Goal: Use online tool/utility: Utilize a website feature to perform a specific function

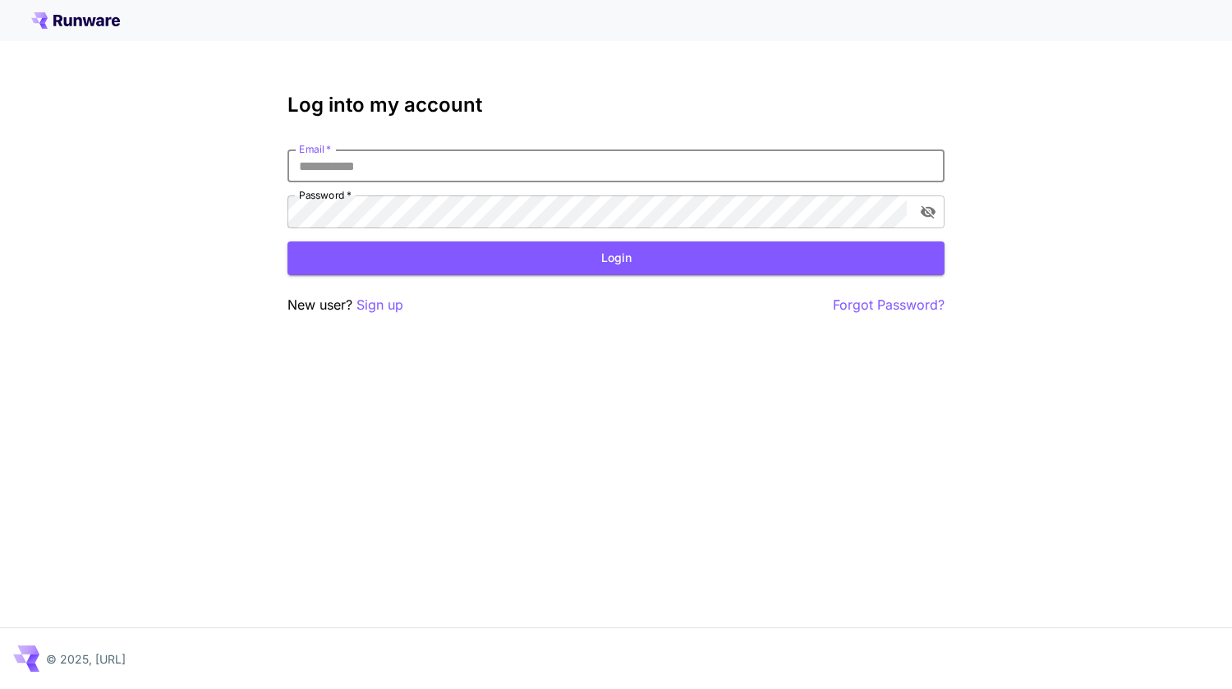
click at [628, 175] on input "Email   *" at bounding box center [616, 166] width 657 height 33
click at [0, 688] on com-1password-button at bounding box center [0, 689] width 0 height 0
type input "**********"
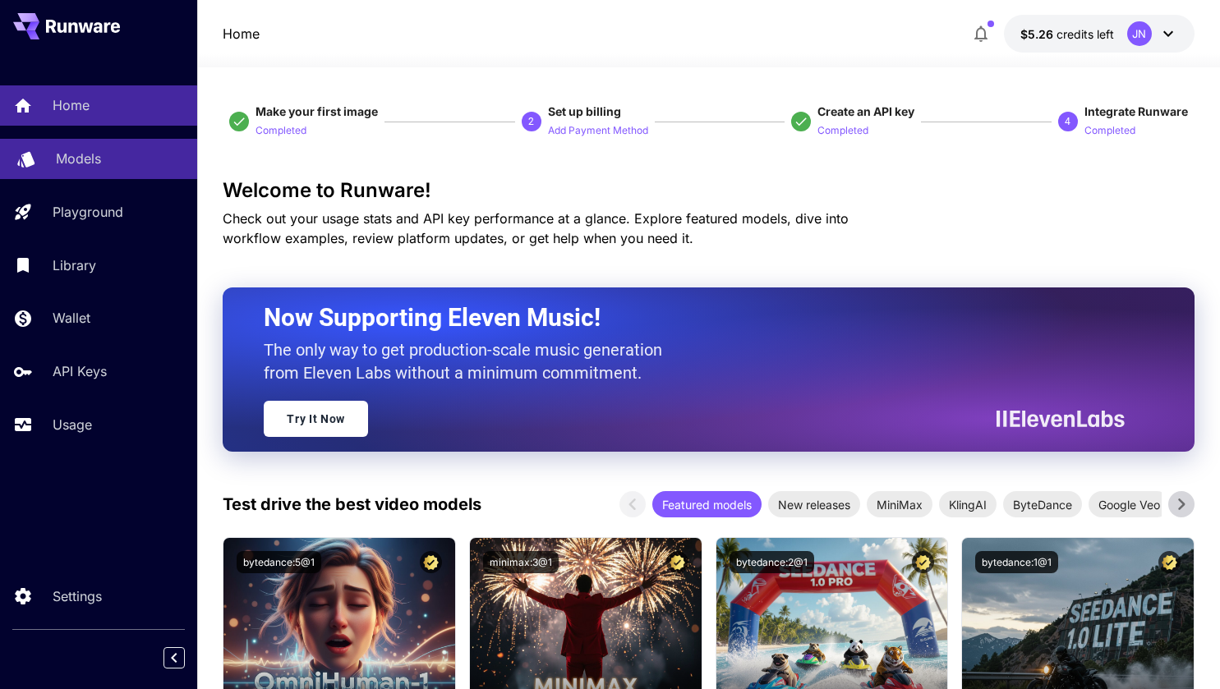
click at [87, 166] on p "Models" at bounding box center [78, 159] width 45 height 20
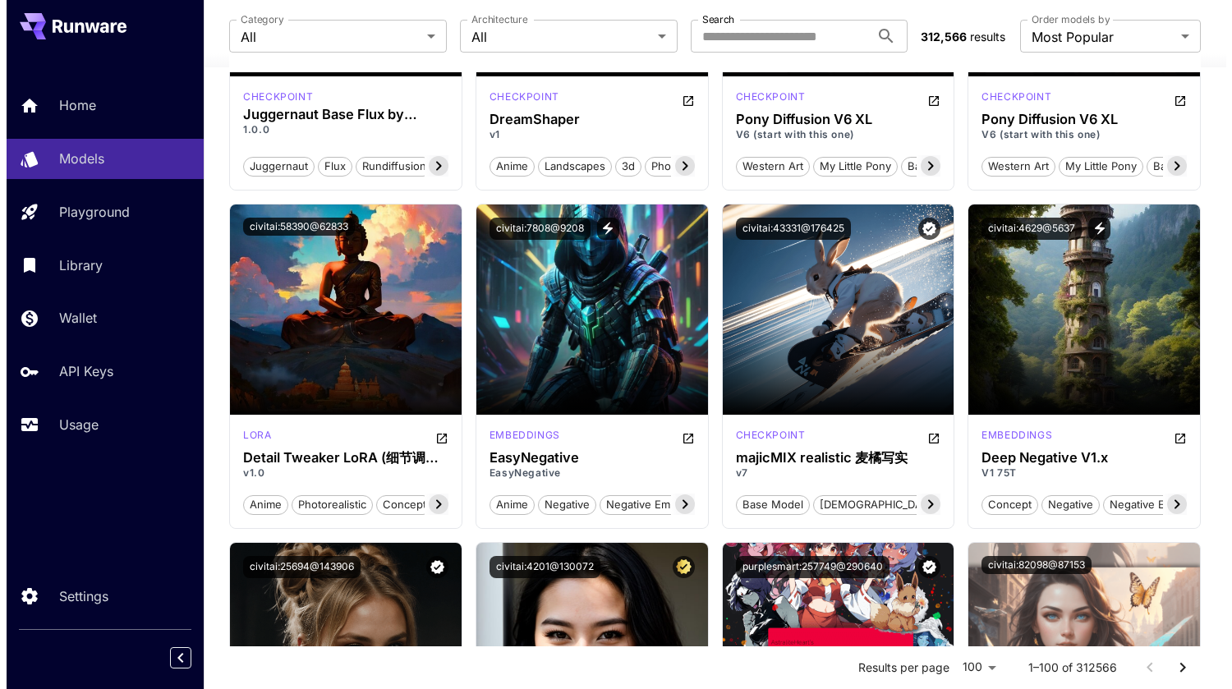
scroll to position [2040, 0]
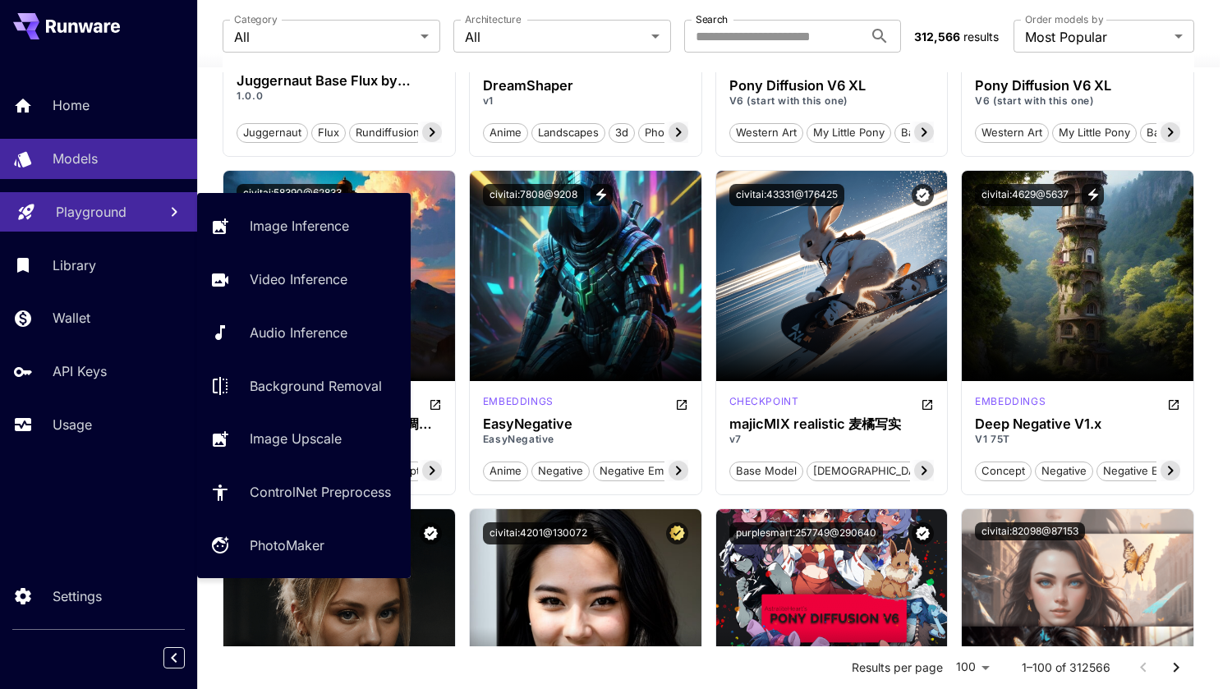
click at [81, 211] on p "Playground" at bounding box center [91, 212] width 71 height 20
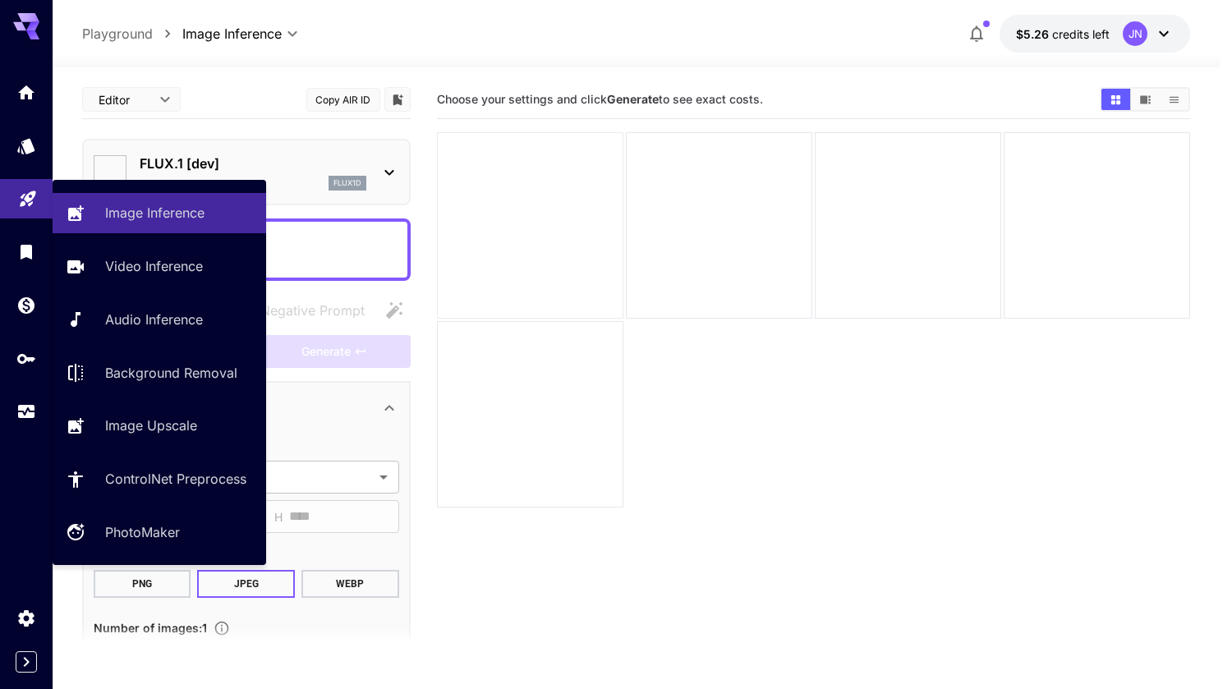
type input "**********"
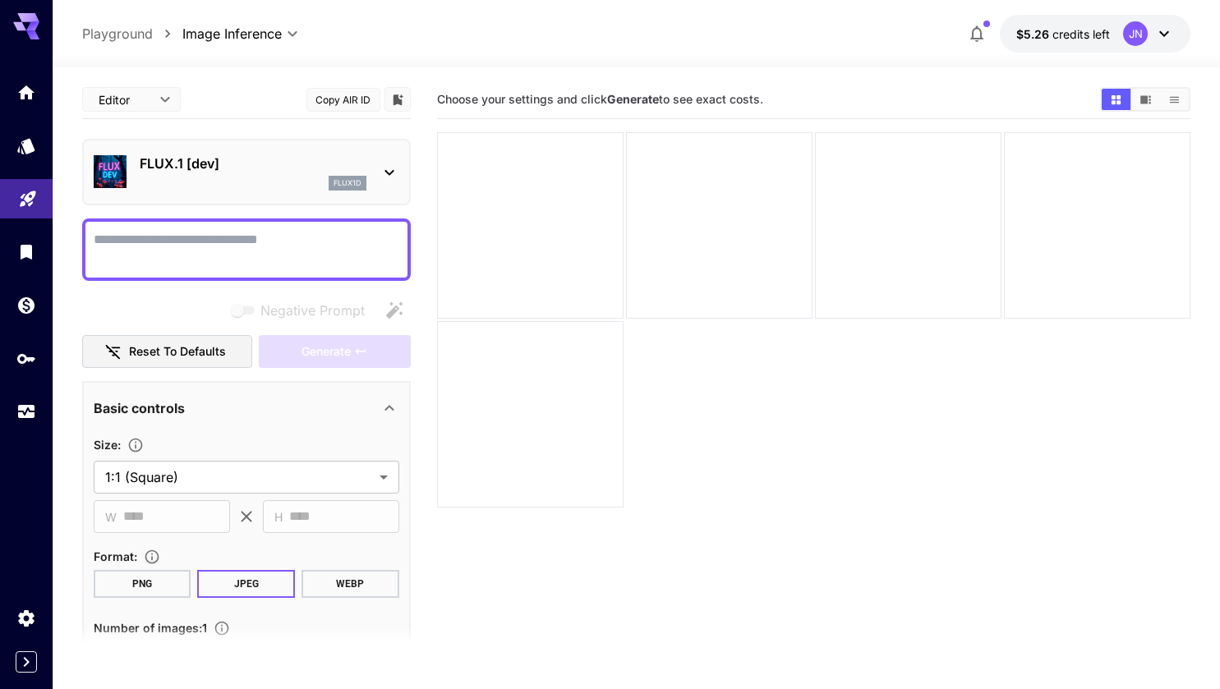
click at [315, 159] on p "FLUX.1 [dev]" at bounding box center [253, 164] width 227 height 20
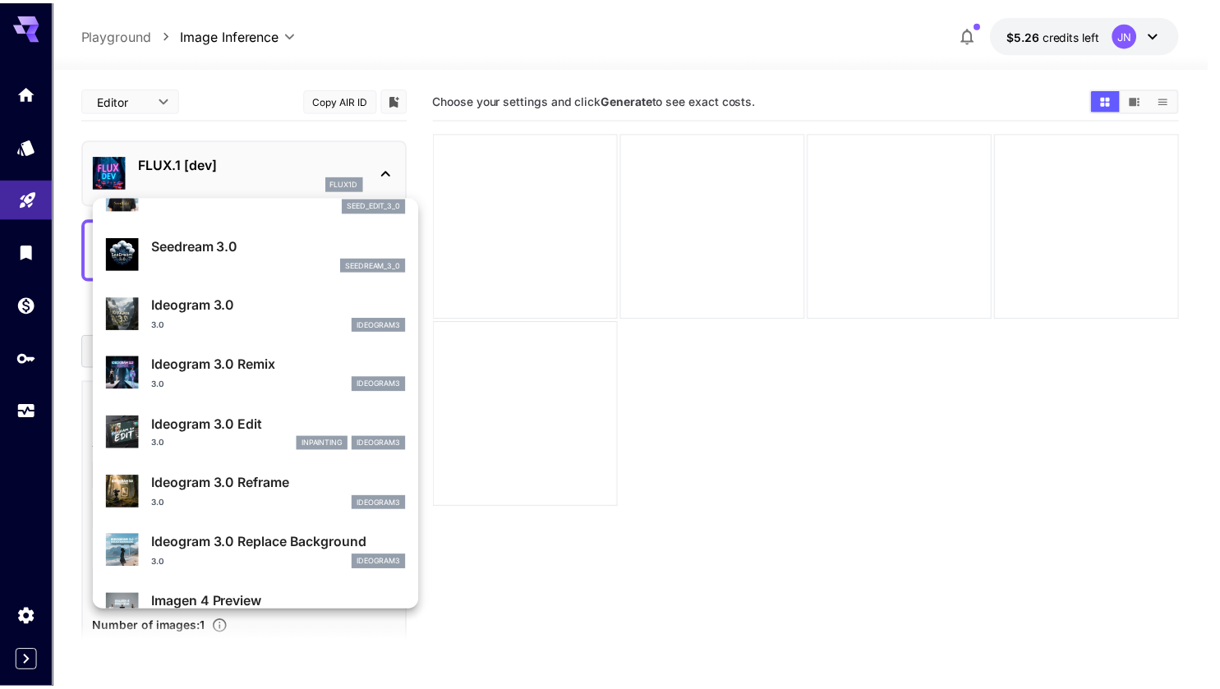
scroll to position [451, 0]
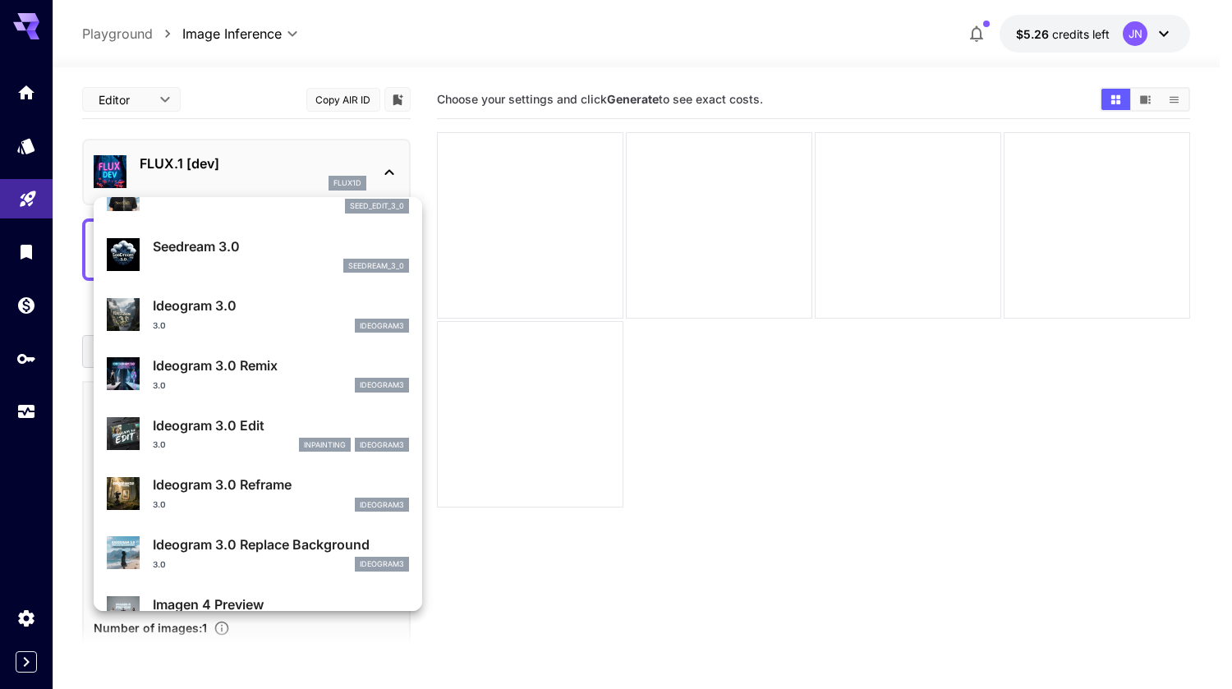
click at [251, 367] on p "Ideogram 3.0 Remix" at bounding box center [281, 366] width 256 height 20
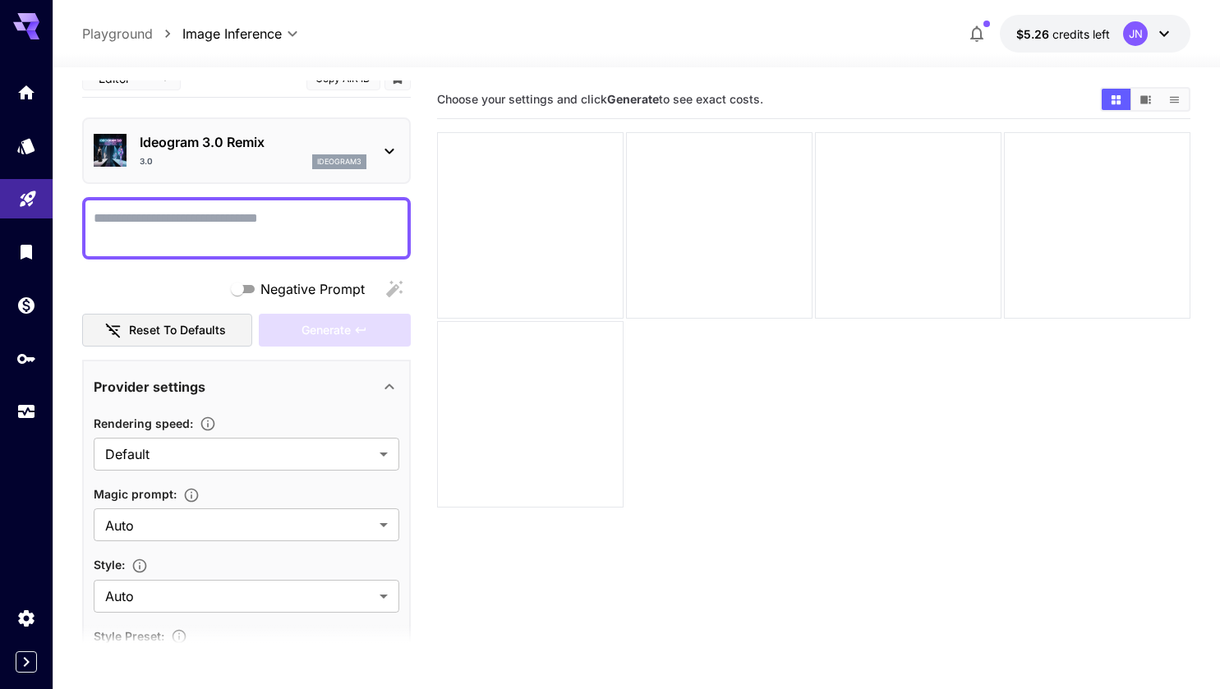
scroll to position [21, 0]
click at [187, 145] on p "Ideogram 3.0 Remix" at bounding box center [253, 143] width 227 height 20
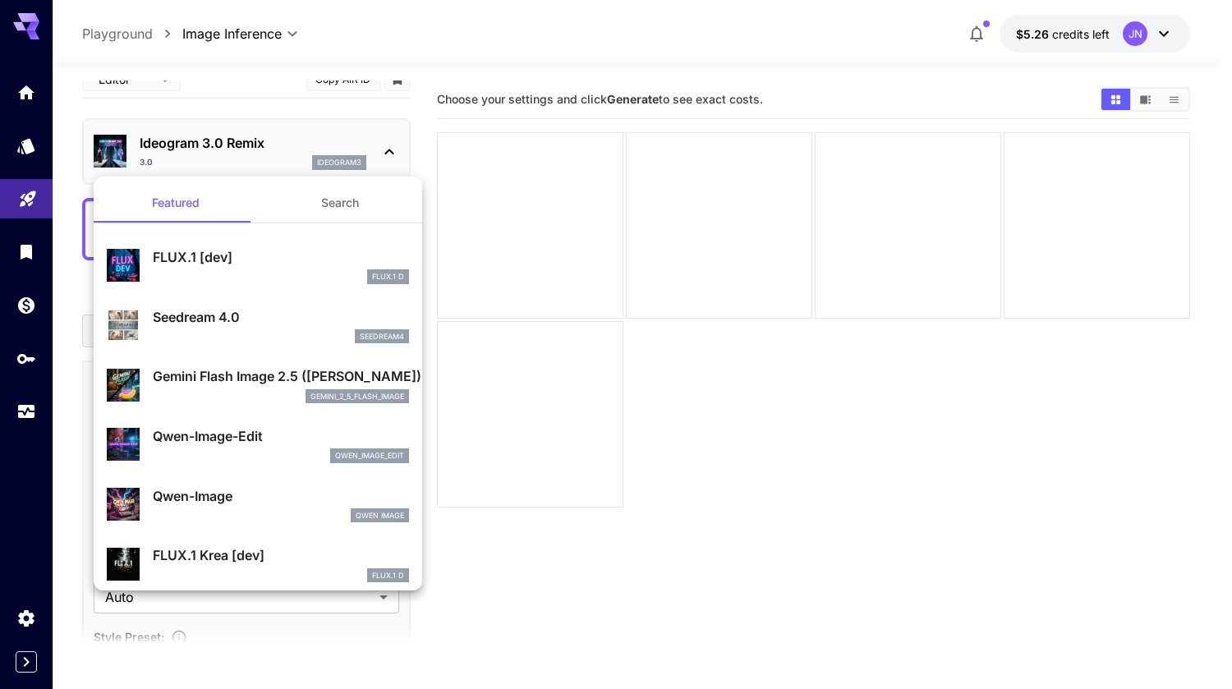
click at [187, 145] on div at bounding box center [616, 344] width 1232 height 689
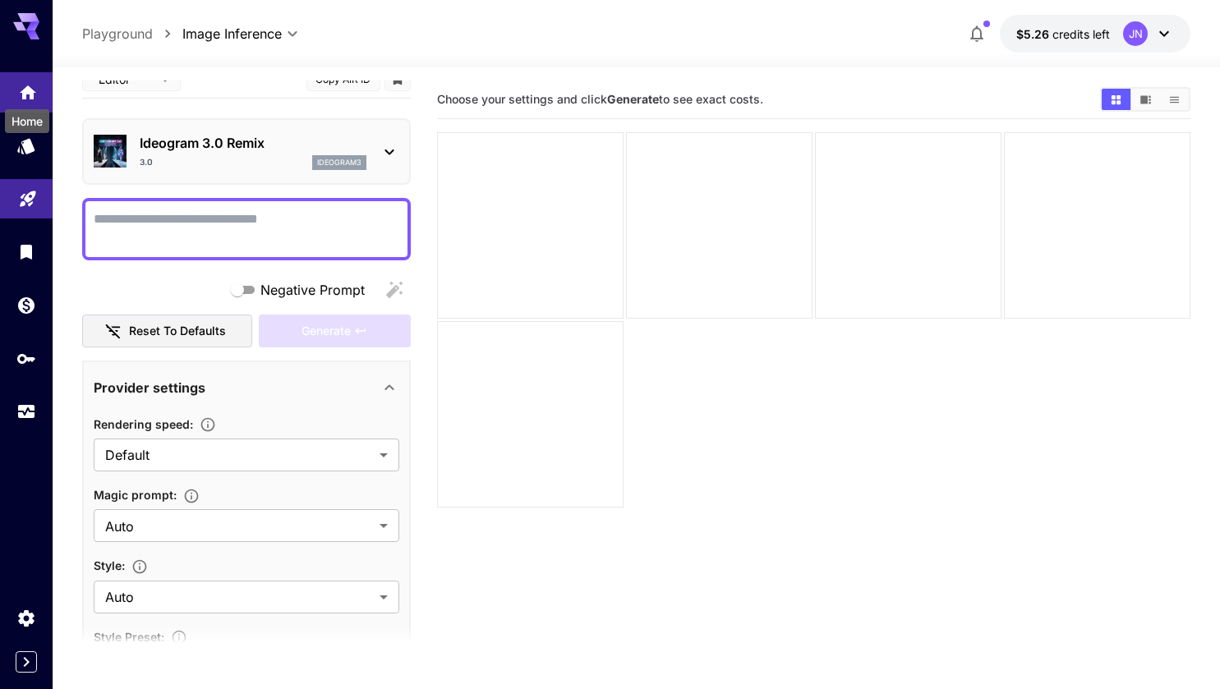
click at [26, 99] on div "Home" at bounding box center [27, 116] width 48 height 37
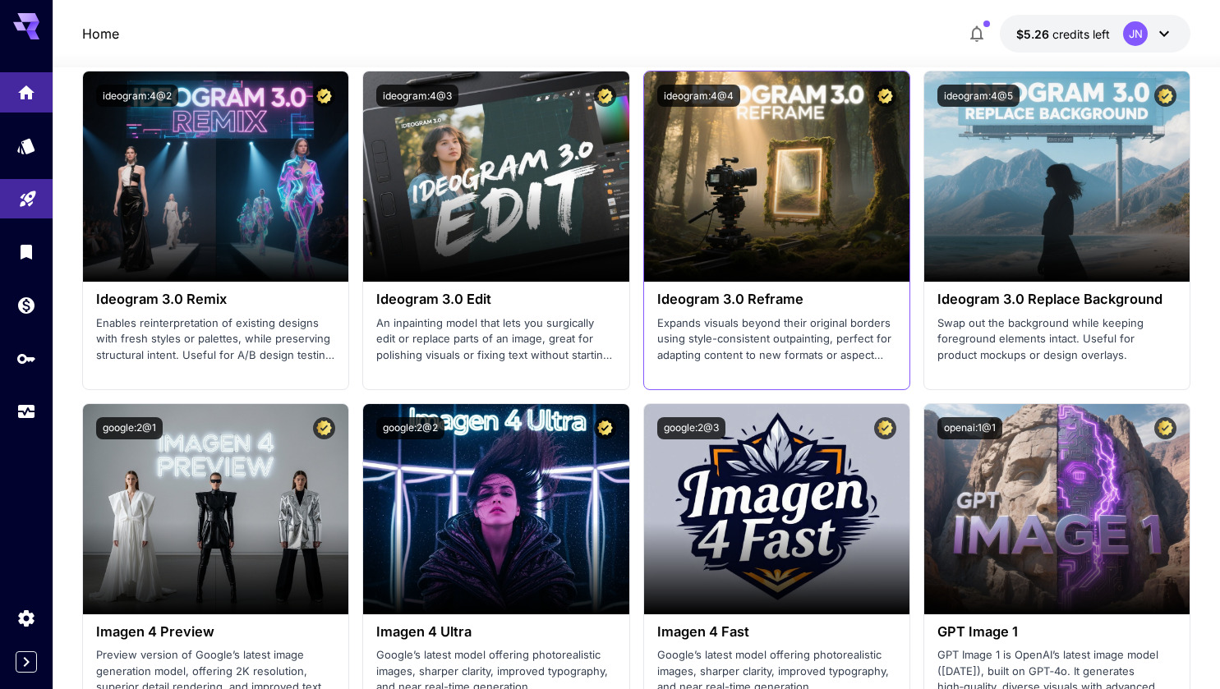
scroll to position [3088, 0]
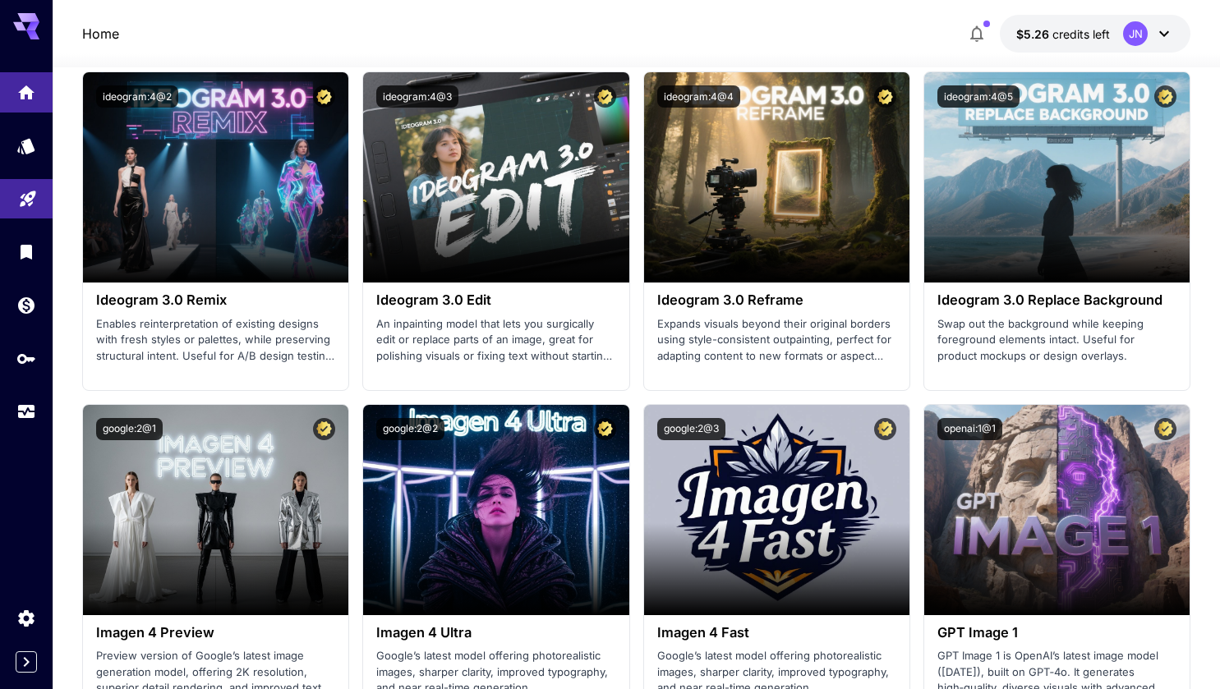
click at [30, 19] on icon at bounding box center [26, 21] width 26 height 17
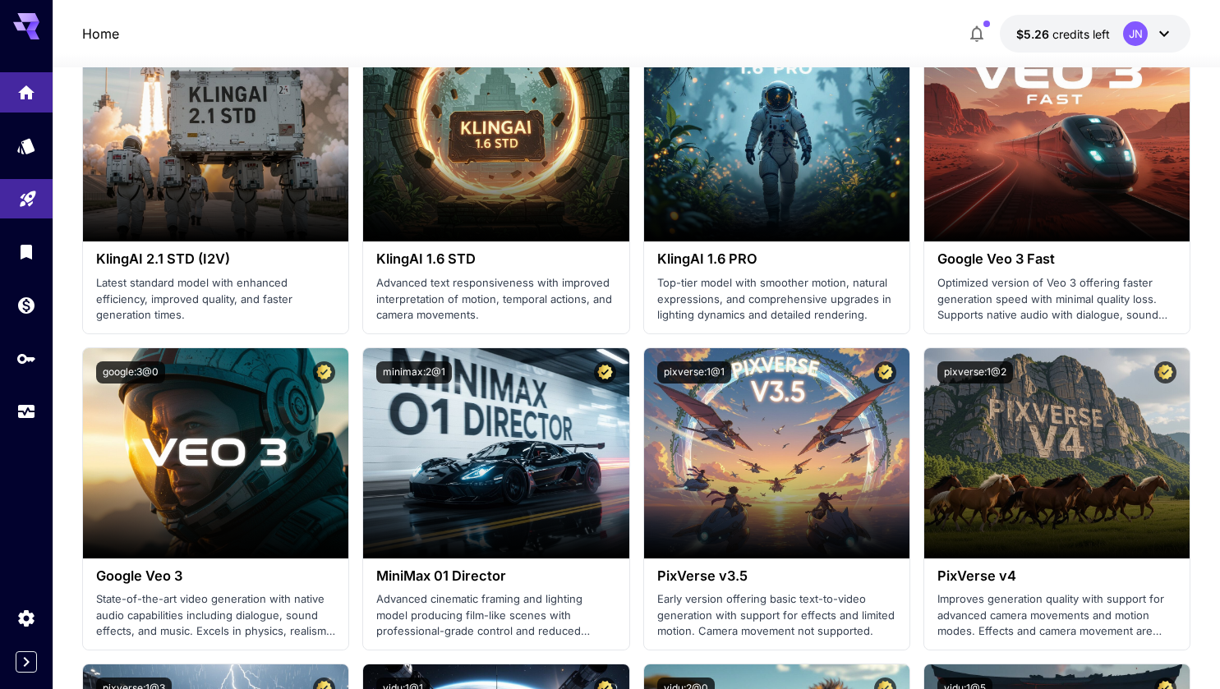
scroll to position [0, 0]
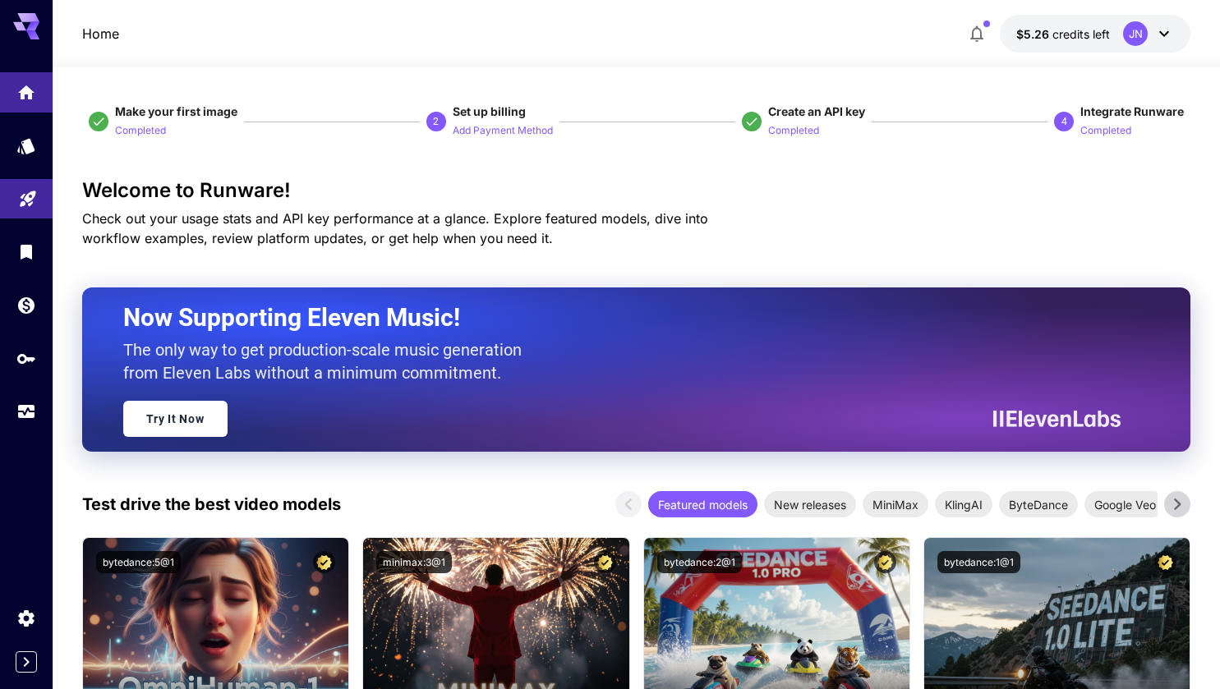
click at [29, 30] on icon at bounding box center [32, 34] width 13 height 9
click at [99, 34] on p "Home" at bounding box center [100, 34] width 37 height 20
click at [31, 143] on icon "Models" at bounding box center [27, 141] width 17 height 16
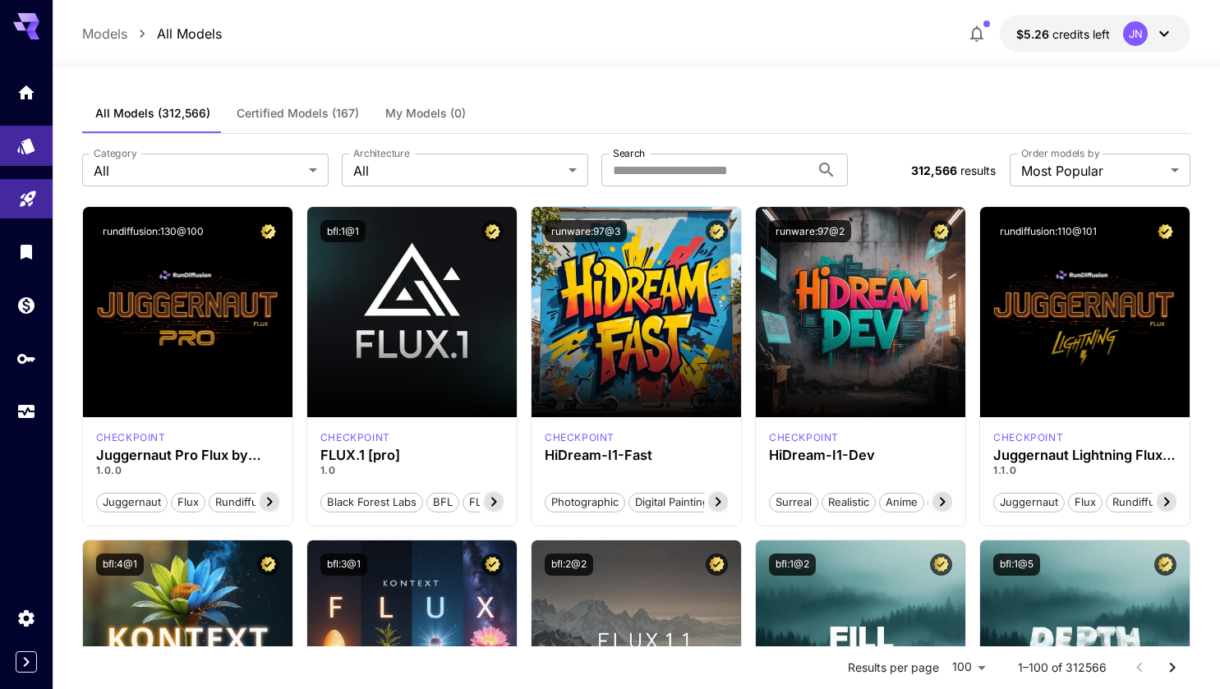
click at [28, 27] on icon at bounding box center [32, 26] width 13 height 9
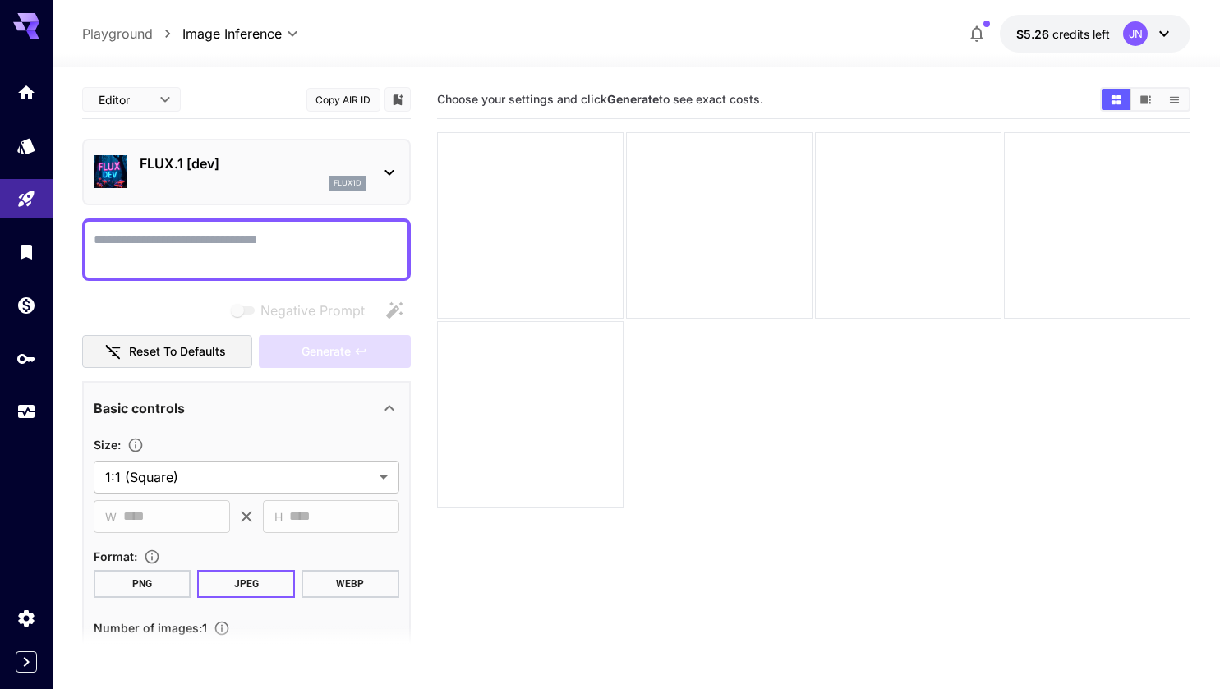
click at [297, 172] on p "FLUX.1 [dev]" at bounding box center [253, 164] width 227 height 20
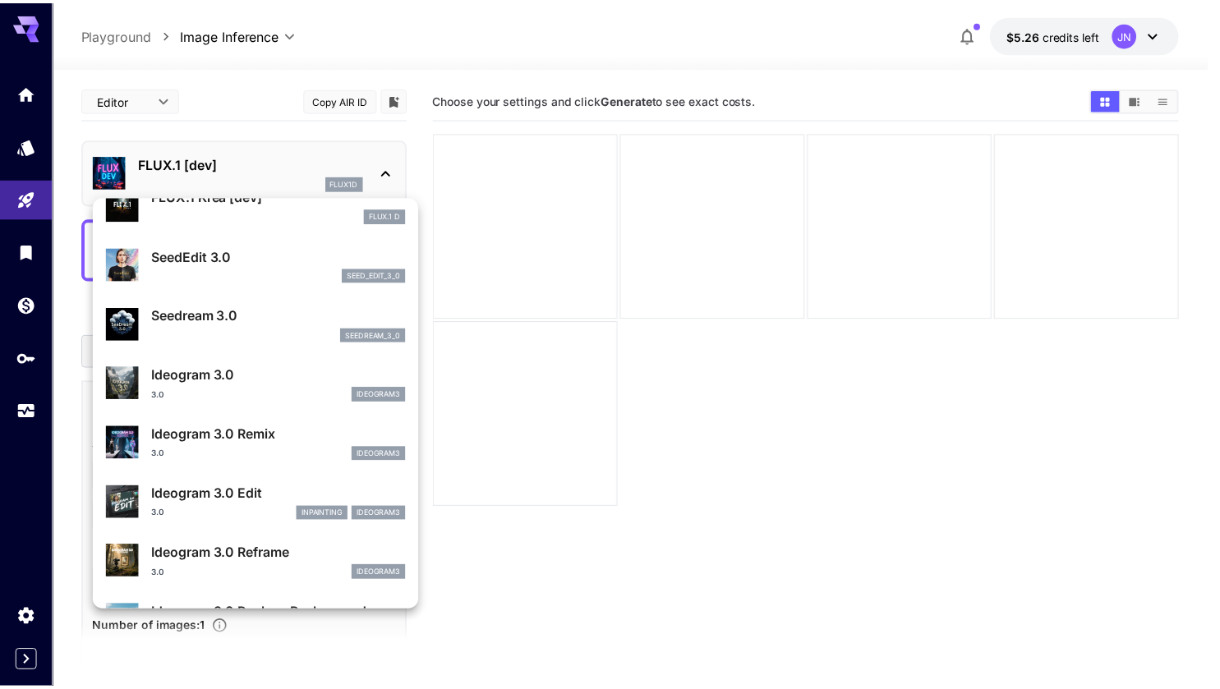
scroll to position [408, 0]
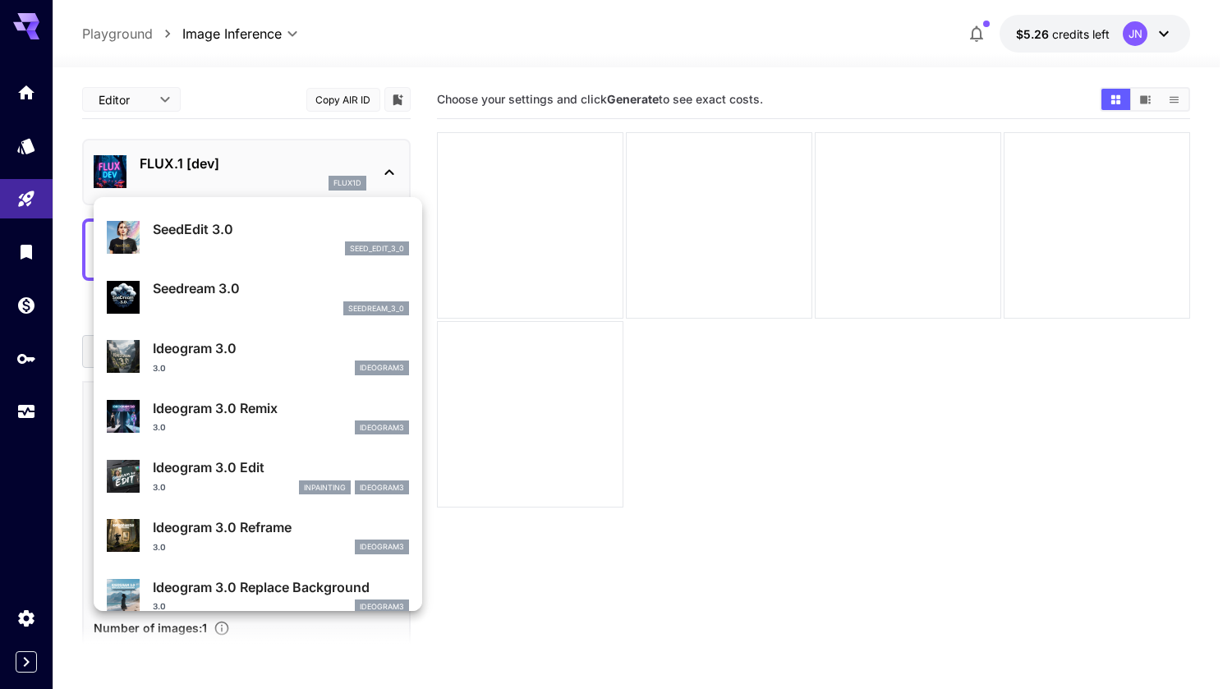
click at [196, 462] on p "Ideogram 3.0 Edit" at bounding box center [281, 468] width 256 height 20
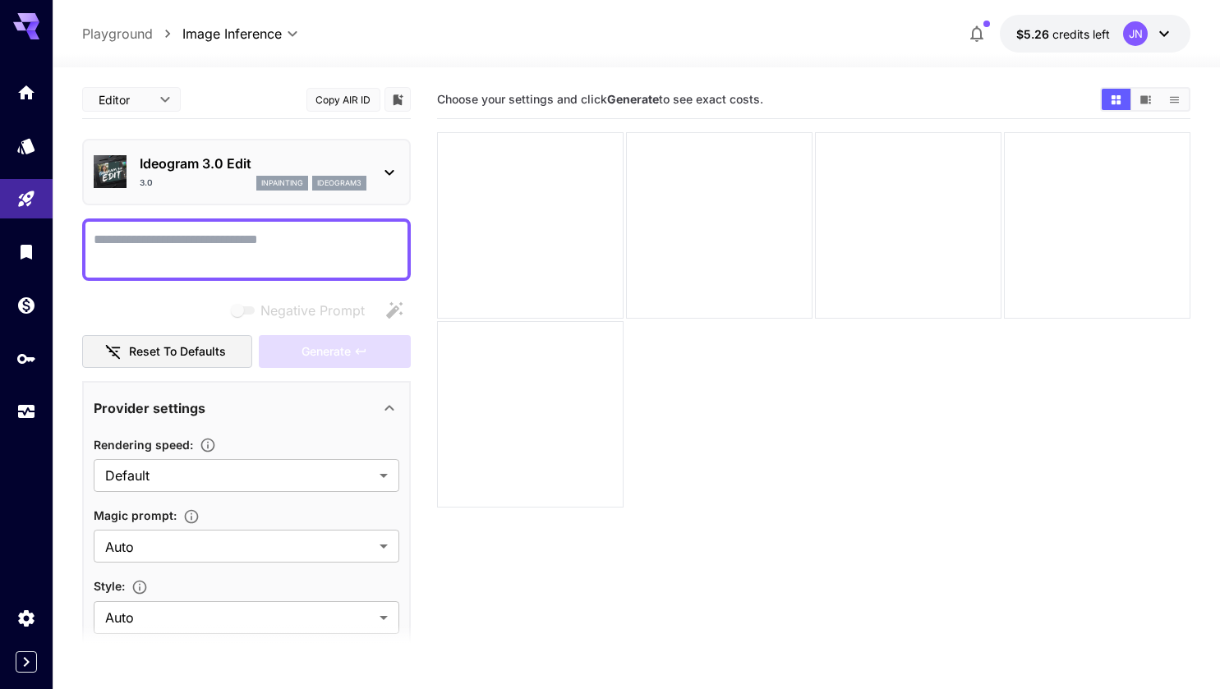
click at [252, 248] on textarea "Negative Prompt" at bounding box center [247, 249] width 306 height 39
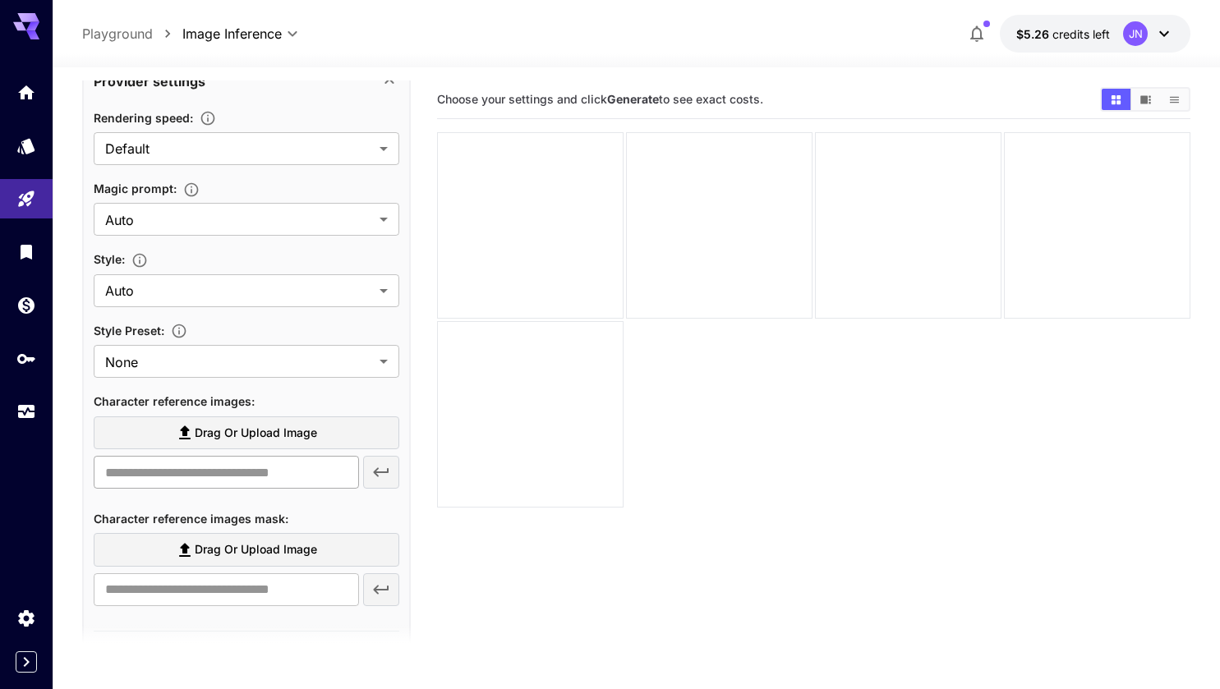
scroll to position [328, 0]
type textarea "**********"
click at [214, 442] on label "Drag or upload image" at bounding box center [247, 433] width 306 height 34
click at [0, 0] on input "Drag or upload image" at bounding box center [0, 0] width 0 height 0
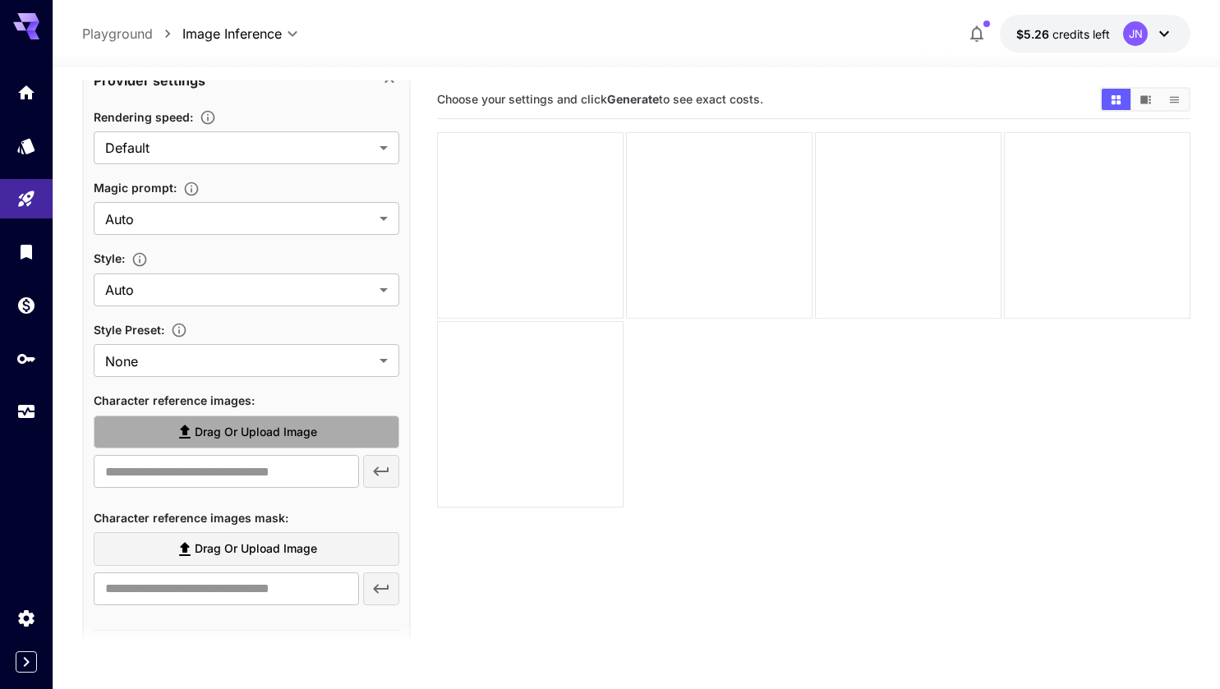
click at [230, 435] on span "Drag or upload image" at bounding box center [256, 432] width 122 height 21
click at [0, 0] on input "Drag or upload image" at bounding box center [0, 0] width 0 height 0
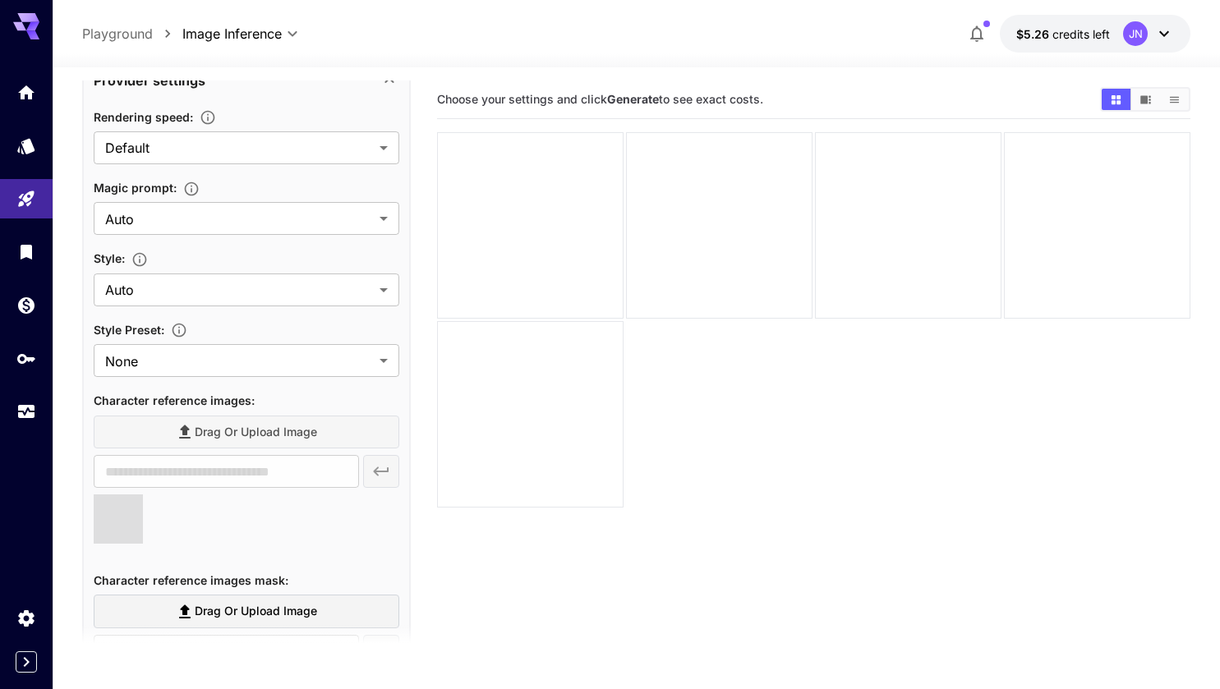
type input "**********"
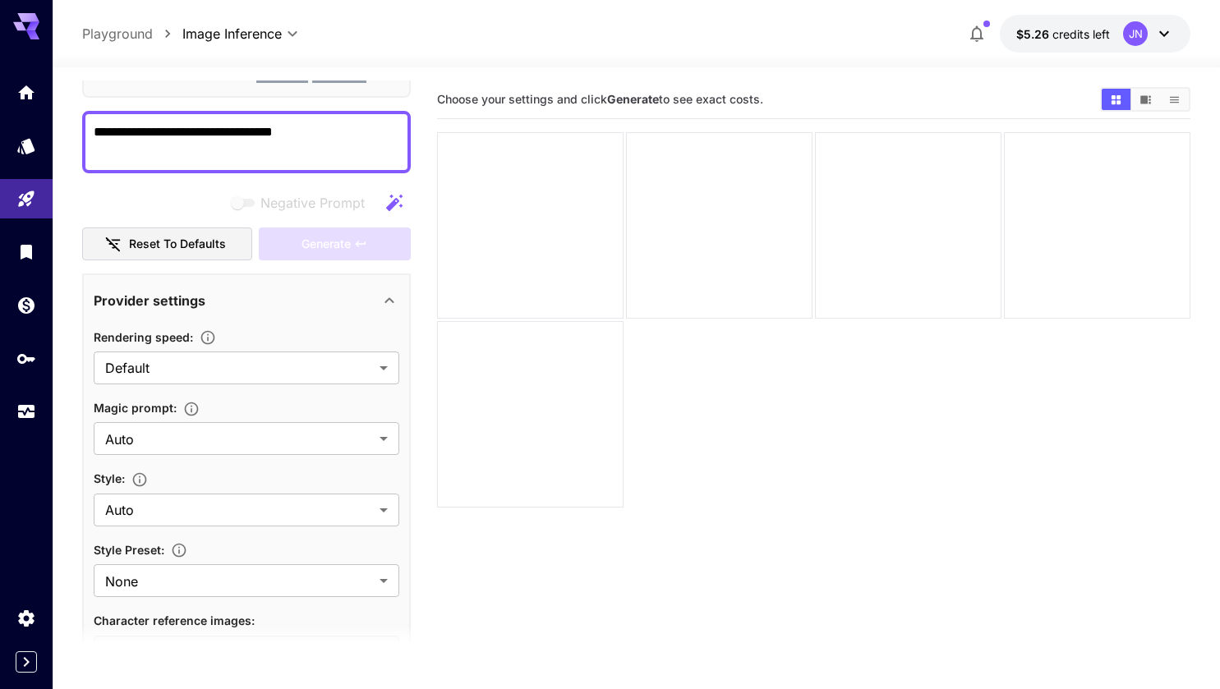
scroll to position [0, 0]
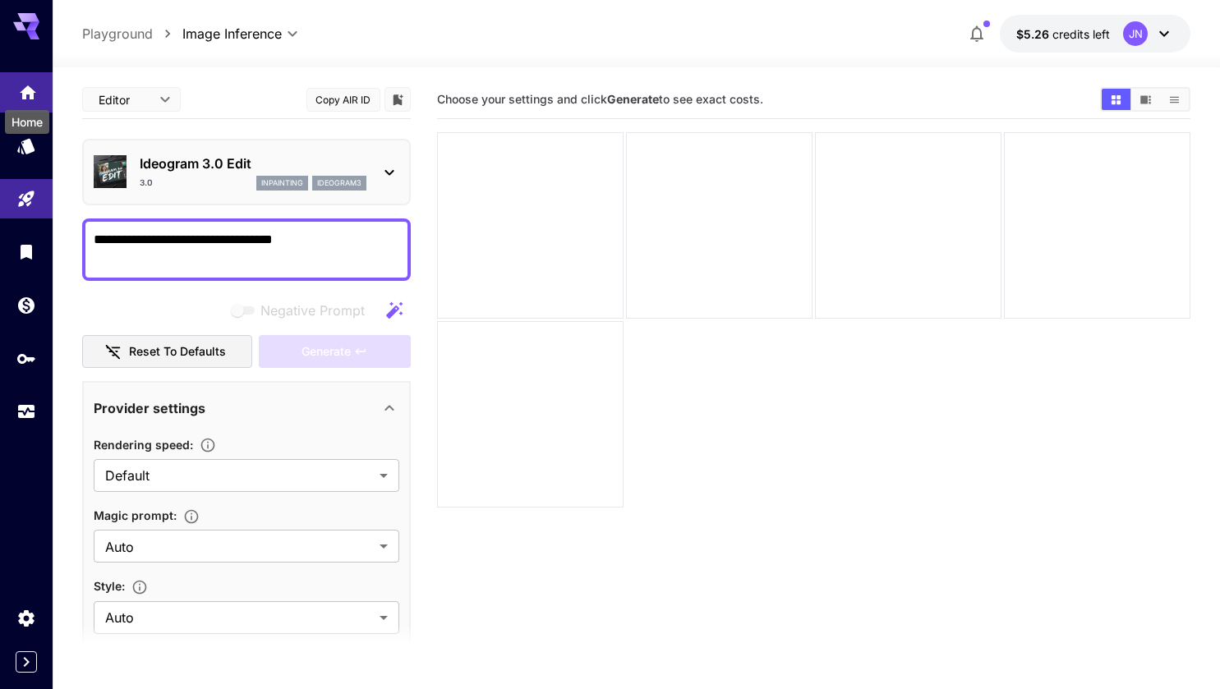
click at [21, 94] on icon "Home" at bounding box center [28, 88] width 20 height 20
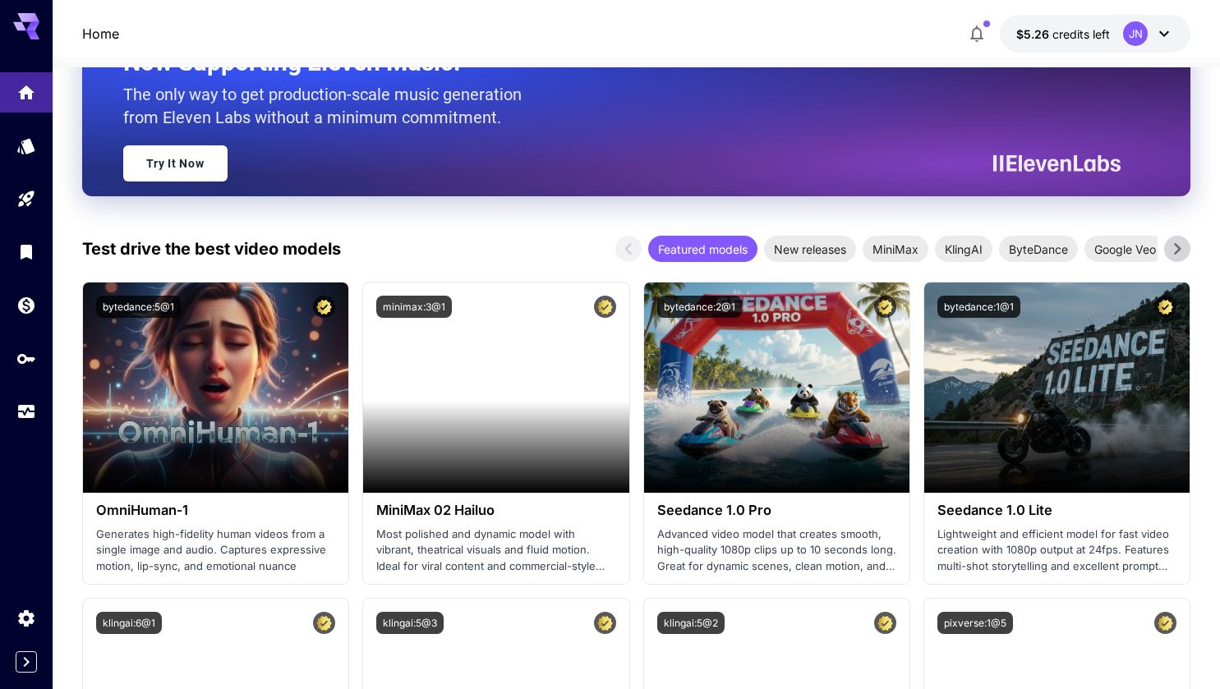
scroll to position [253, 0]
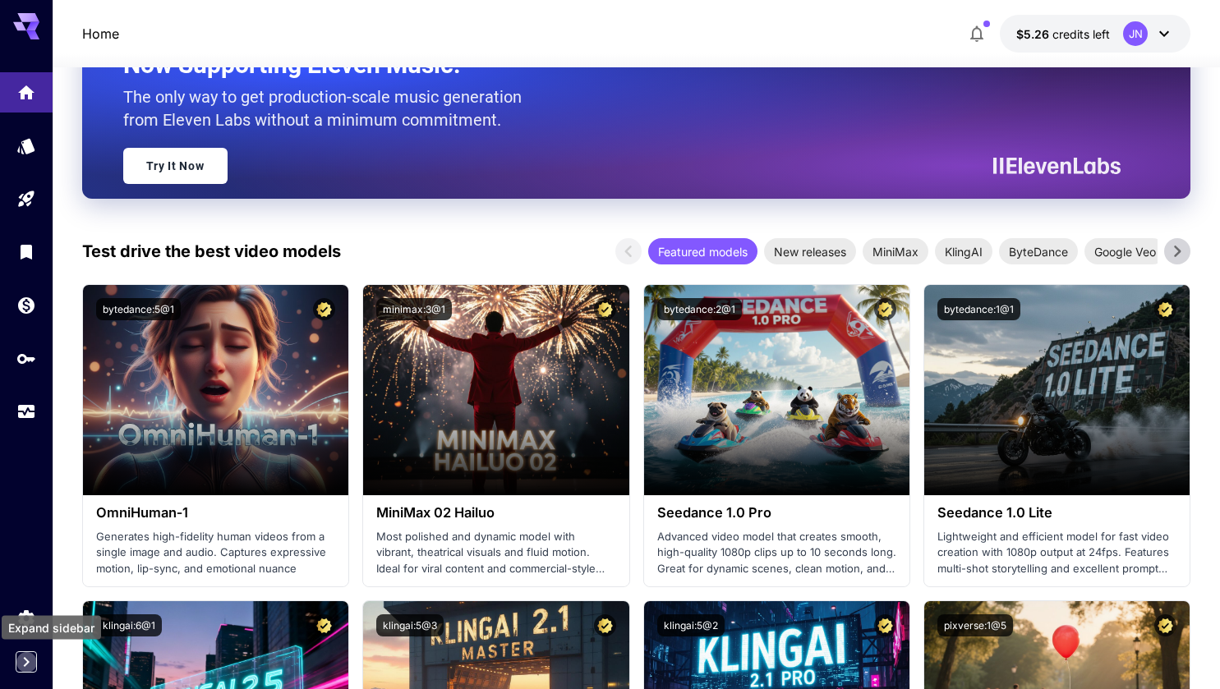
click at [24, 659] on icon "Expand sidebar" at bounding box center [26, 662] width 20 height 20
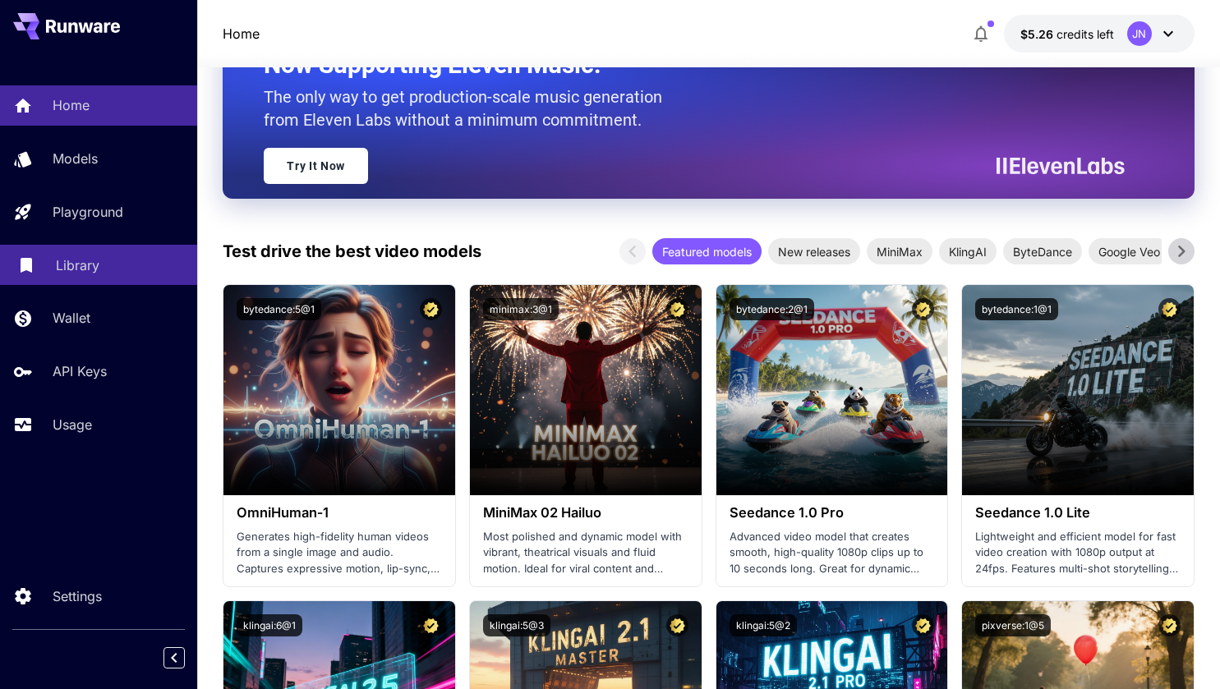
click at [88, 261] on p "Library" at bounding box center [78, 266] width 44 height 20
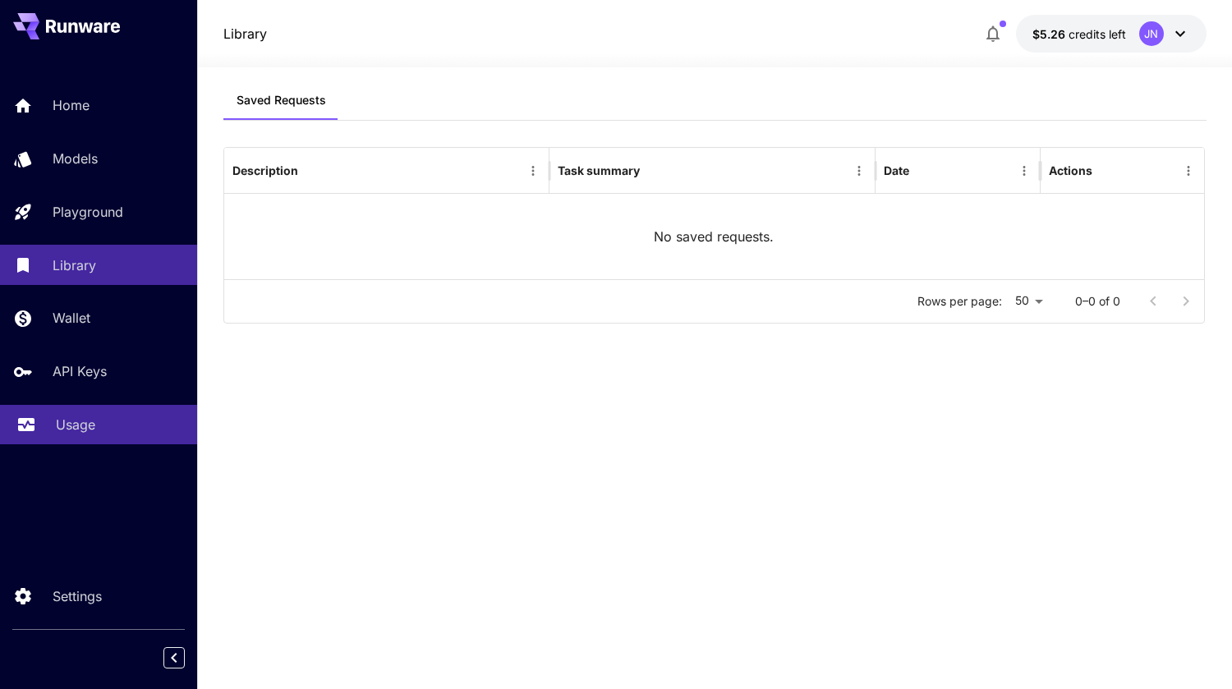
click at [71, 440] on link "Usage" at bounding box center [98, 425] width 197 height 40
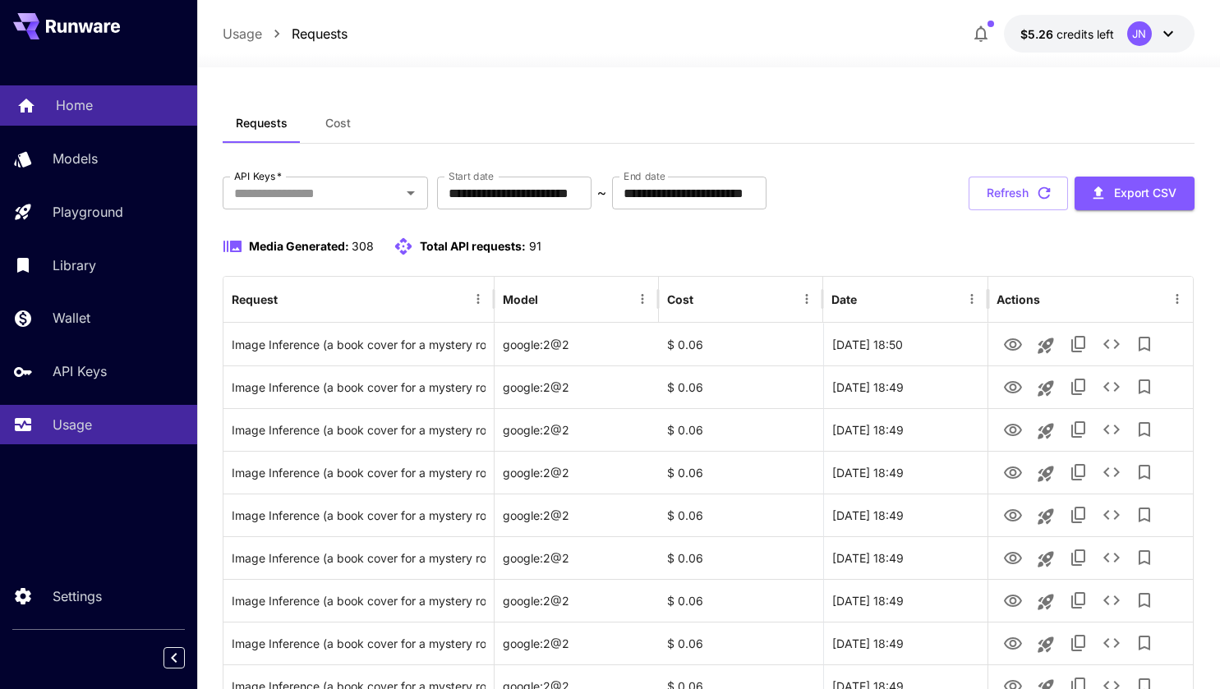
click at [66, 102] on p "Home" at bounding box center [74, 105] width 37 height 20
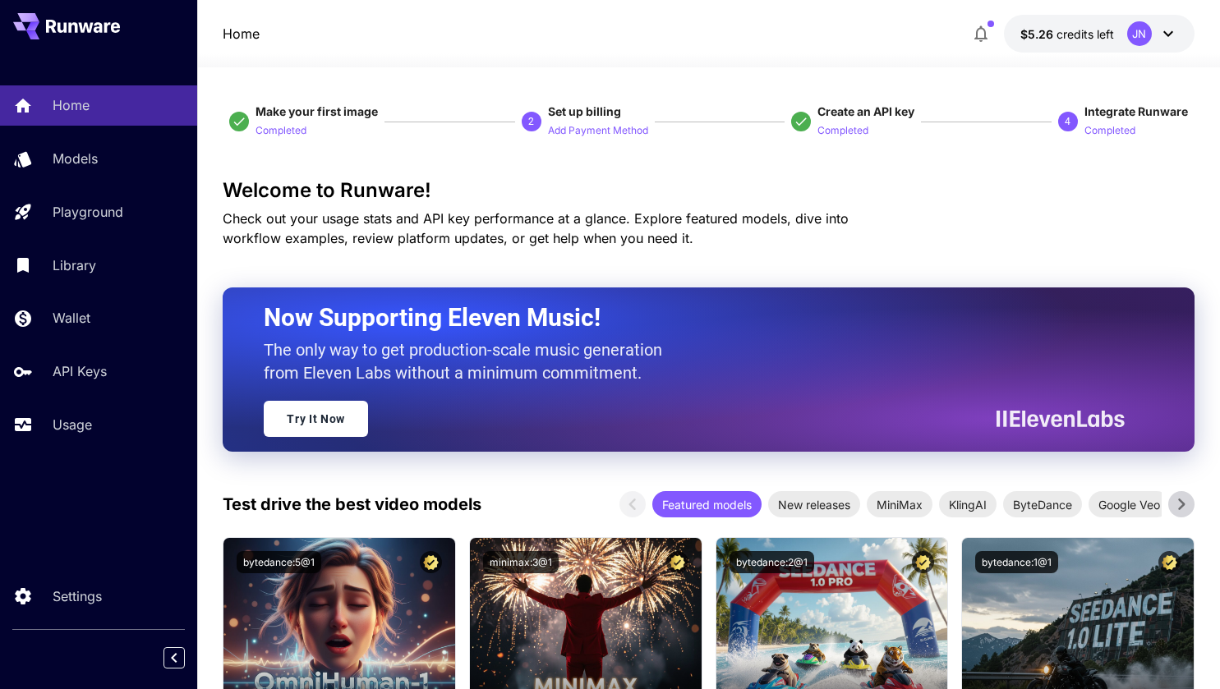
click at [1169, 35] on icon at bounding box center [1168, 34] width 10 height 6
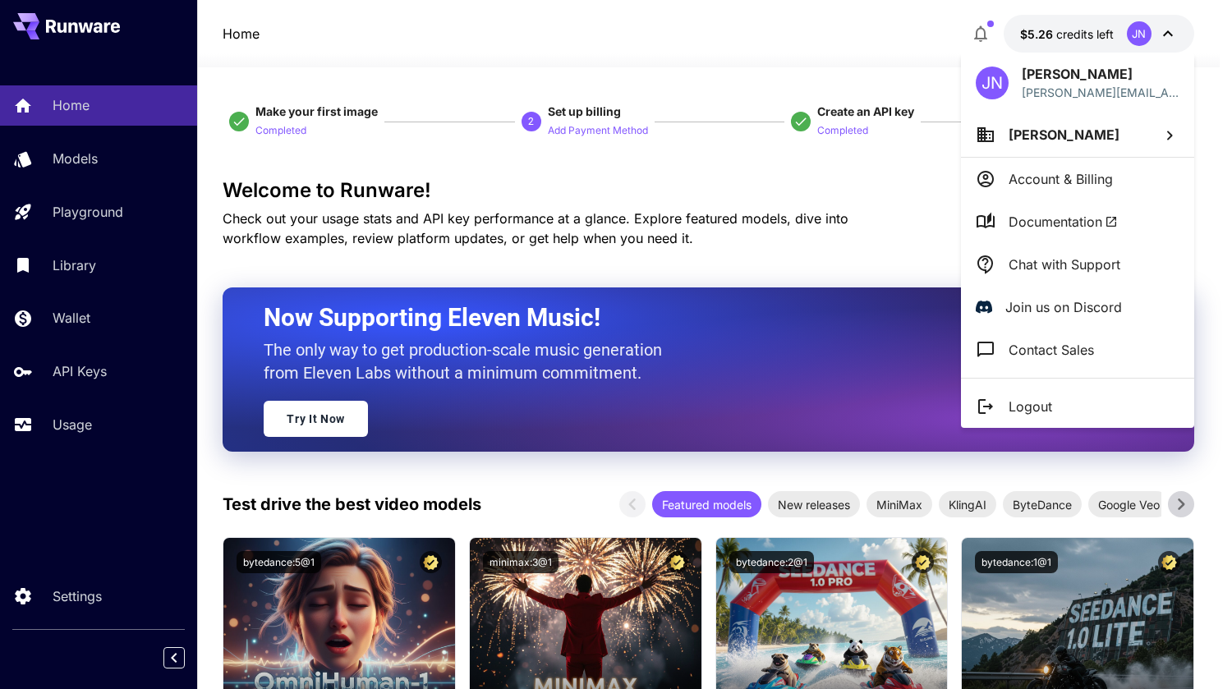
click at [77, 599] on div at bounding box center [616, 344] width 1232 height 689
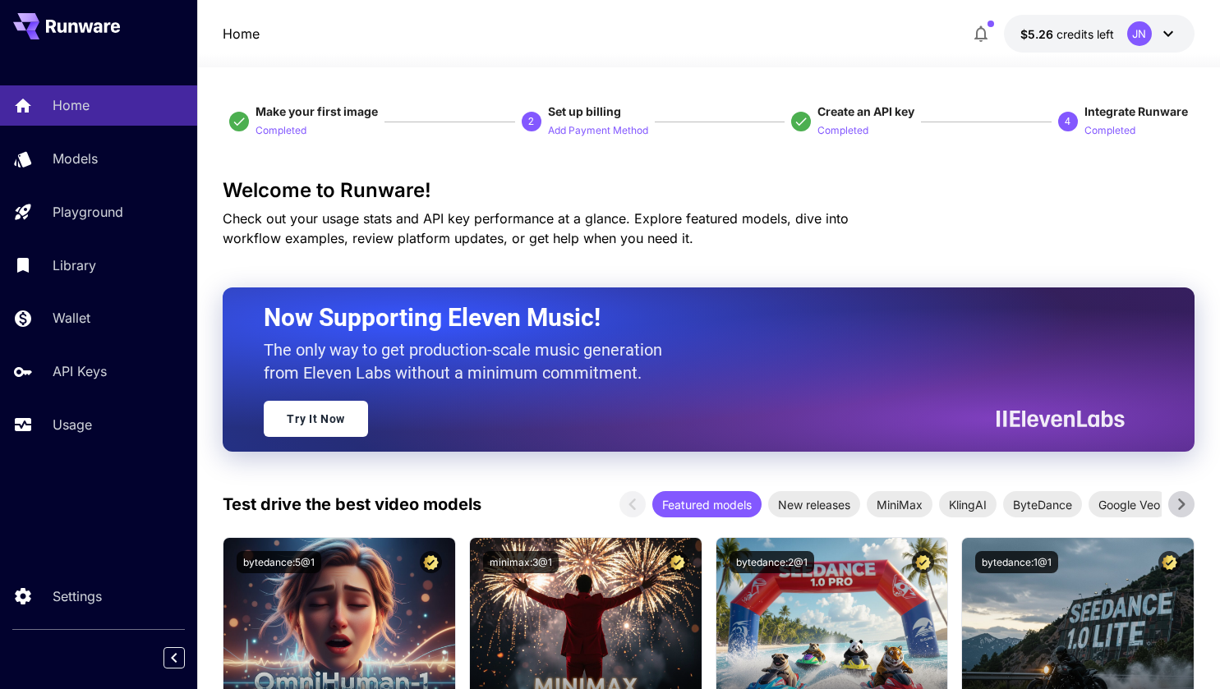
click at [77, 599] on p "Settings" at bounding box center [77, 597] width 49 height 20
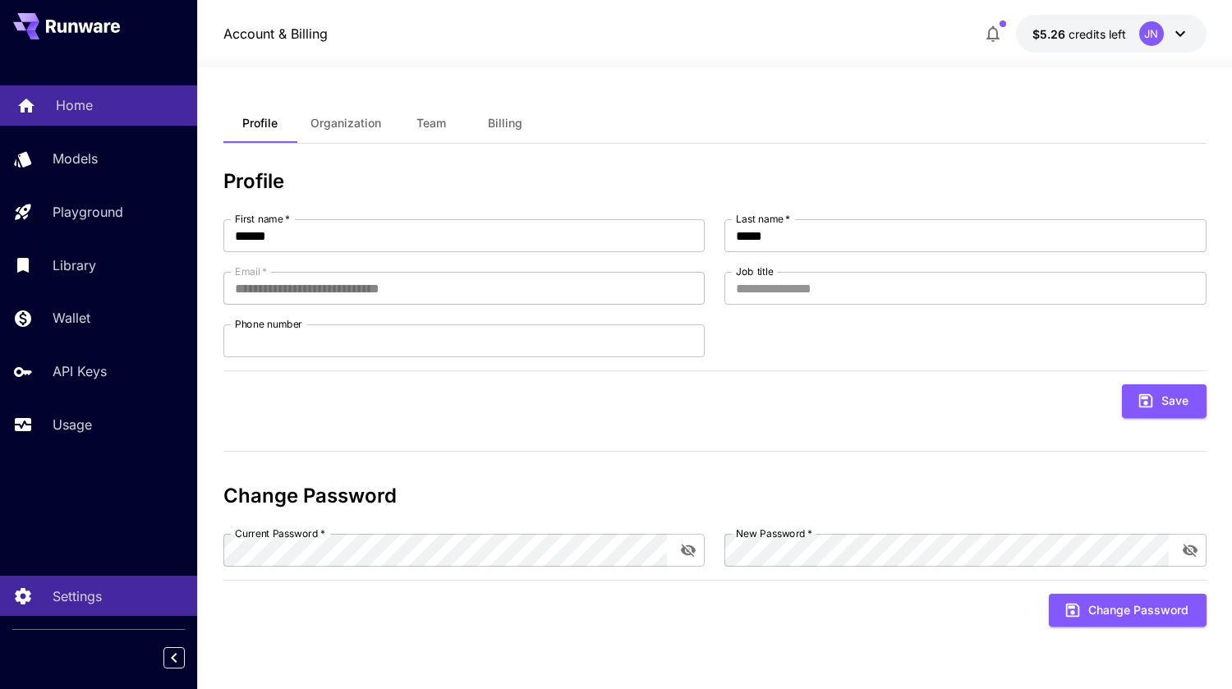
click at [81, 104] on p "Home" at bounding box center [74, 105] width 37 height 20
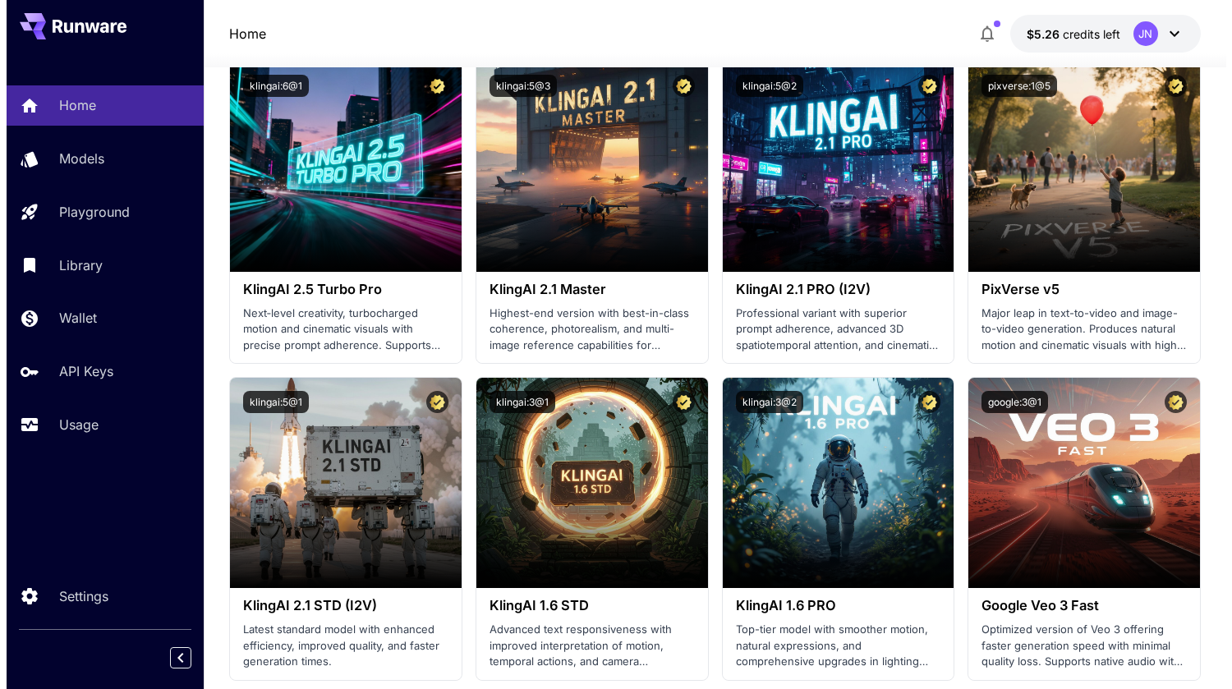
scroll to position [669, 0]
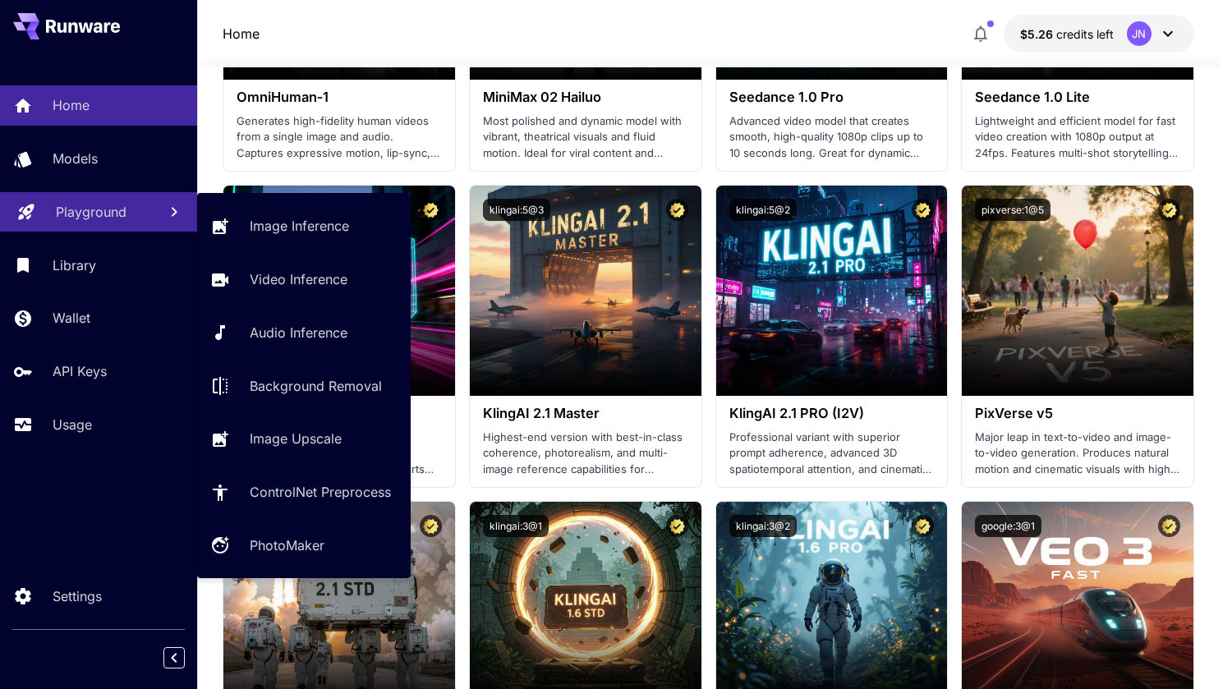
click at [99, 216] on p "Playground" at bounding box center [91, 212] width 71 height 20
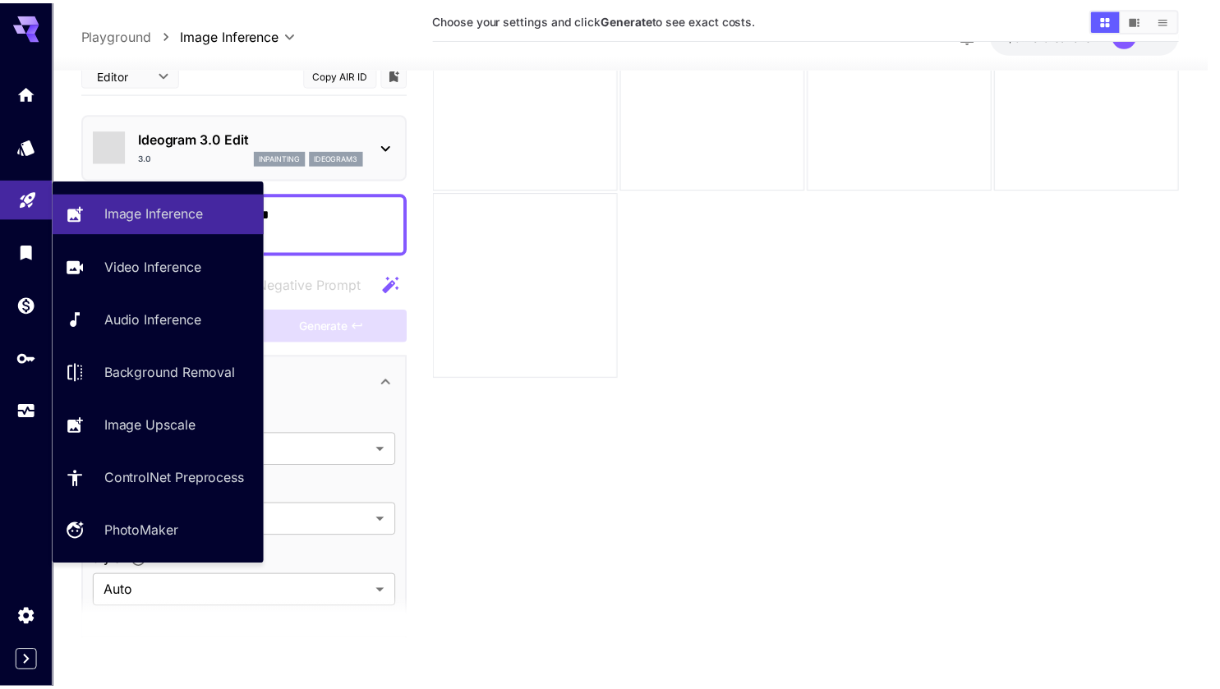
scroll to position [130, 0]
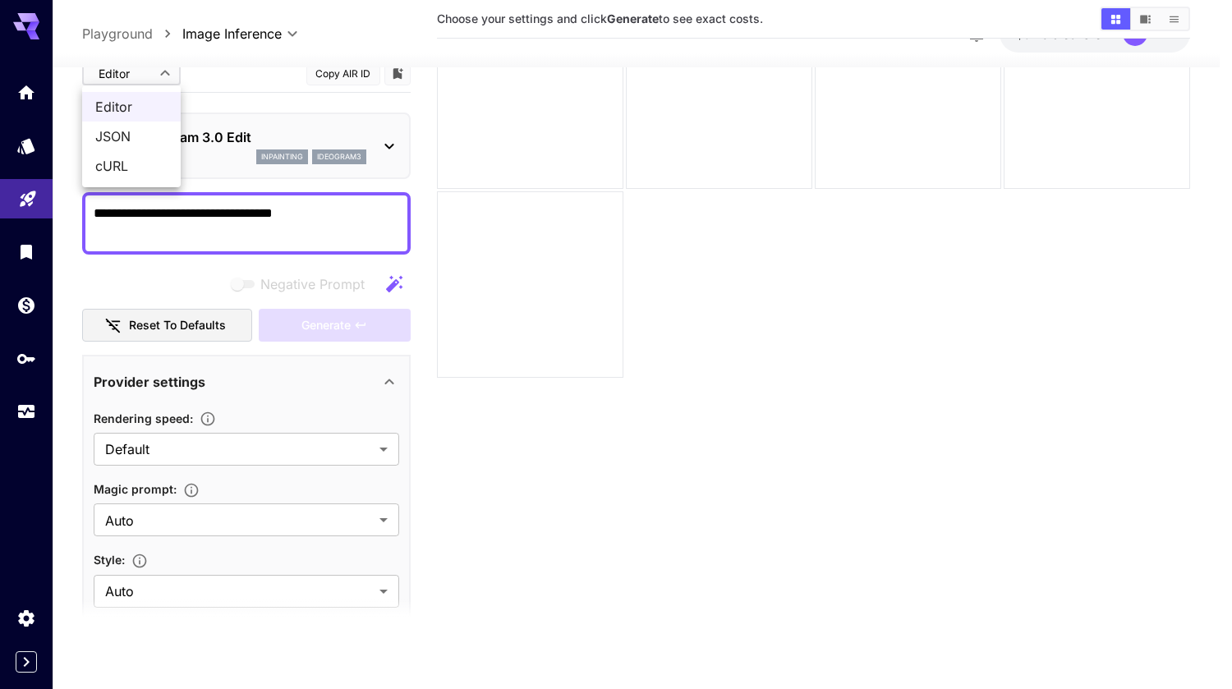
click at [168, 70] on body "**********" at bounding box center [616, 279] width 1232 height 819
click at [251, 71] on div at bounding box center [616, 344] width 1232 height 689
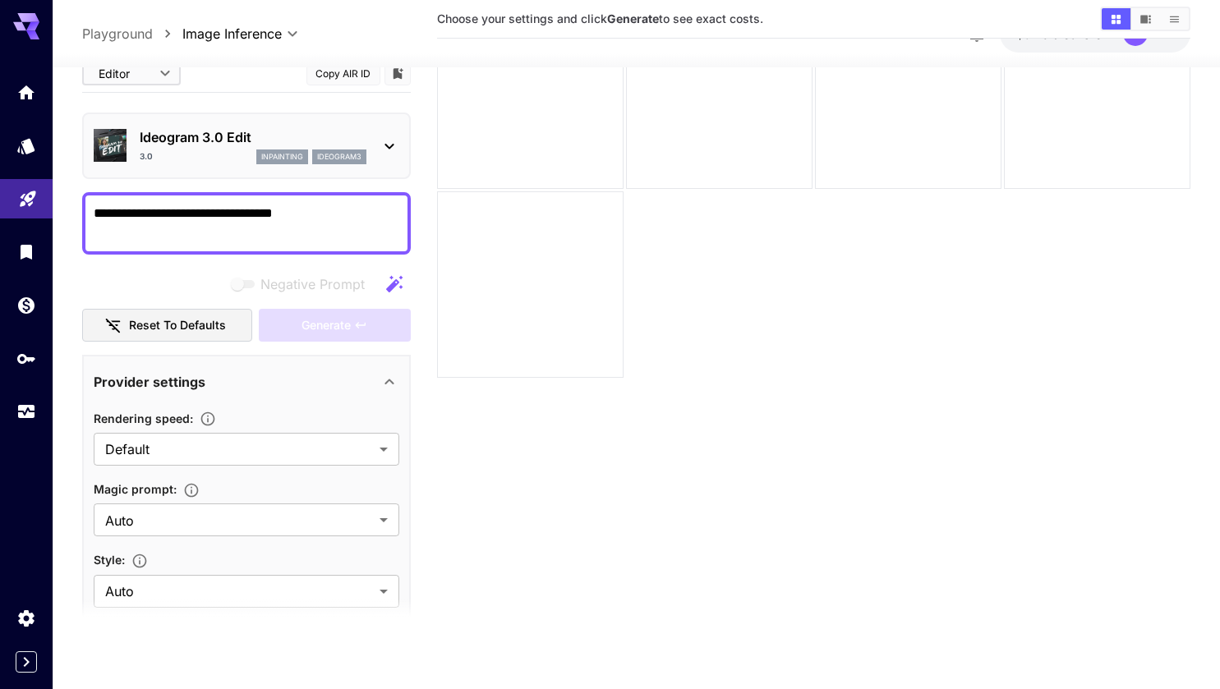
click at [136, 32] on p "Playground" at bounding box center [117, 34] width 71 height 20
click at [365, 222] on textarea "**********" at bounding box center [247, 223] width 306 height 39
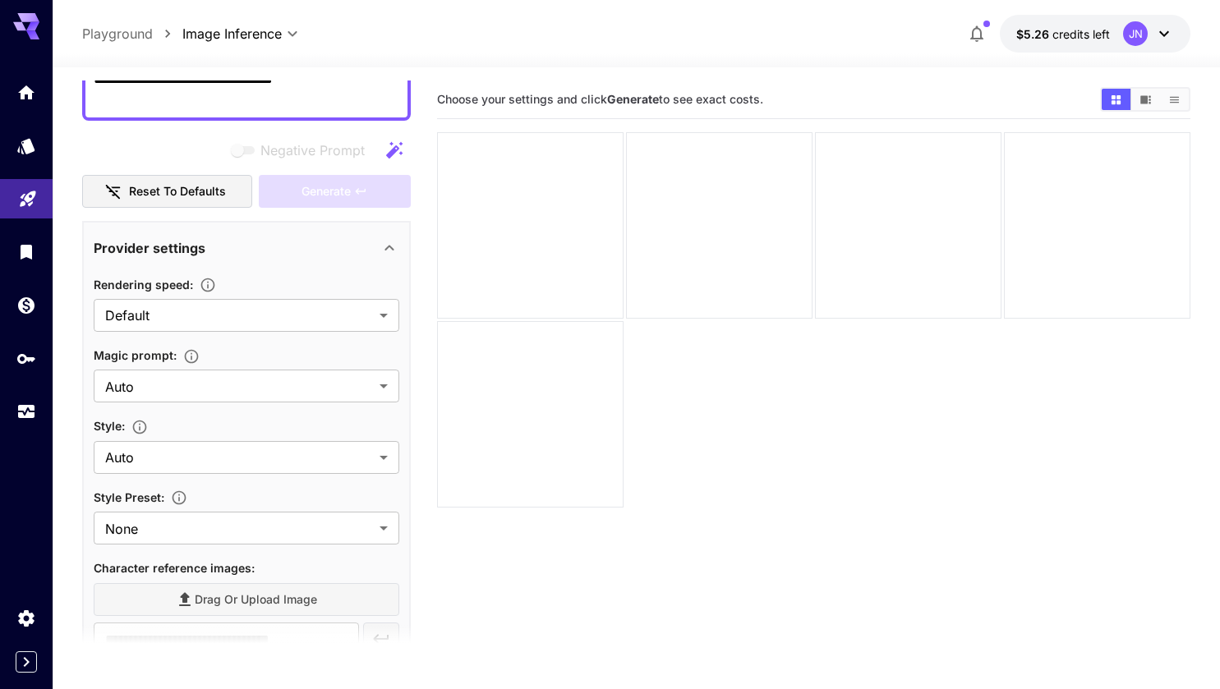
scroll to position [169, 0]
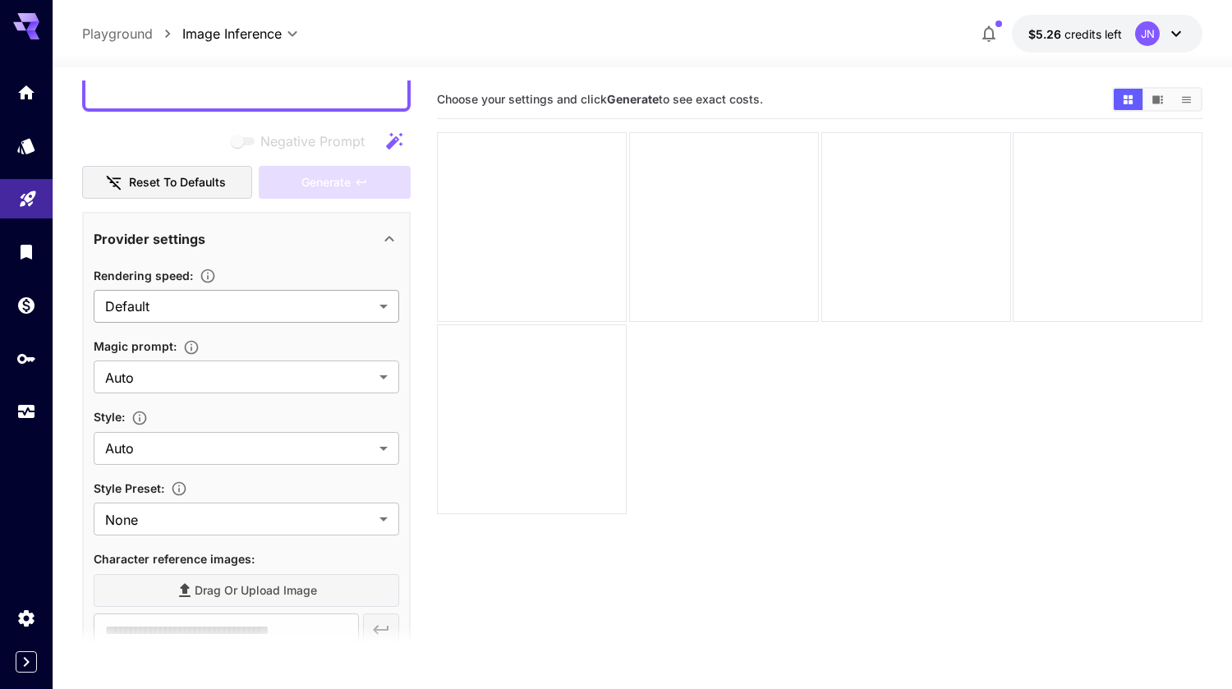
click at [226, 300] on body "**********" at bounding box center [616, 409] width 1232 height 819
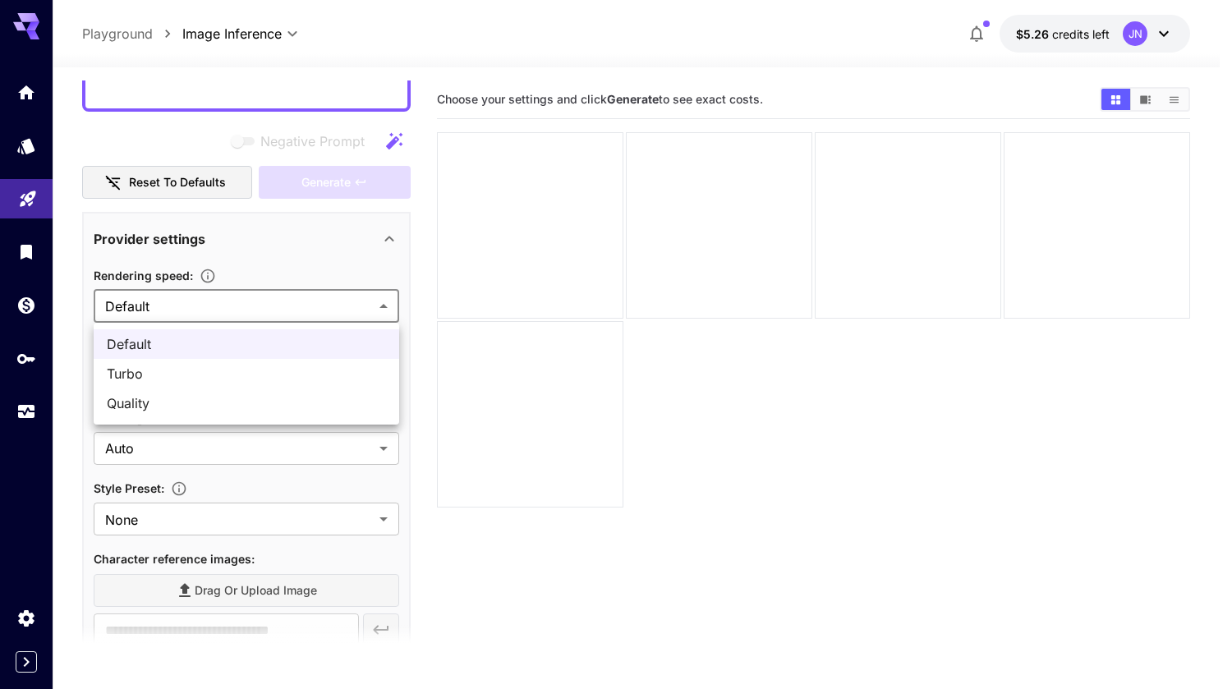
click at [133, 410] on span "Quality" at bounding box center [246, 404] width 279 height 20
type input "*******"
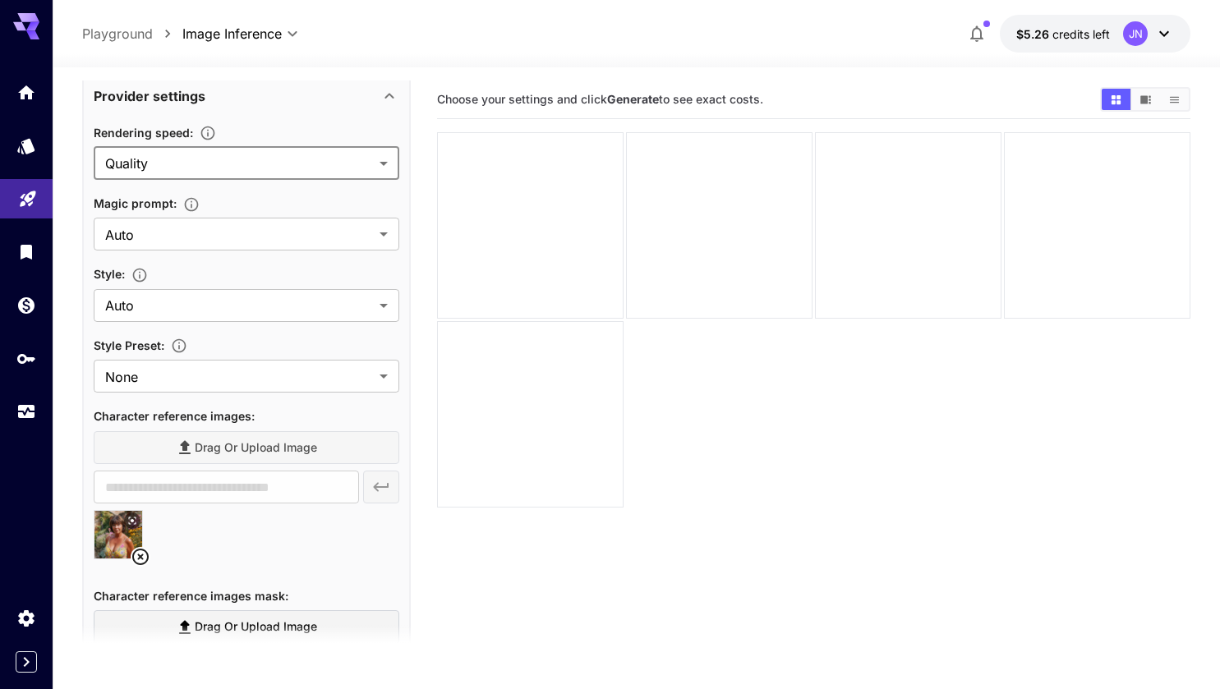
scroll to position [311, 0]
click at [235, 300] on body "**********" at bounding box center [616, 409] width 1232 height 819
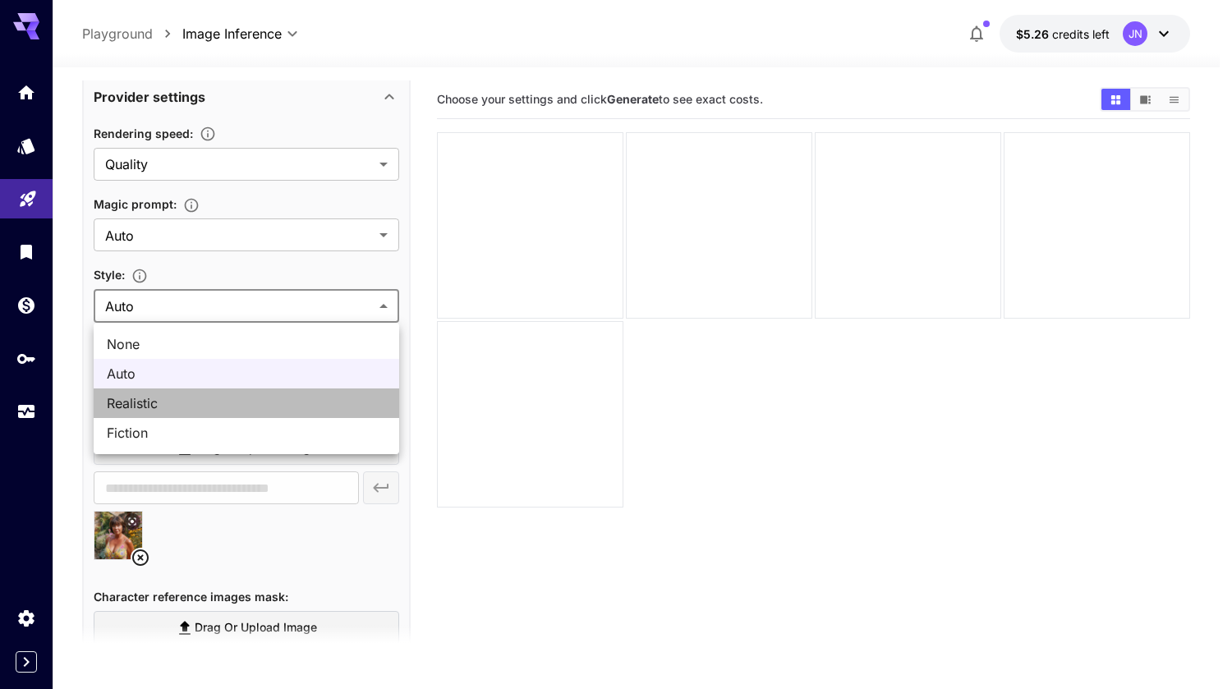
click at [154, 403] on span "Realistic" at bounding box center [246, 404] width 279 height 20
type input "*********"
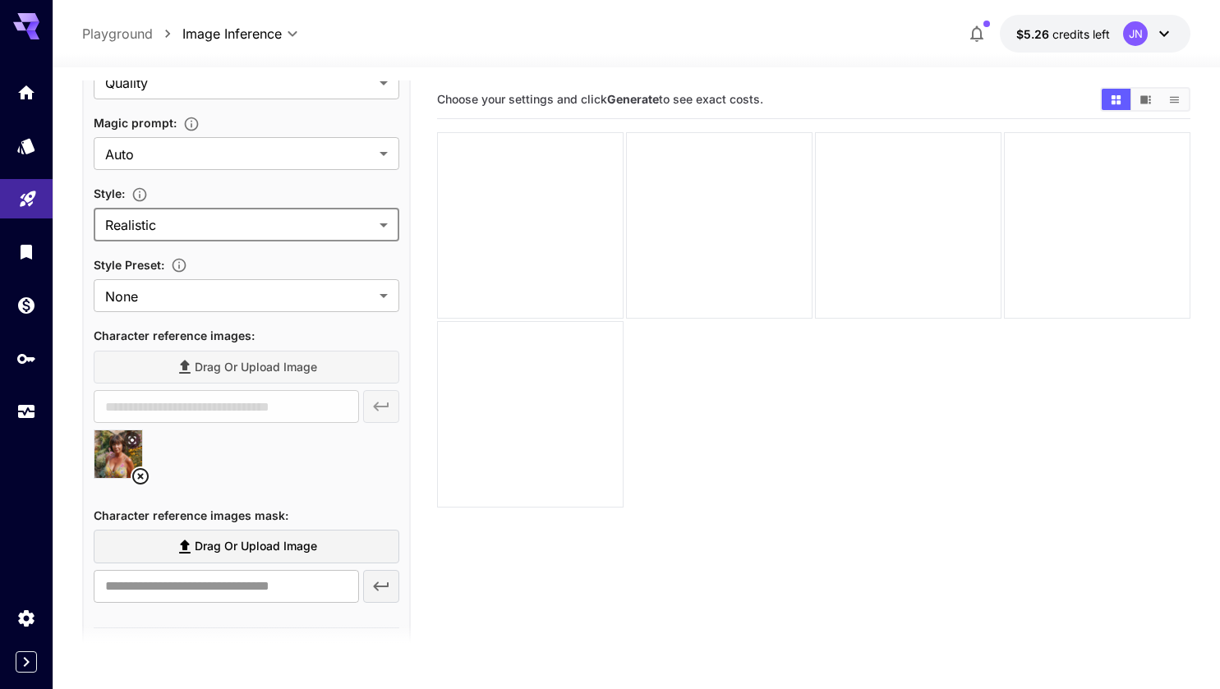
scroll to position [391, 0]
click at [232, 297] on body "**********" at bounding box center [616, 409] width 1232 height 819
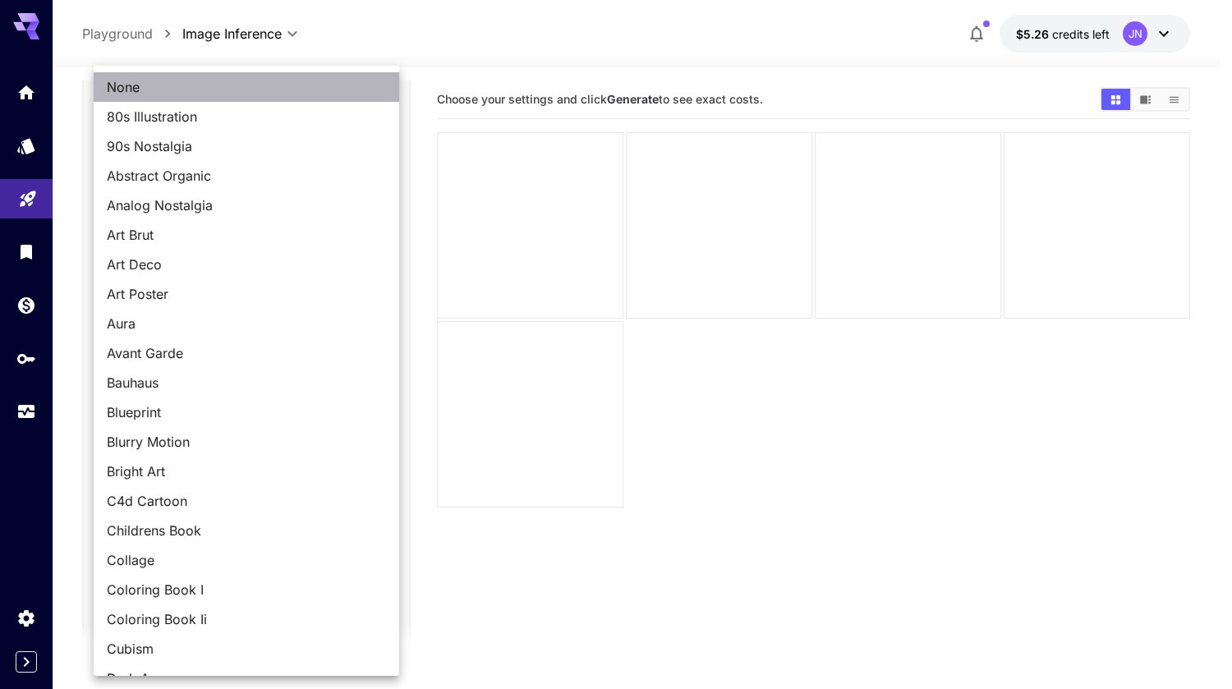
click at [286, 80] on span "None" at bounding box center [246, 87] width 279 height 20
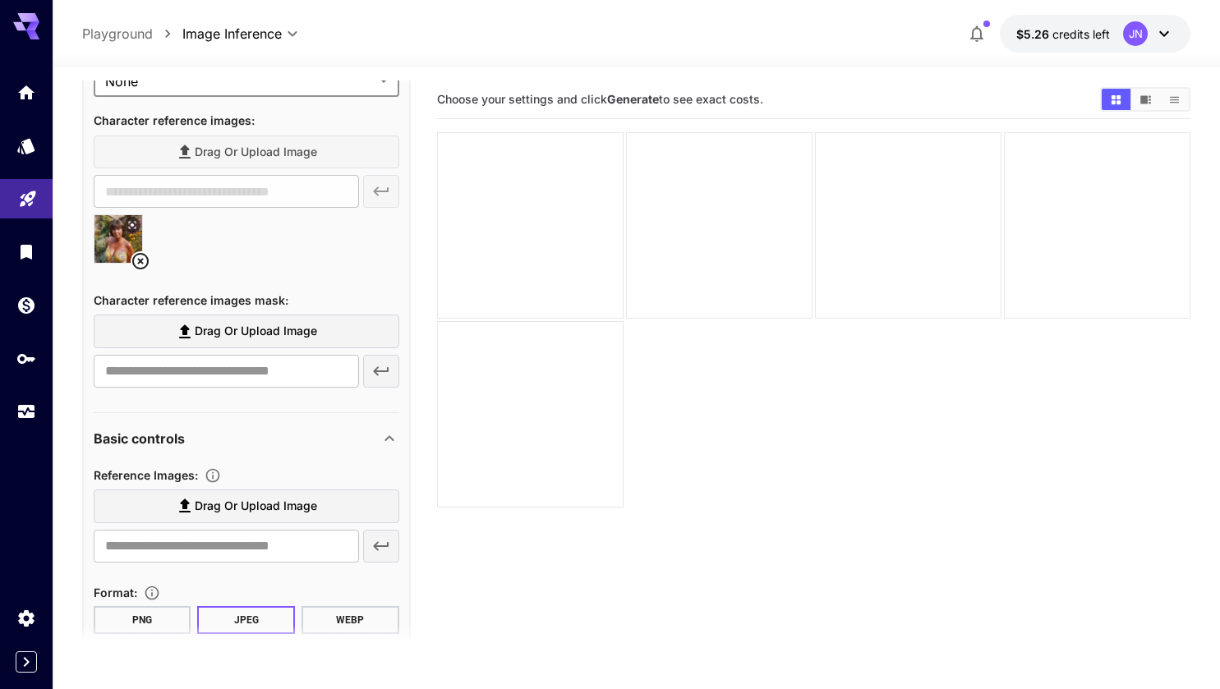
scroll to position [606, 0]
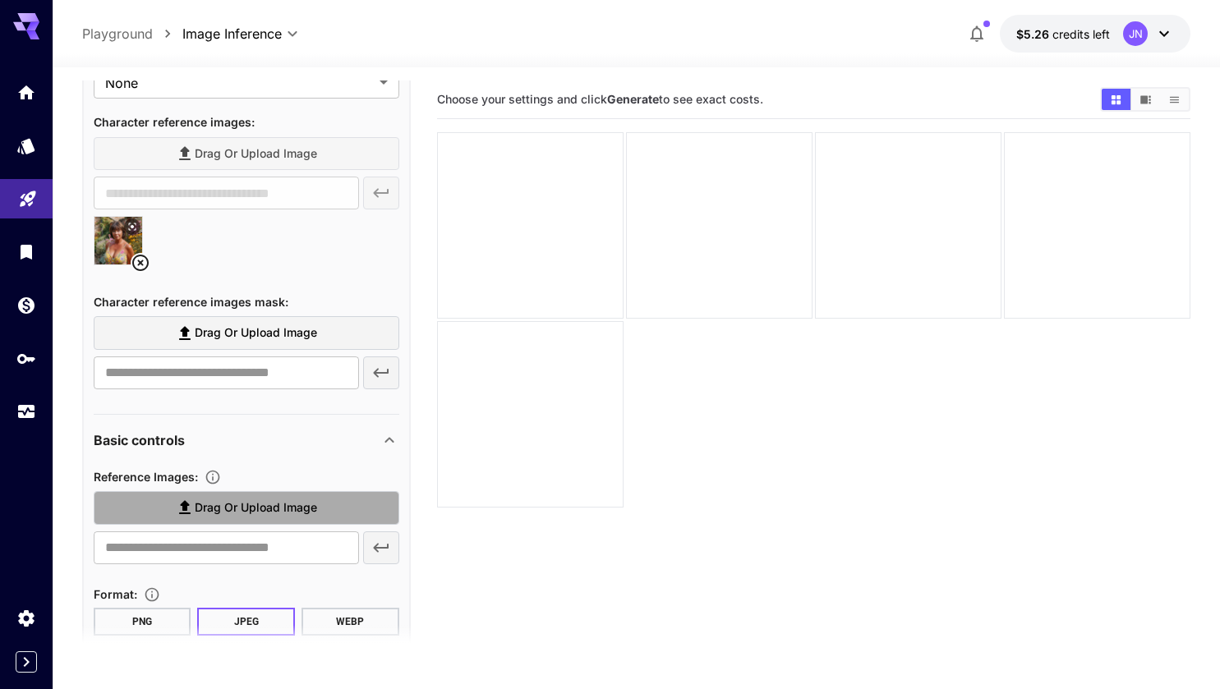
click at [238, 513] on span "Drag or upload image" at bounding box center [256, 508] width 122 height 21
click at [0, 0] on input "Drag or upload image" at bounding box center [0, 0] width 0 height 0
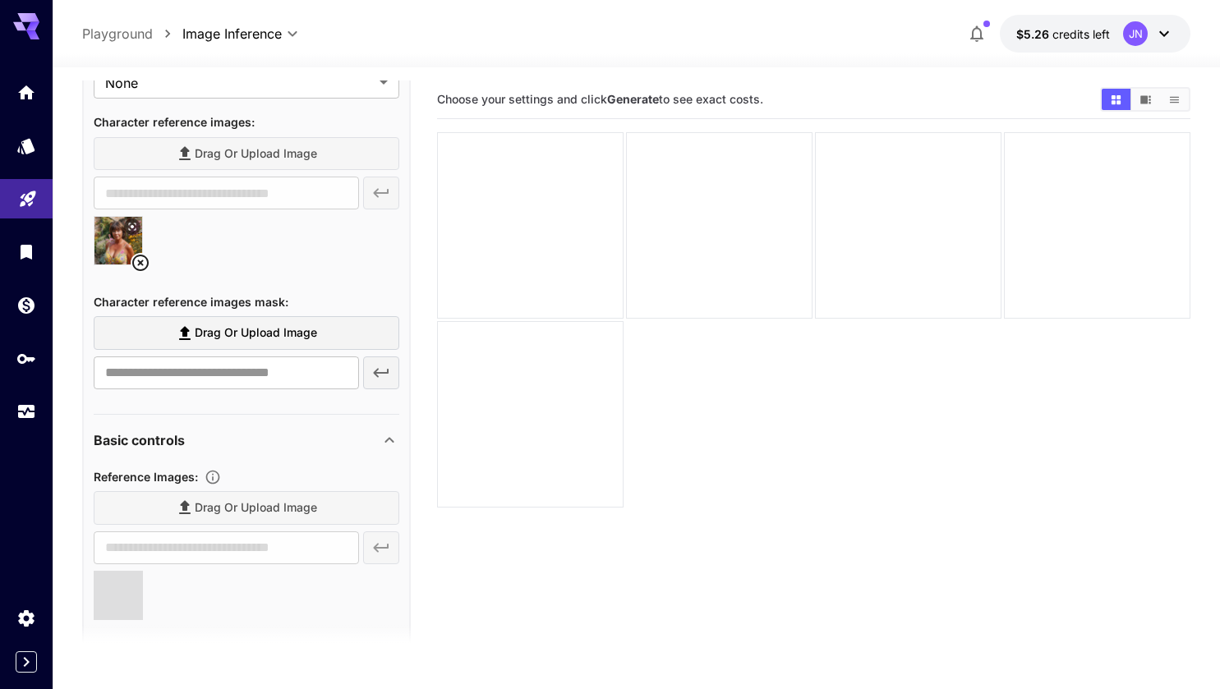
type input "**********"
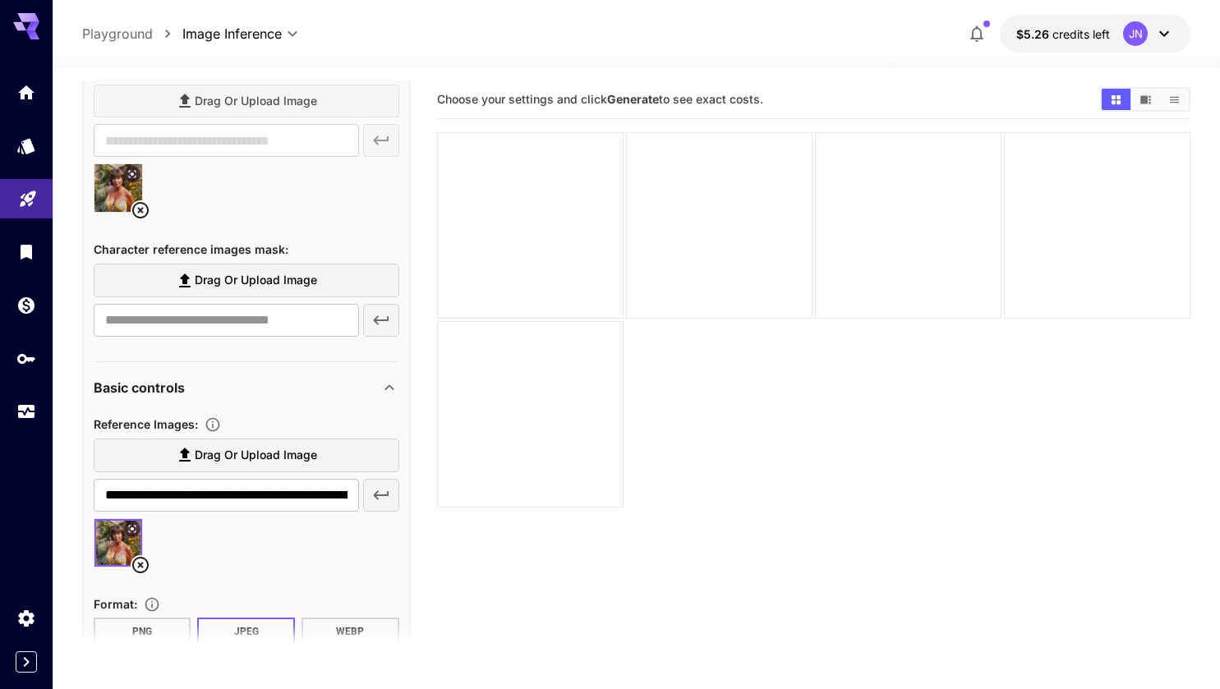
scroll to position [659, 0]
click at [228, 277] on span "Drag or upload image" at bounding box center [256, 280] width 122 height 21
click at [0, 0] on input "Drag or upload image" at bounding box center [0, 0] width 0 height 0
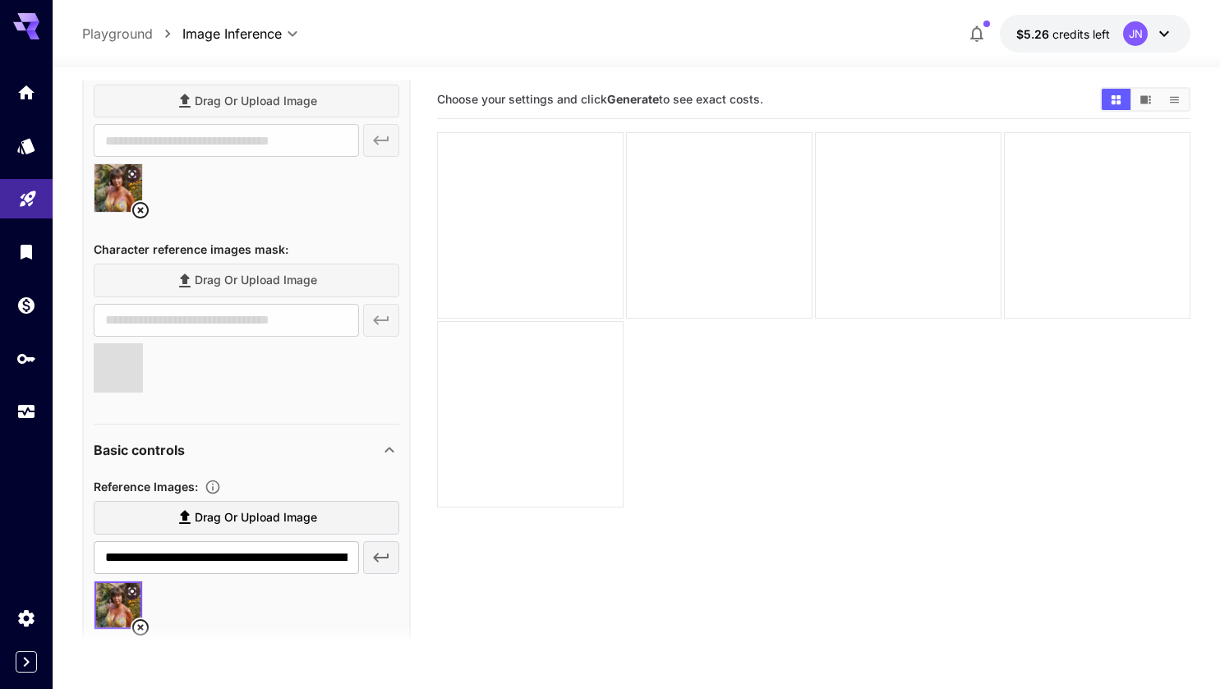
type input "**********"
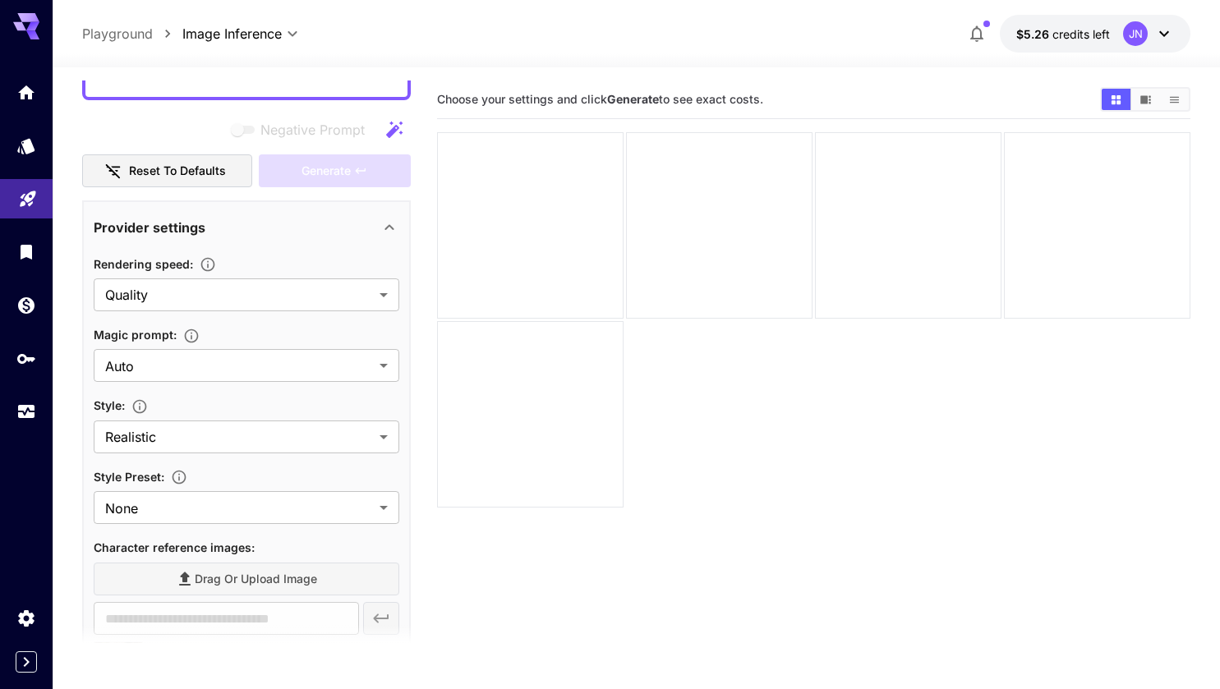
scroll to position [0, 0]
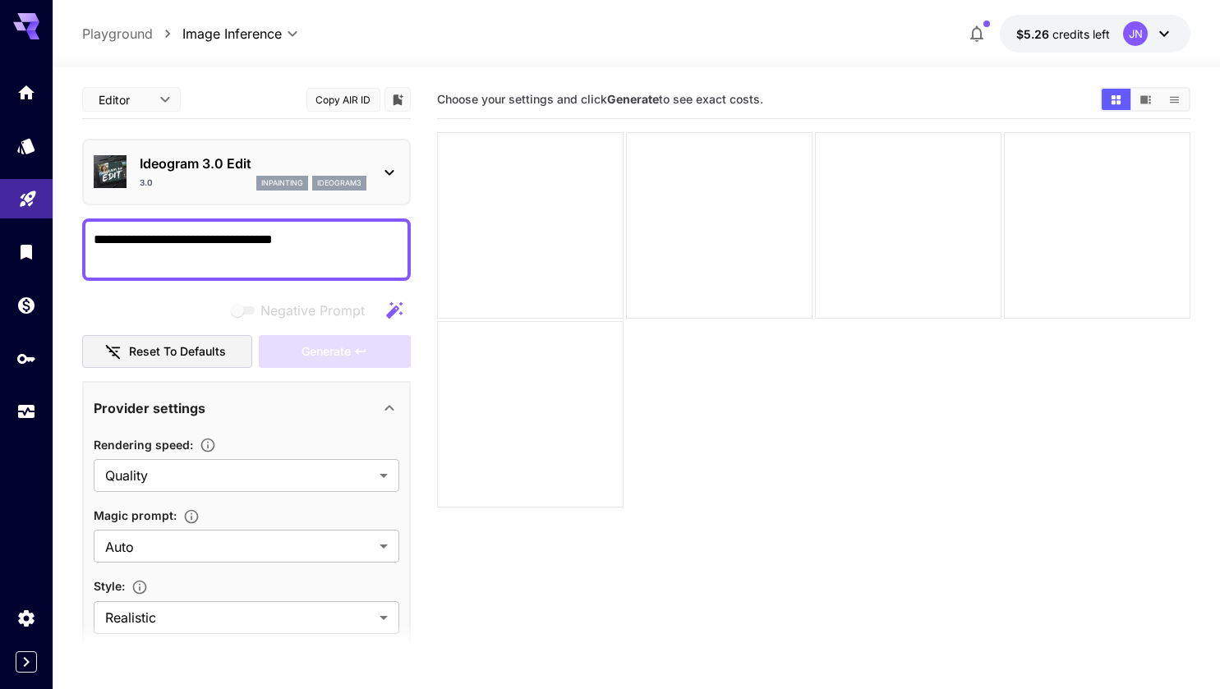
click at [326, 242] on textarea "**********" at bounding box center [247, 249] width 306 height 39
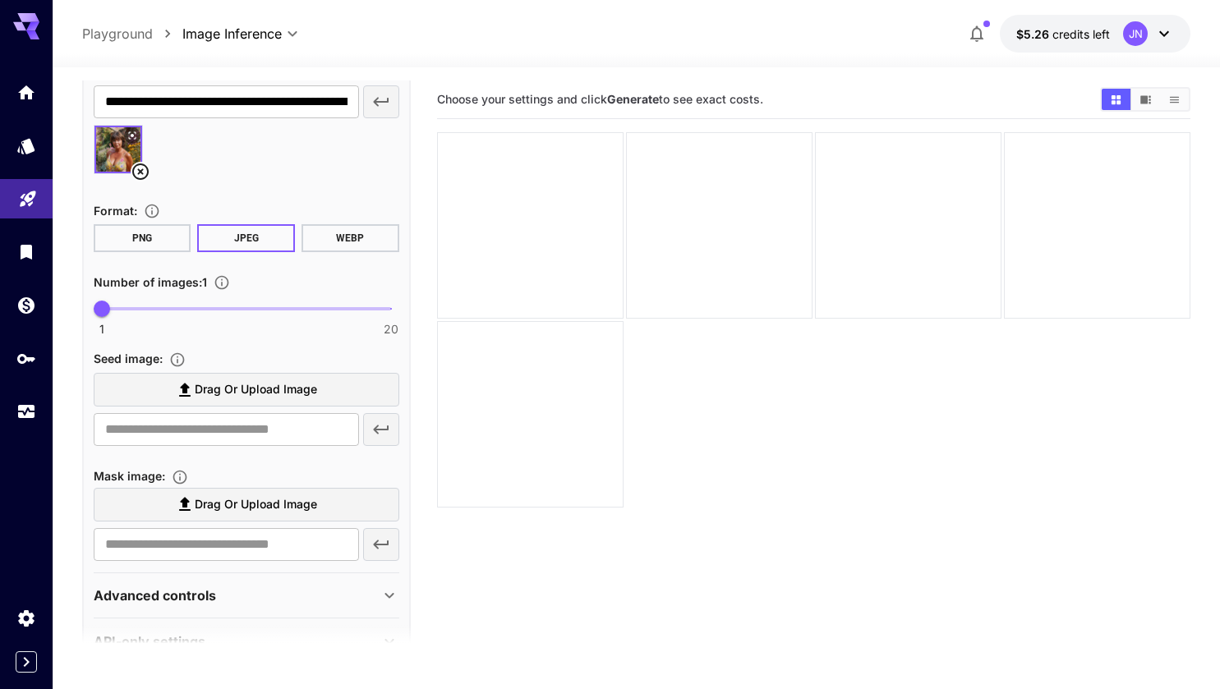
scroll to position [1154, 0]
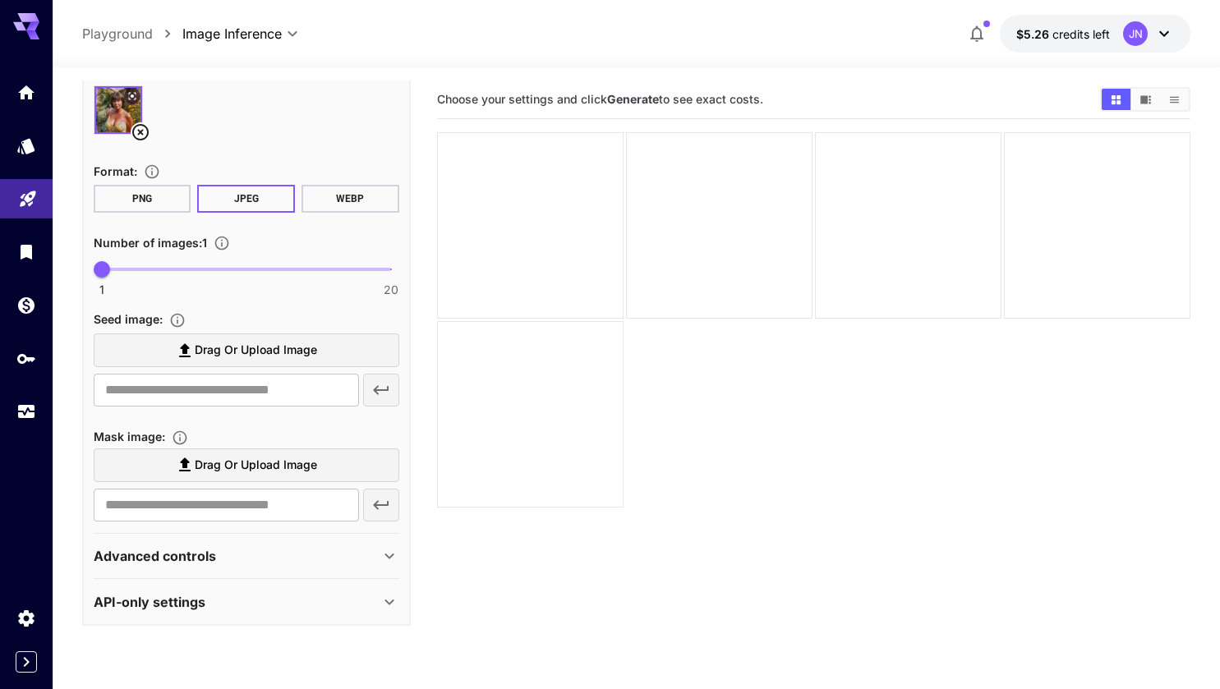
click at [242, 345] on span "Drag or upload image" at bounding box center [256, 350] width 122 height 21
click at [0, 0] on input "Drag or upload image" at bounding box center [0, 0] width 0 height 0
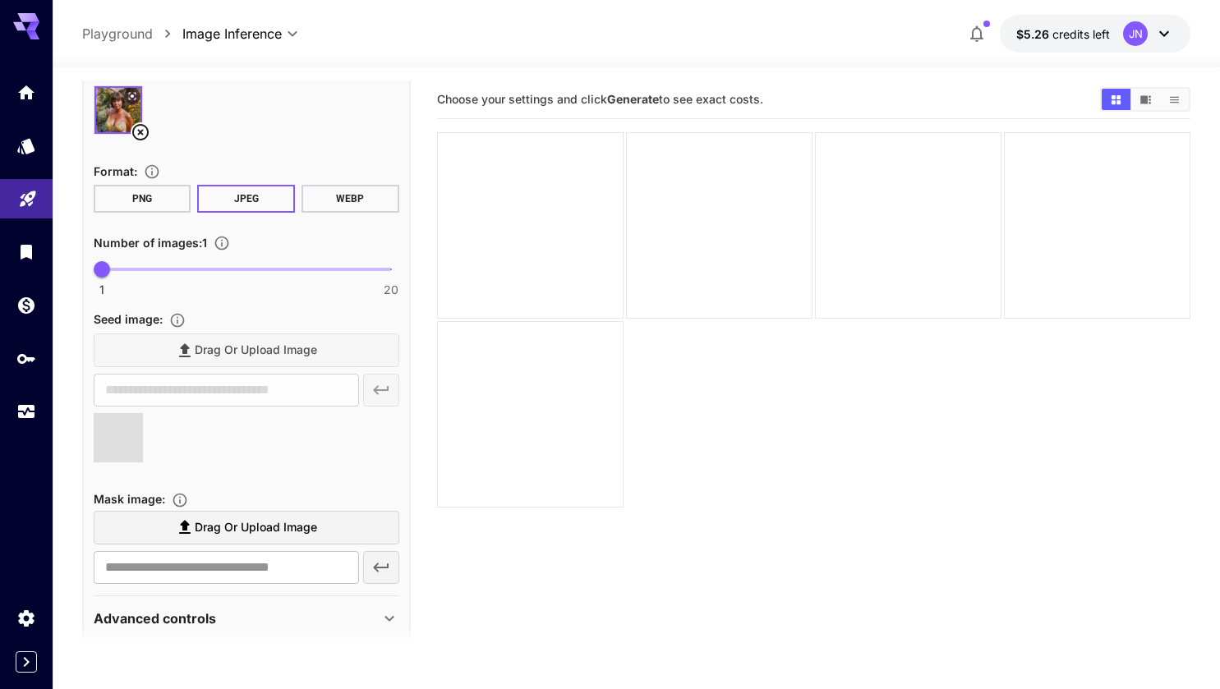
type input "**********"
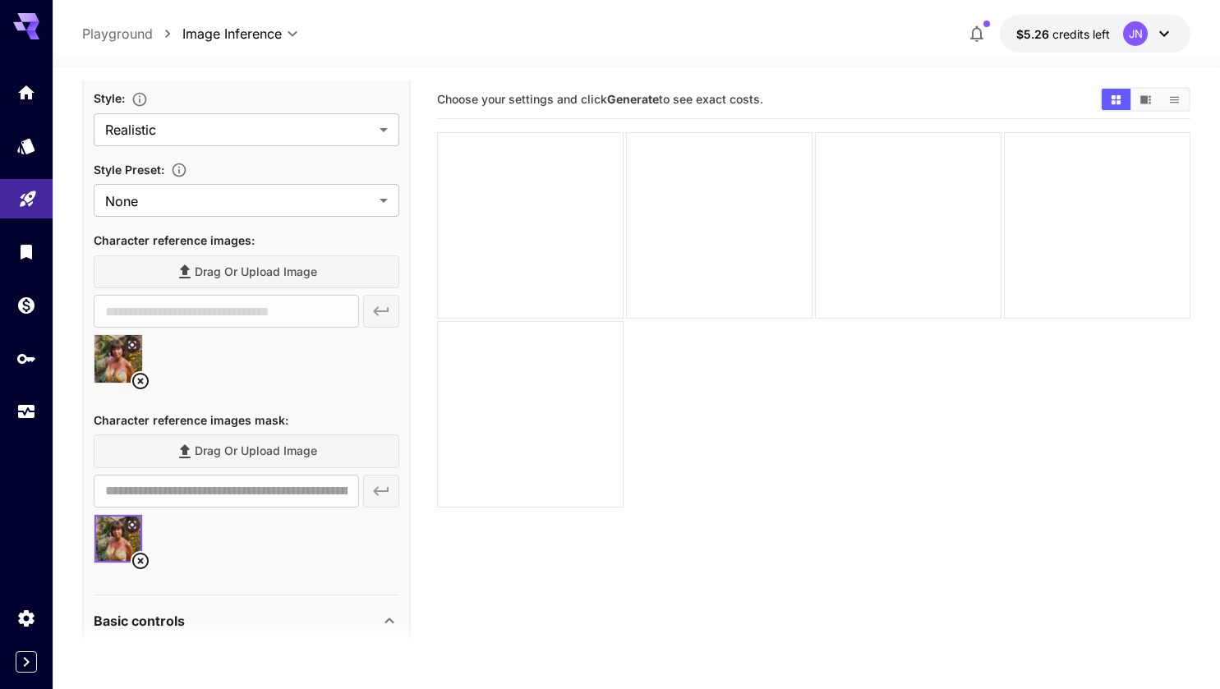
scroll to position [486, 0]
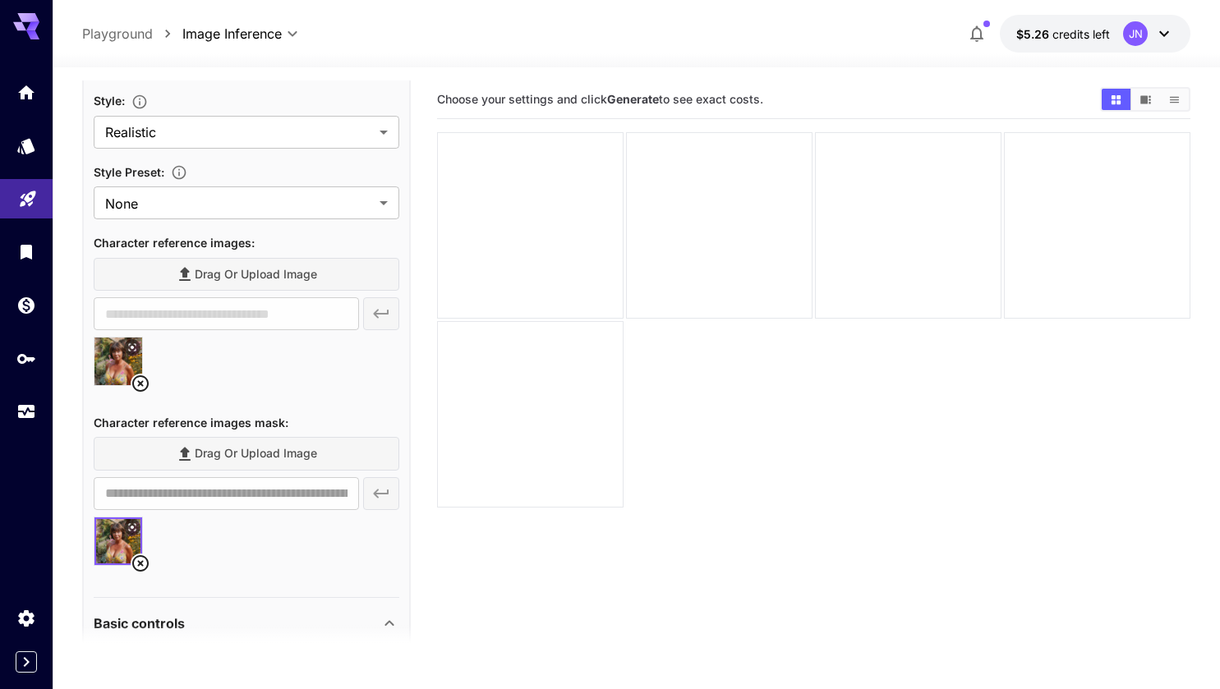
click at [141, 379] on icon at bounding box center [141, 384] width 20 height 20
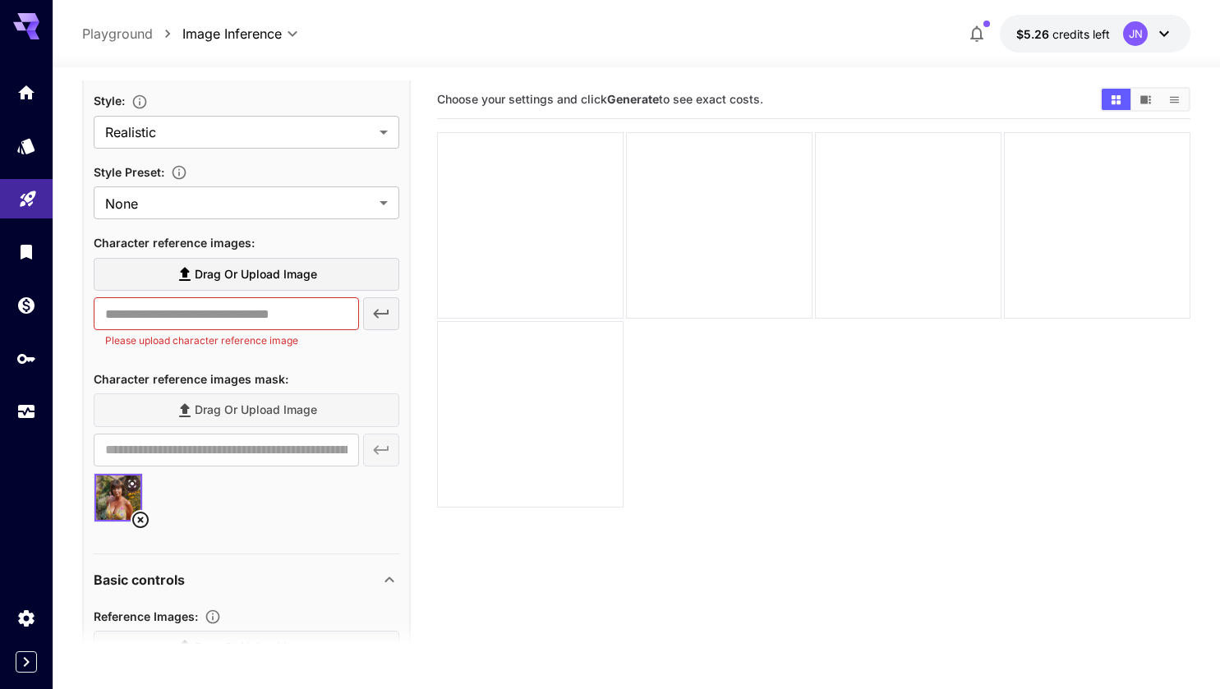
click at [144, 519] on icon at bounding box center [141, 520] width 20 height 20
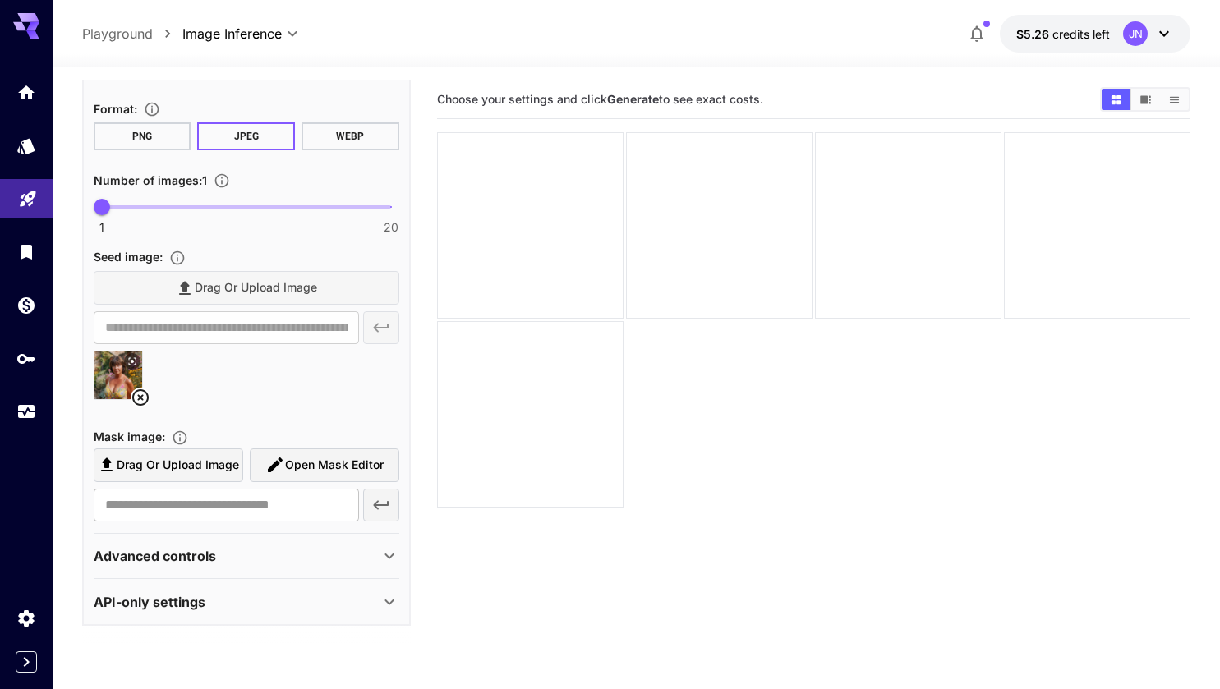
scroll to position [1087, 0]
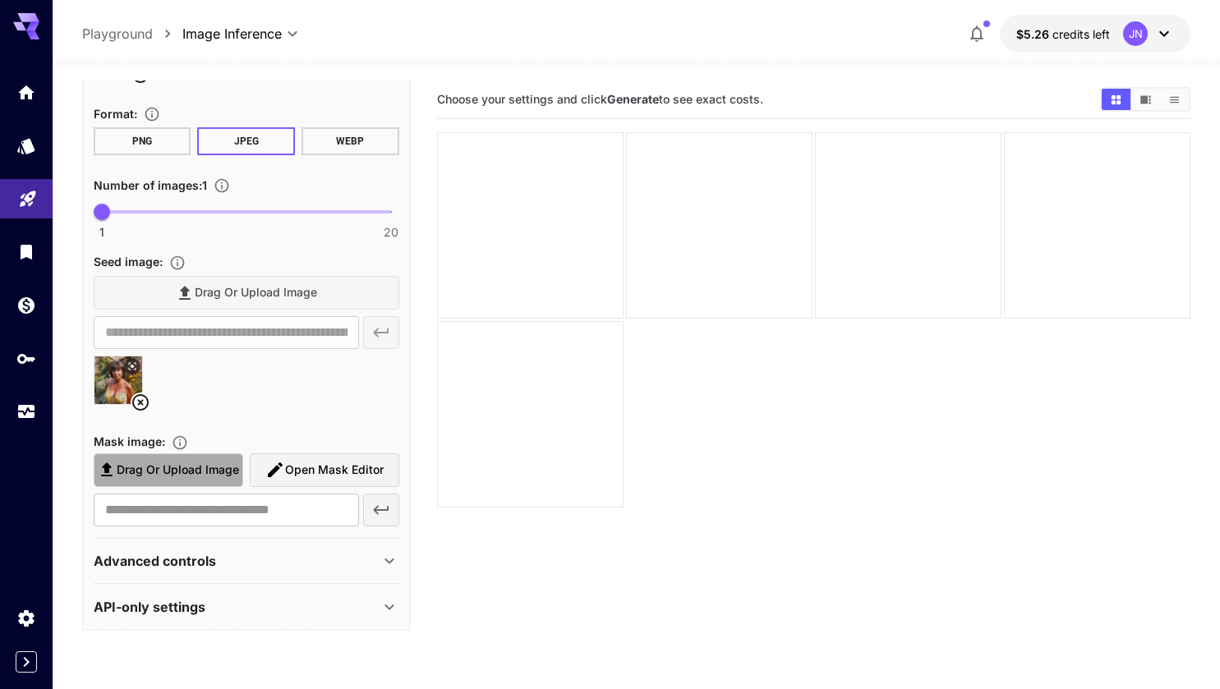
click at [178, 470] on span "Drag or upload image" at bounding box center [178, 470] width 122 height 21
click at [0, 0] on input "Drag or upload image" at bounding box center [0, 0] width 0 height 0
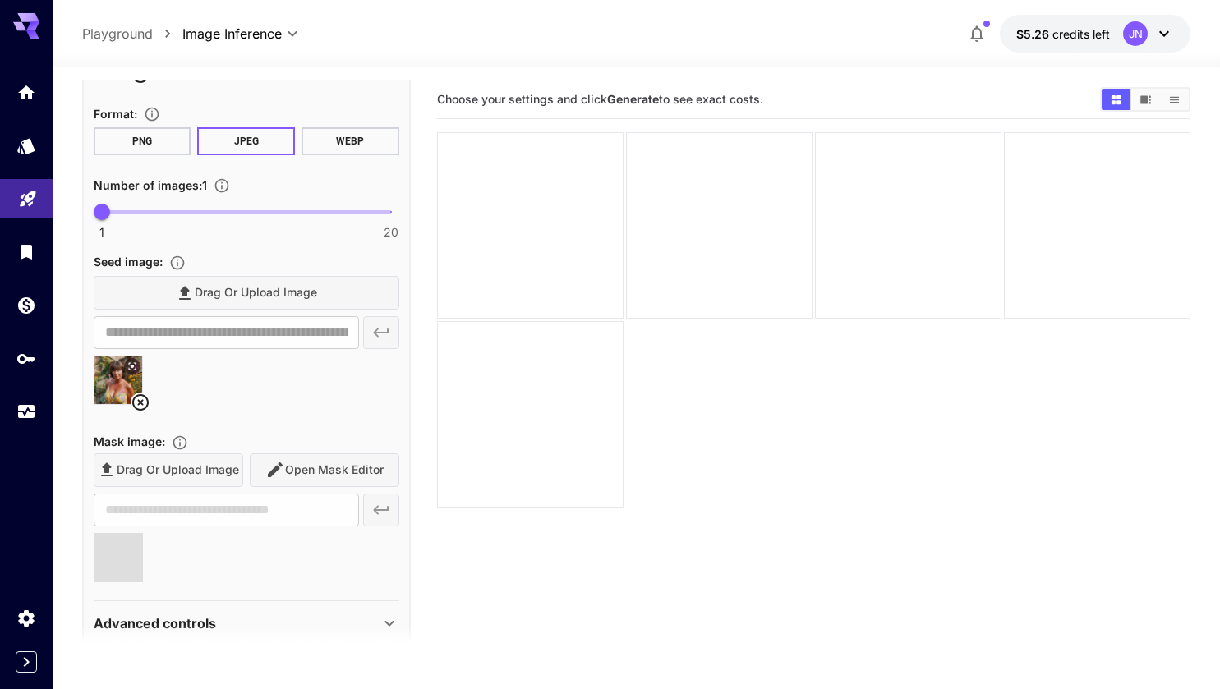
type input "**********"
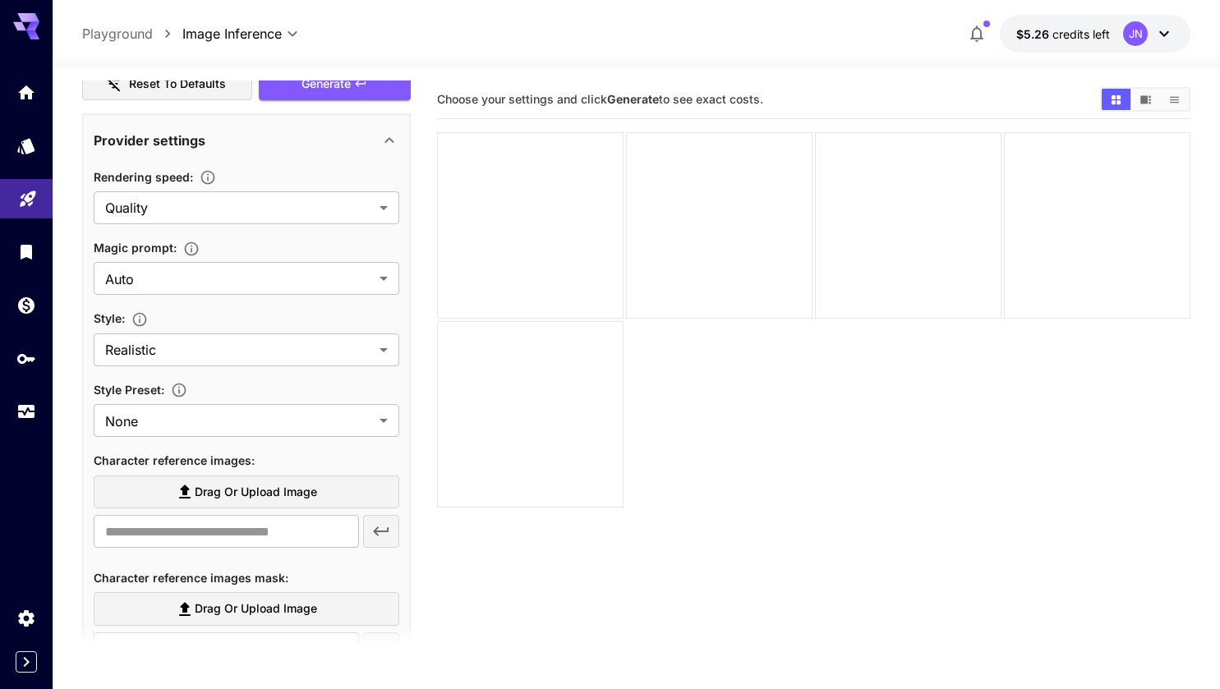
scroll to position [0, 0]
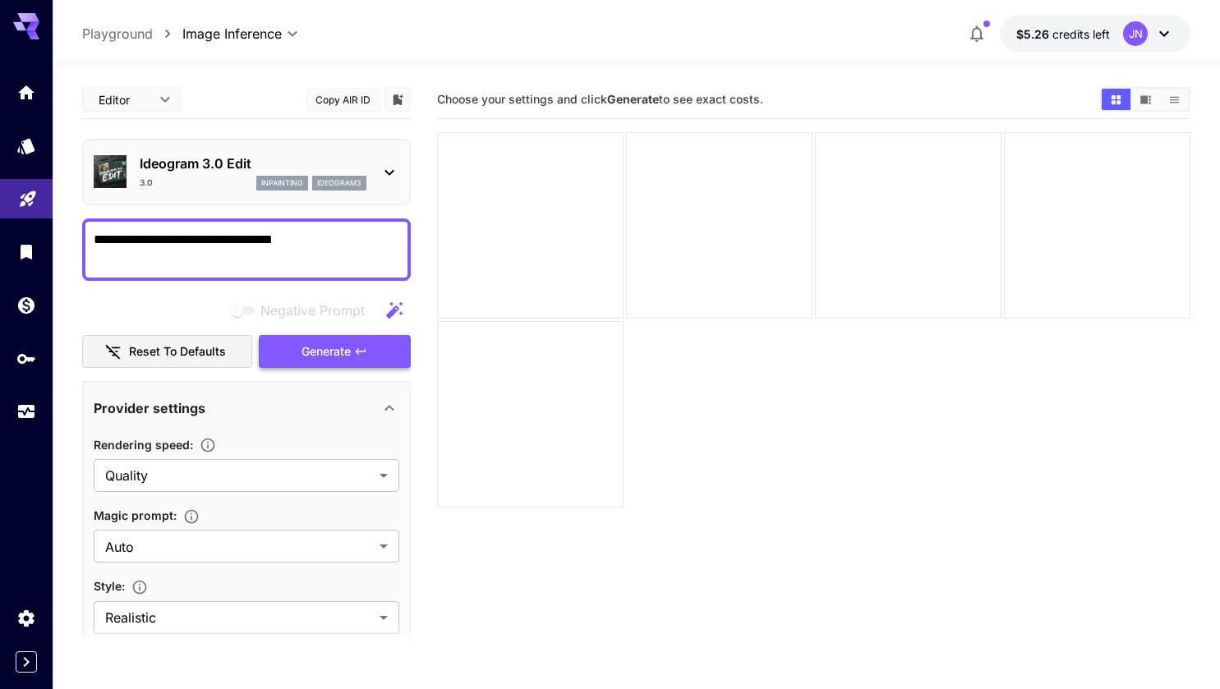
click at [311, 356] on span "Generate" at bounding box center [326, 352] width 49 height 21
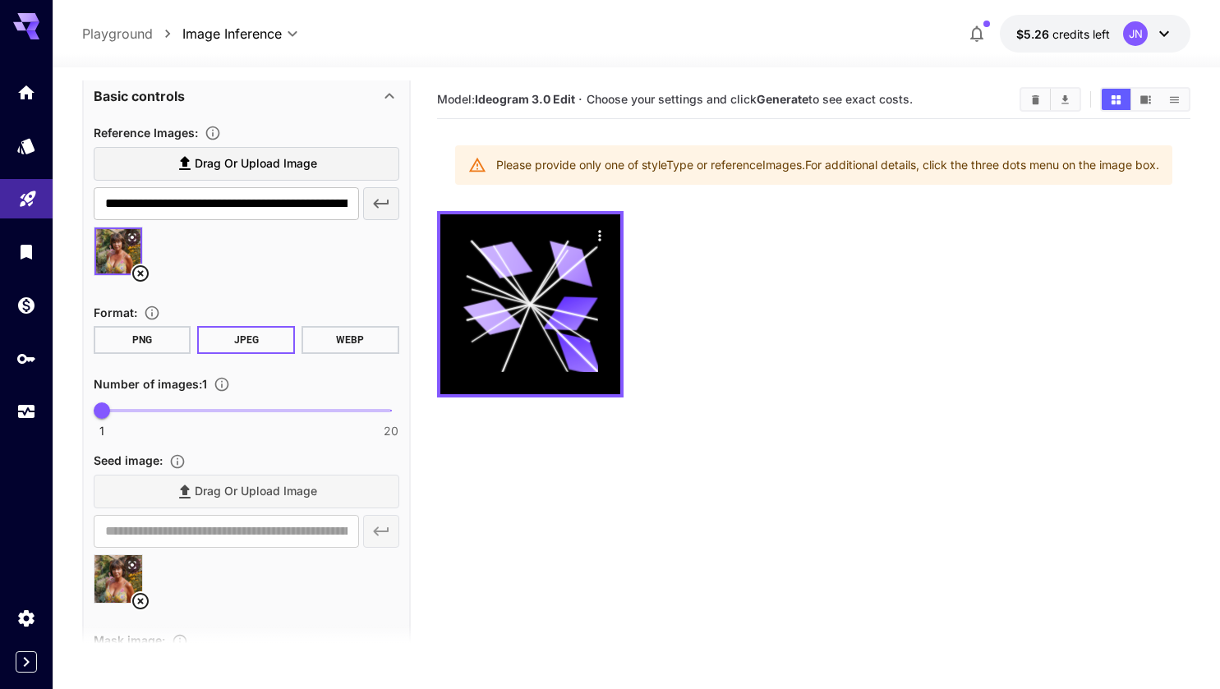
scroll to position [886, 0]
click at [139, 269] on icon at bounding box center [141, 275] width 20 height 20
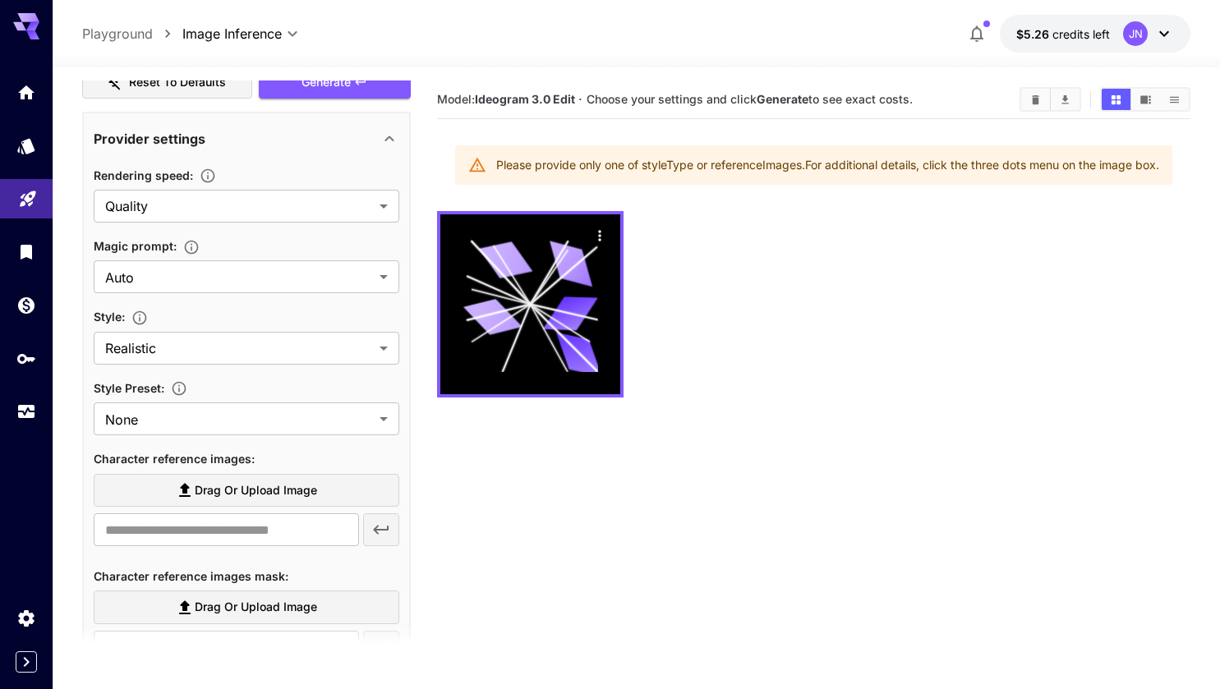
scroll to position [0, 0]
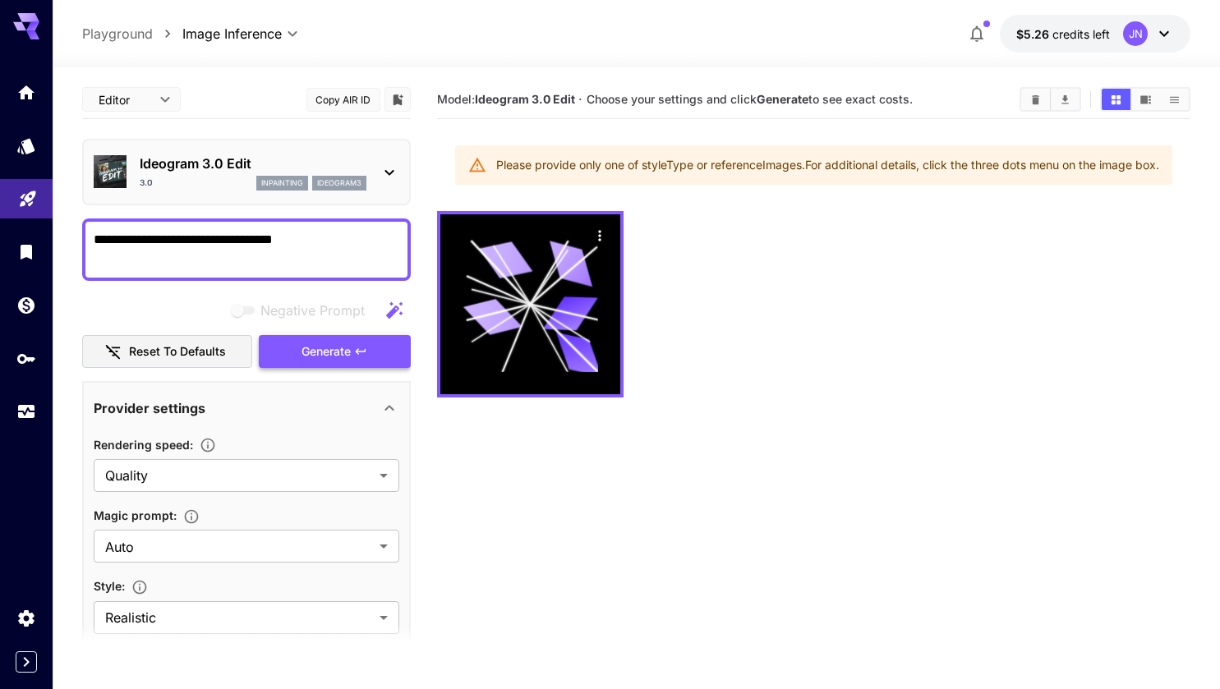
click at [323, 356] on span "Generate" at bounding box center [326, 352] width 49 height 21
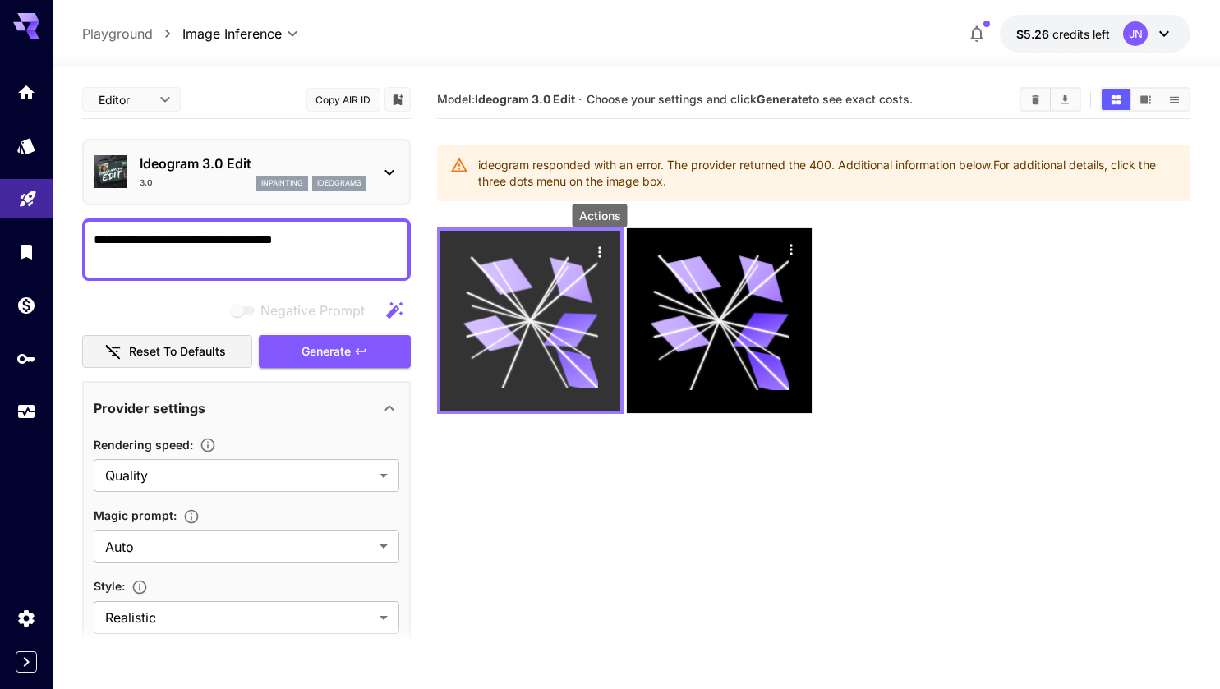
click at [601, 253] on icon "Actions" at bounding box center [600, 252] width 16 height 16
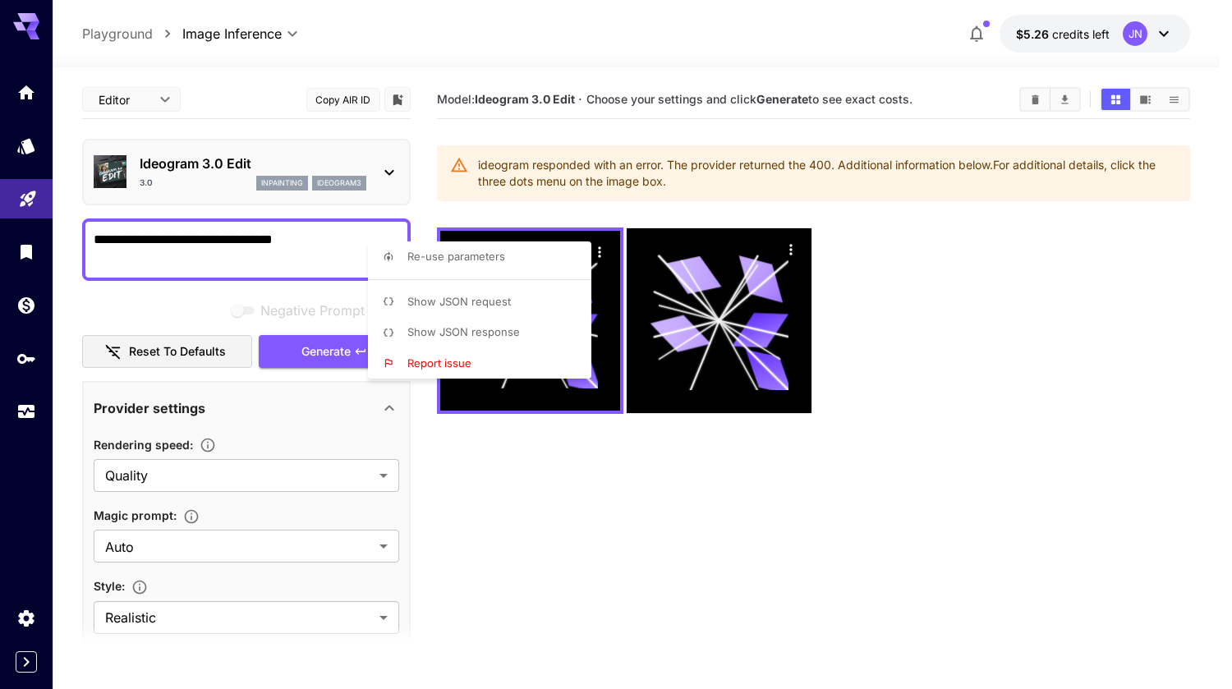
click at [369, 419] on div at bounding box center [616, 344] width 1232 height 689
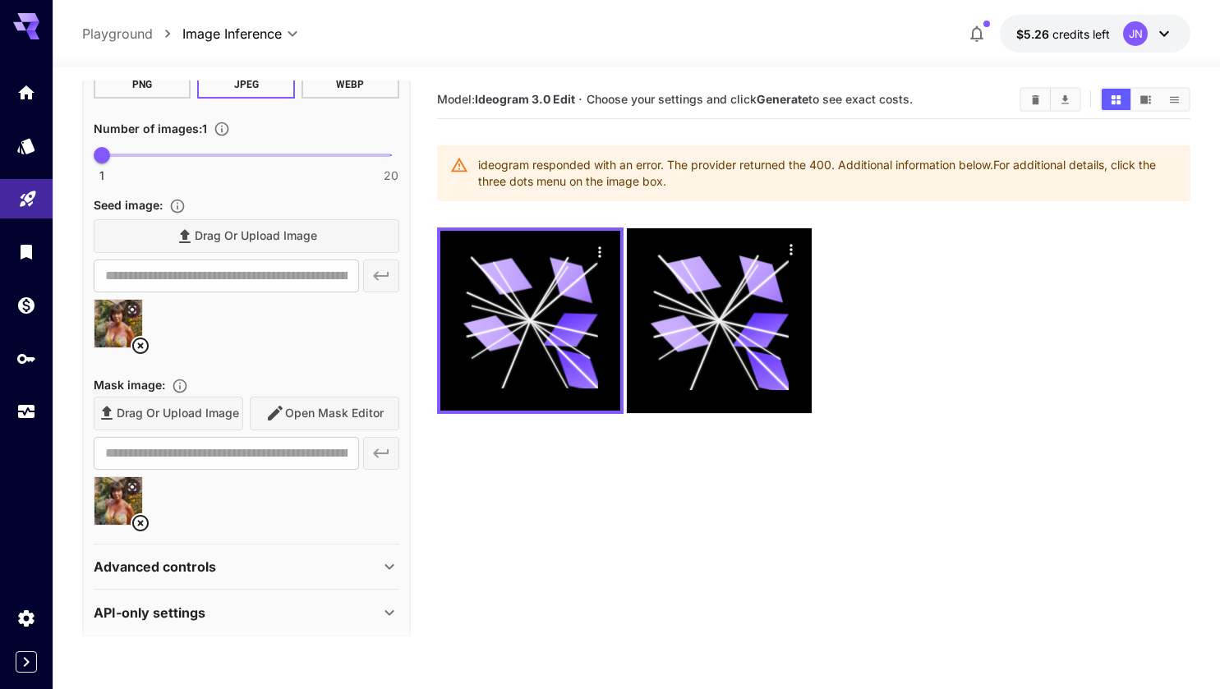
scroll to position [1092, 0]
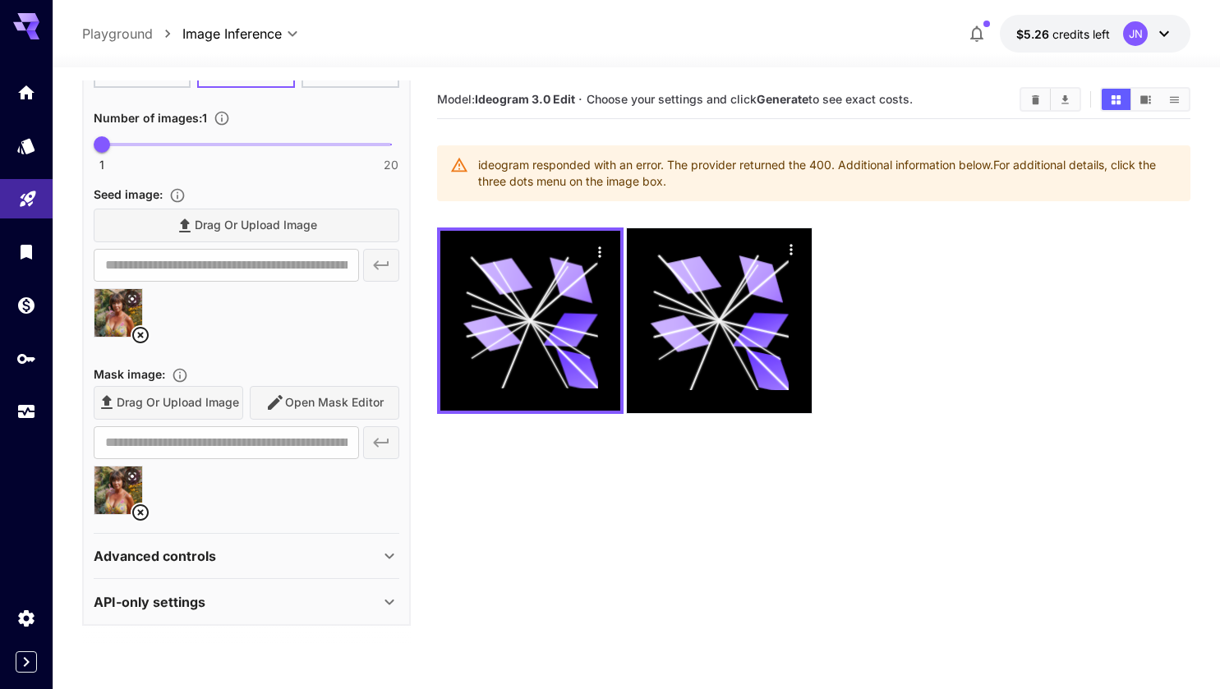
click at [140, 509] on icon at bounding box center [141, 513] width 20 height 20
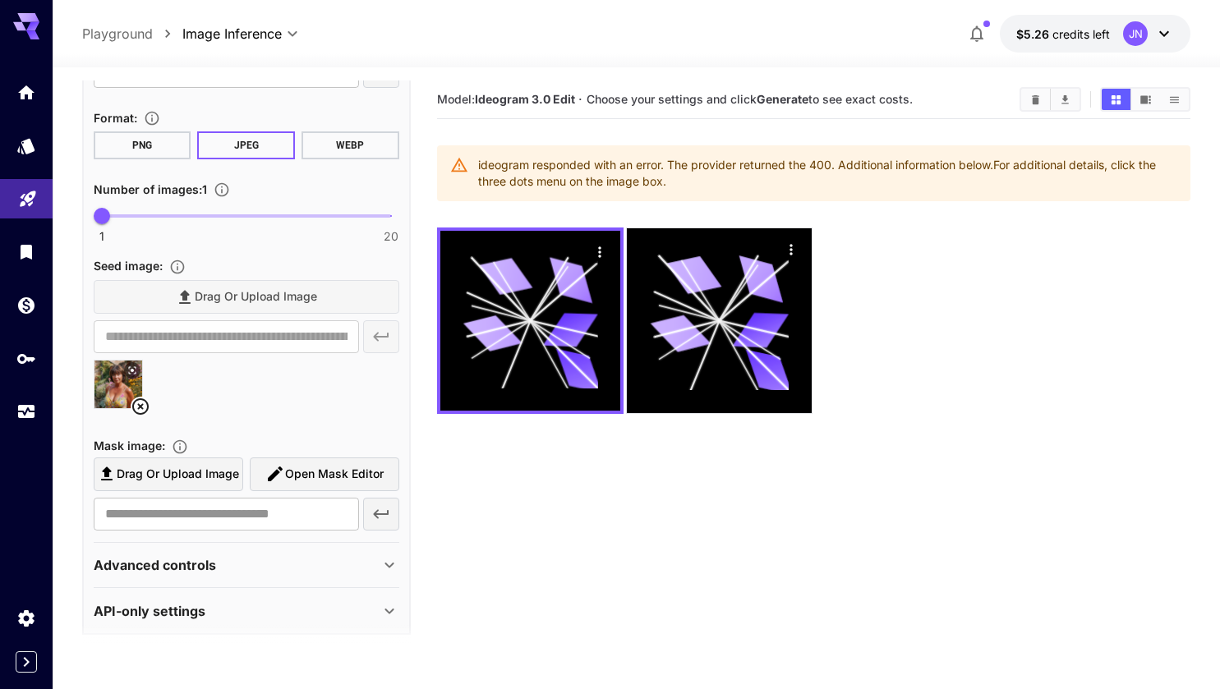
scroll to position [1029, 0]
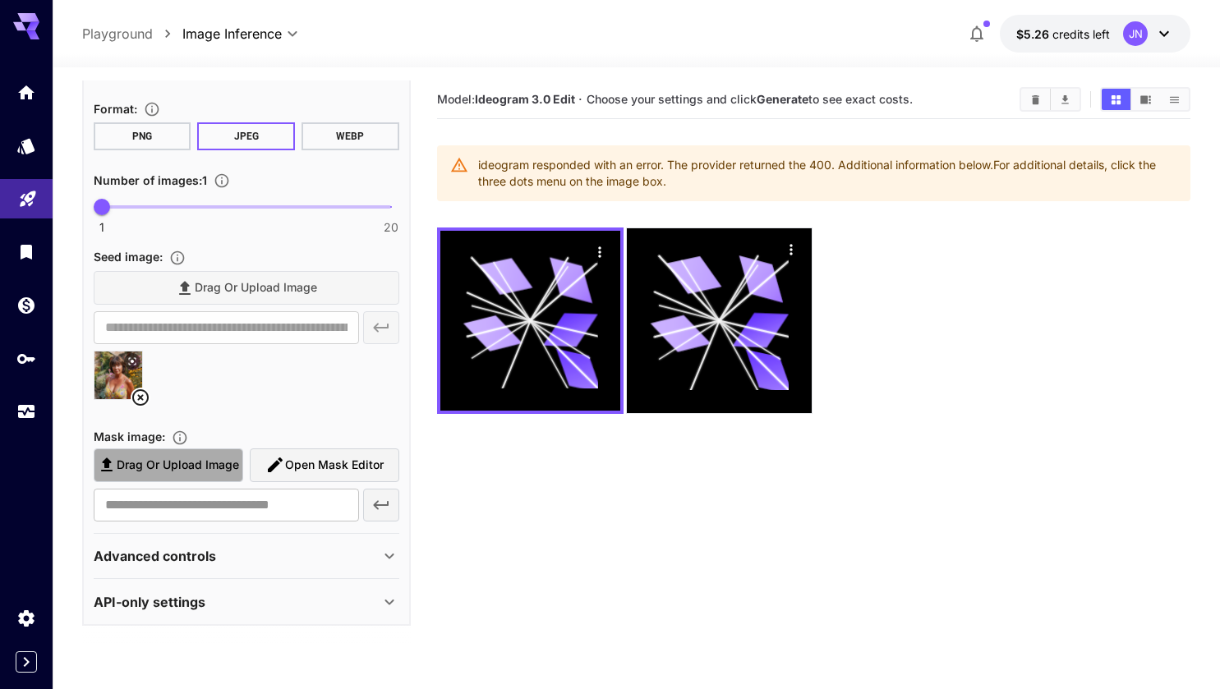
click at [155, 465] on span "Drag or upload image" at bounding box center [178, 465] width 122 height 21
click at [0, 0] on input "Drag or upload image" at bounding box center [0, 0] width 0 height 0
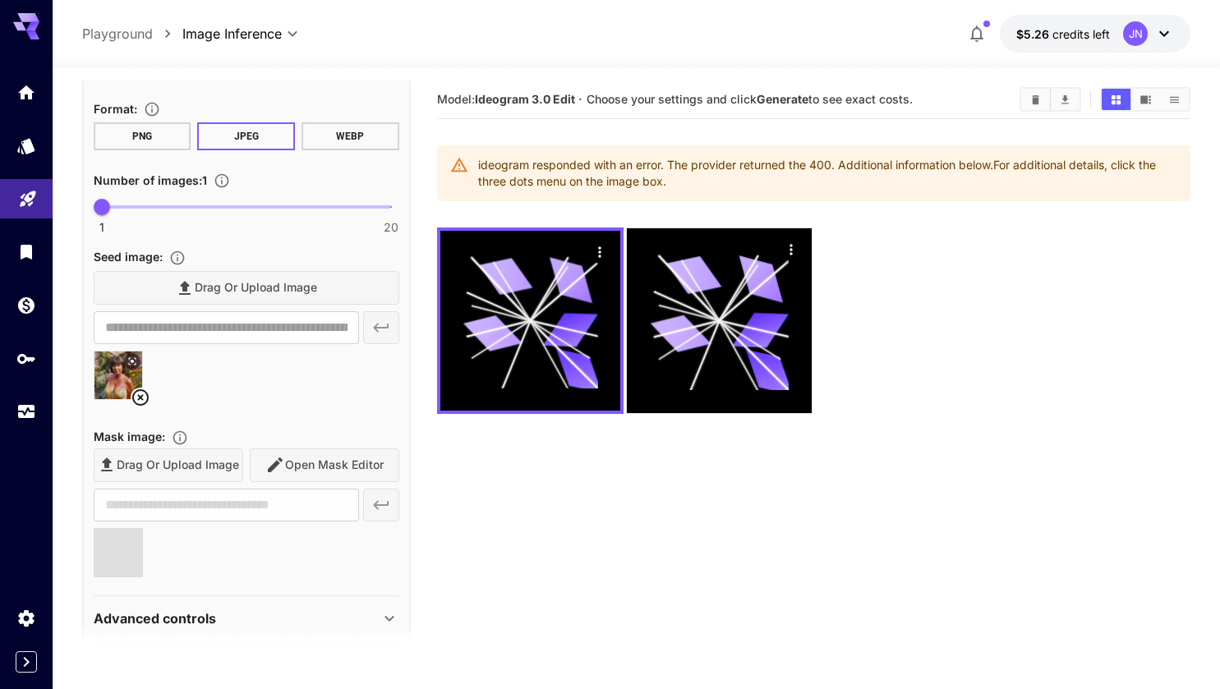
type input "**********"
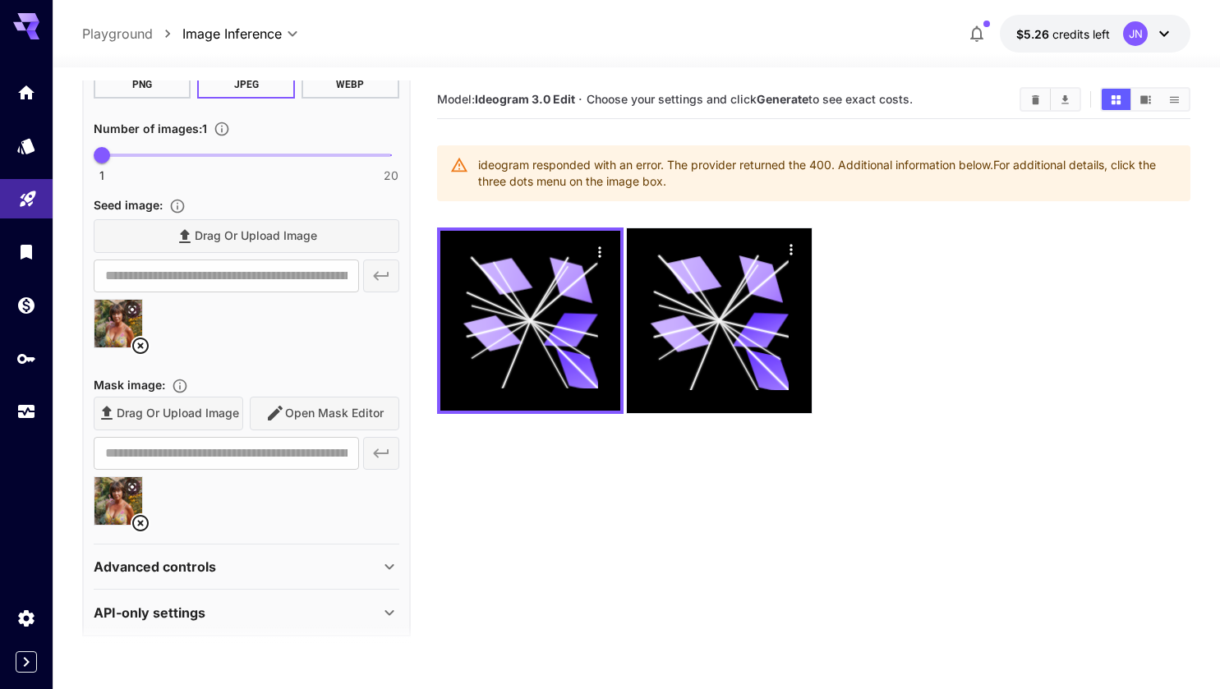
scroll to position [1080, 0]
click at [316, 411] on div "Drag or upload image Open Mask Editor" at bounding box center [247, 415] width 306 height 34
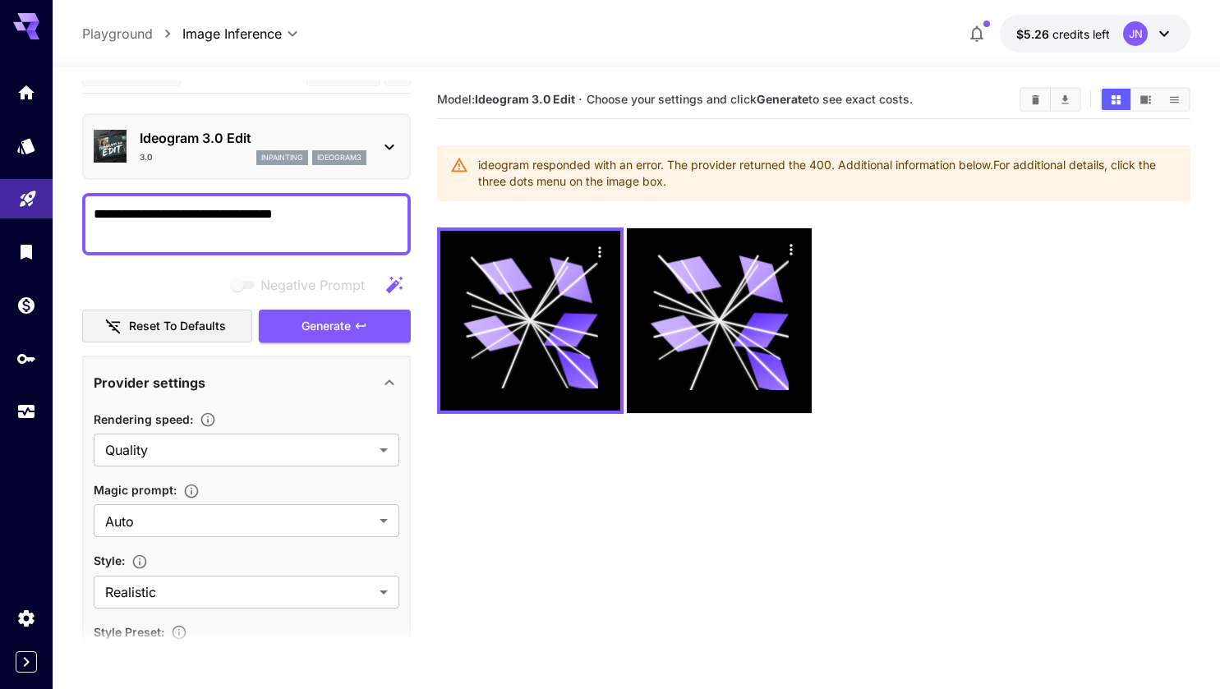
scroll to position [0, 0]
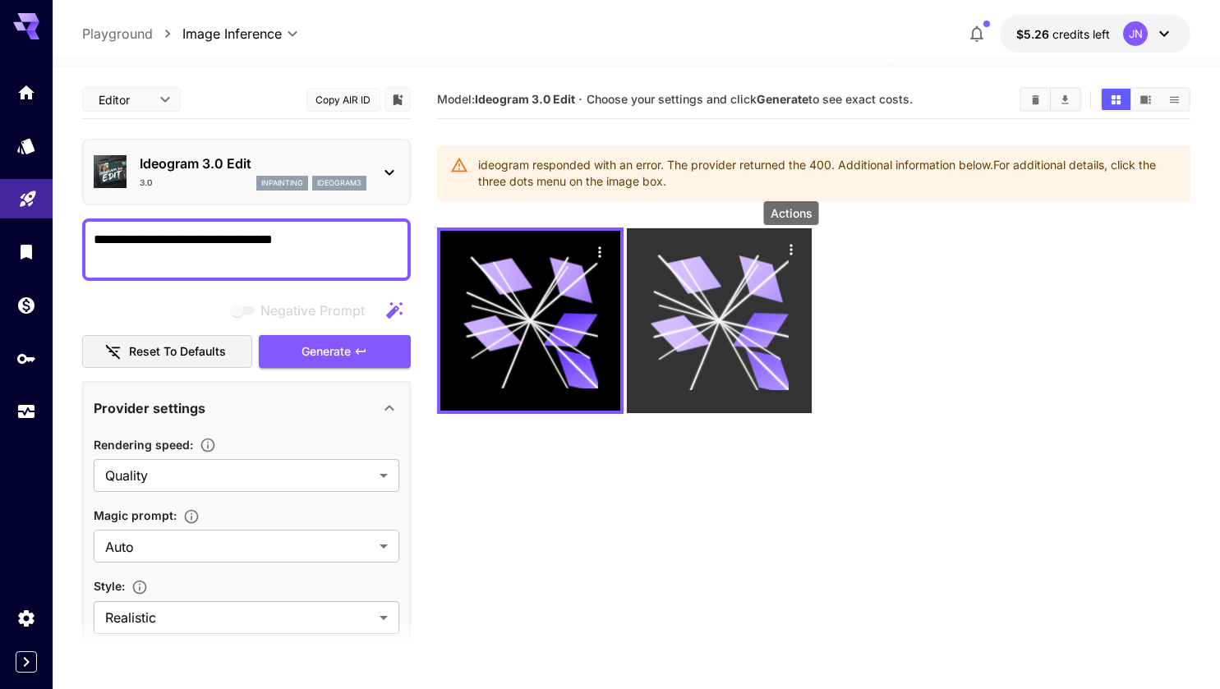
click at [790, 251] on icon "Actions" at bounding box center [791, 250] width 16 height 16
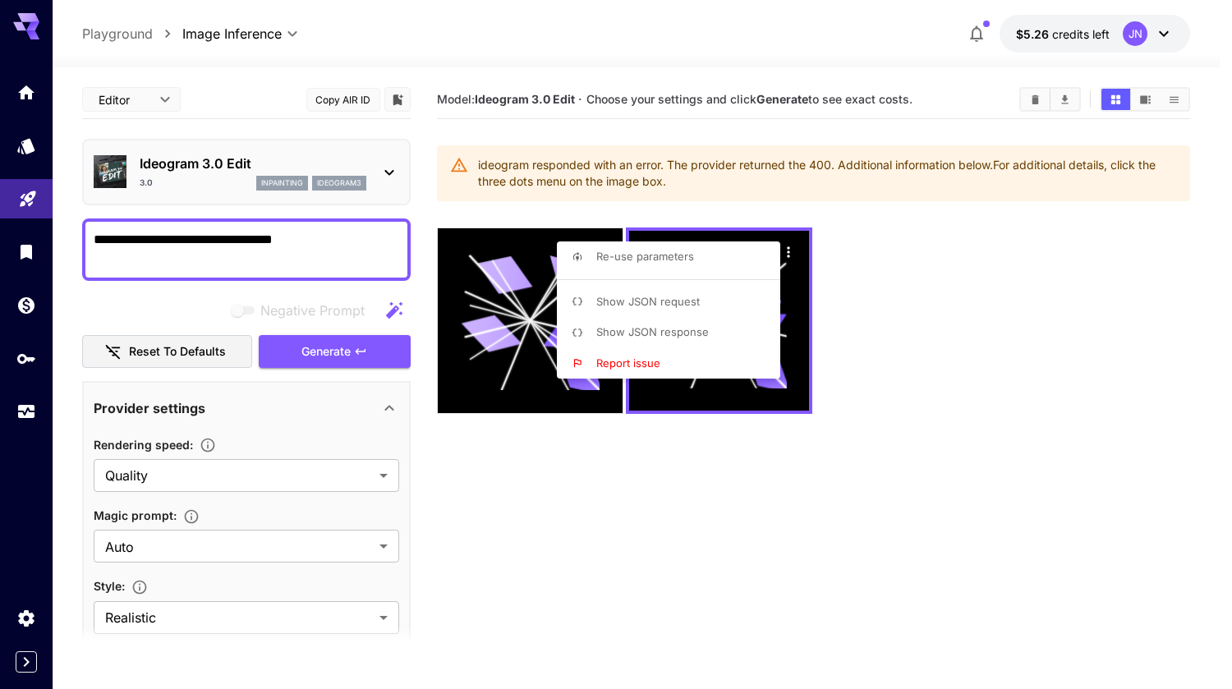
click at [691, 219] on div at bounding box center [616, 344] width 1232 height 689
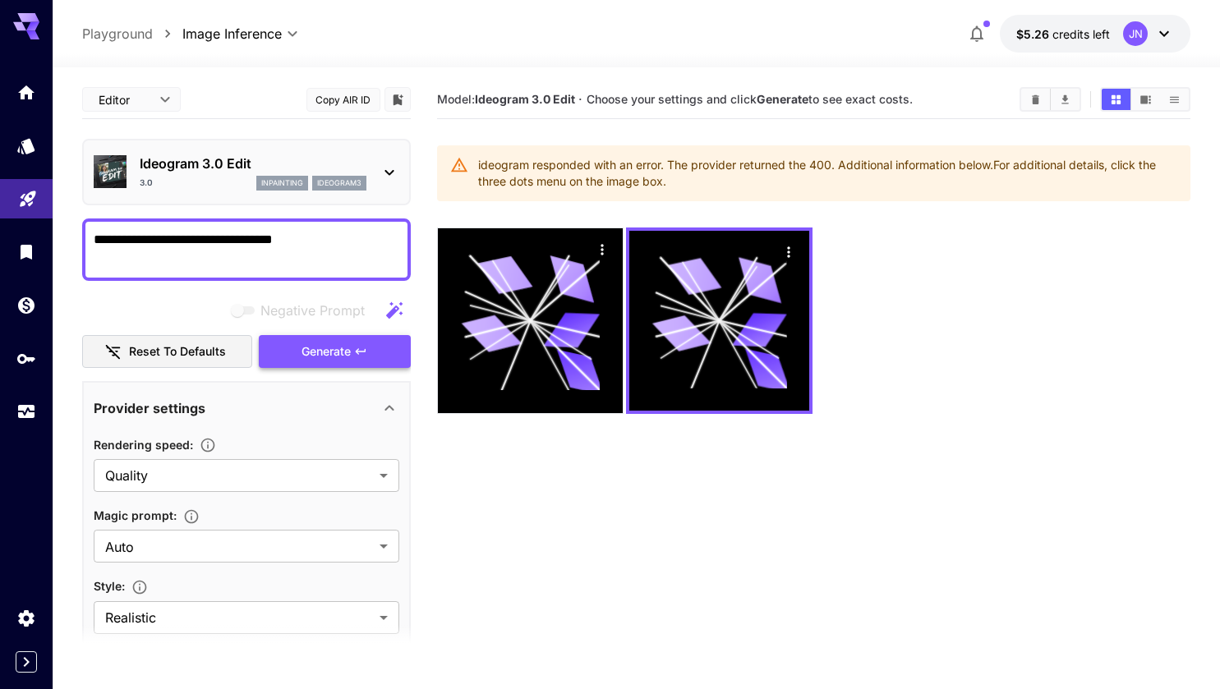
click at [316, 357] on span "Generate" at bounding box center [326, 352] width 49 height 21
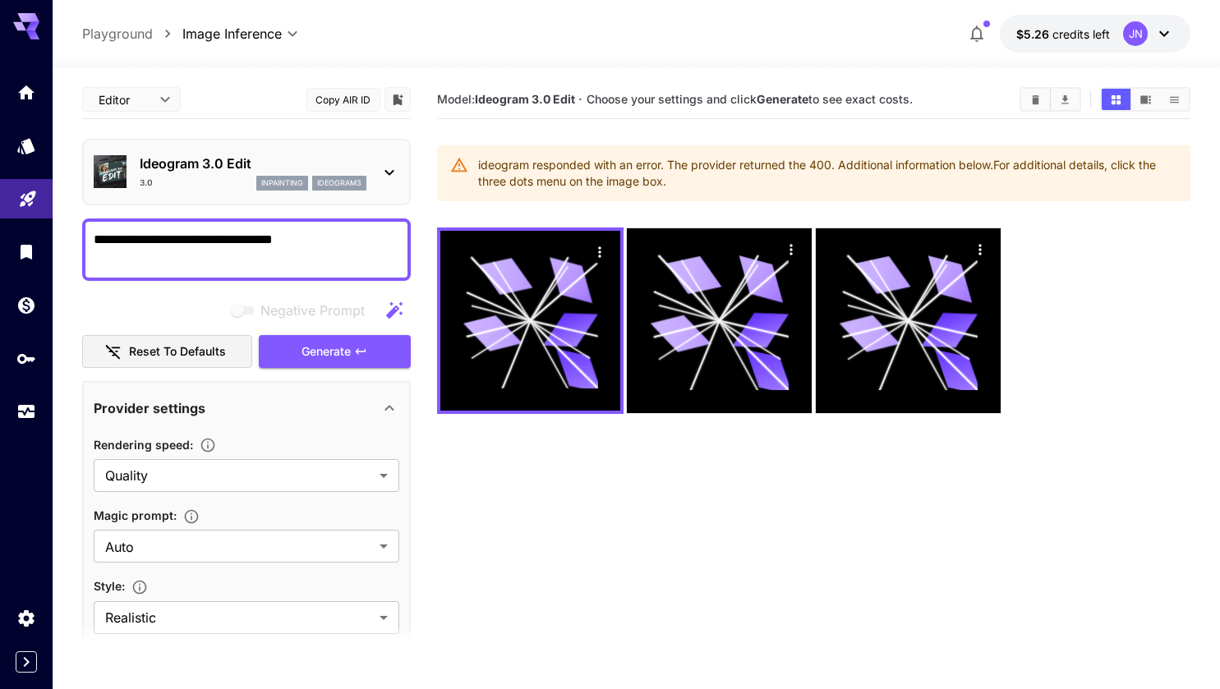
click at [332, 246] on textarea "**********" at bounding box center [247, 249] width 306 height 39
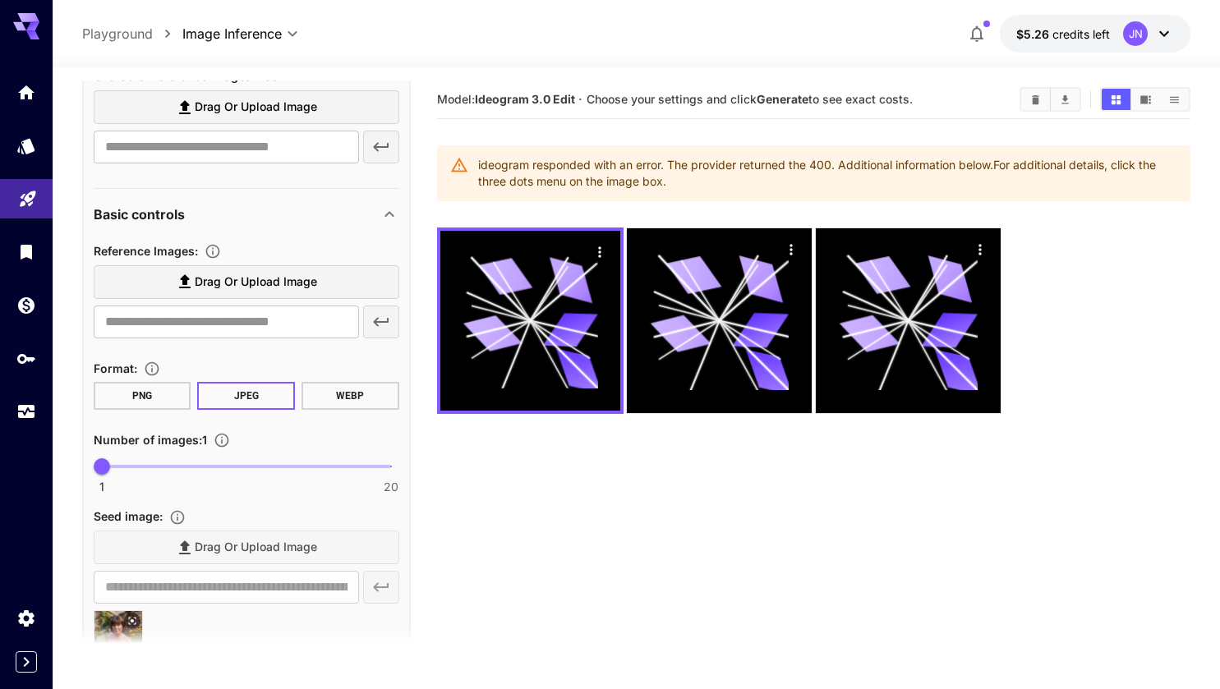
scroll to position [1092, 0]
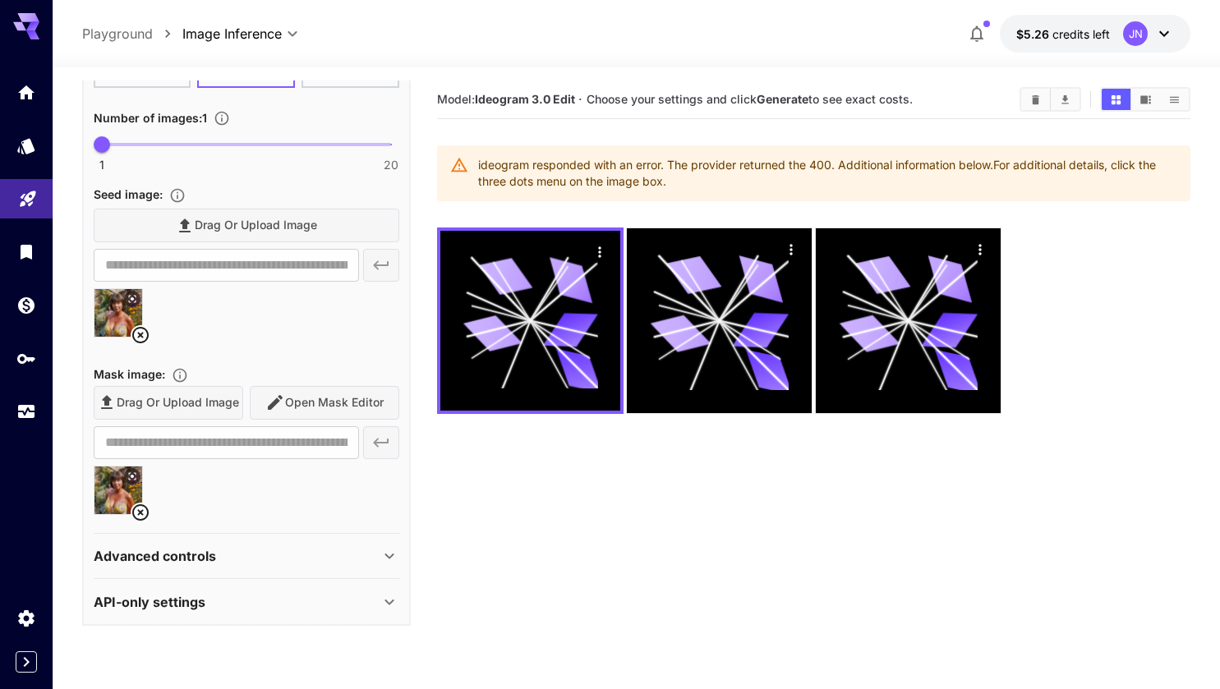
click at [136, 334] on icon at bounding box center [141, 335] width 20 height 20
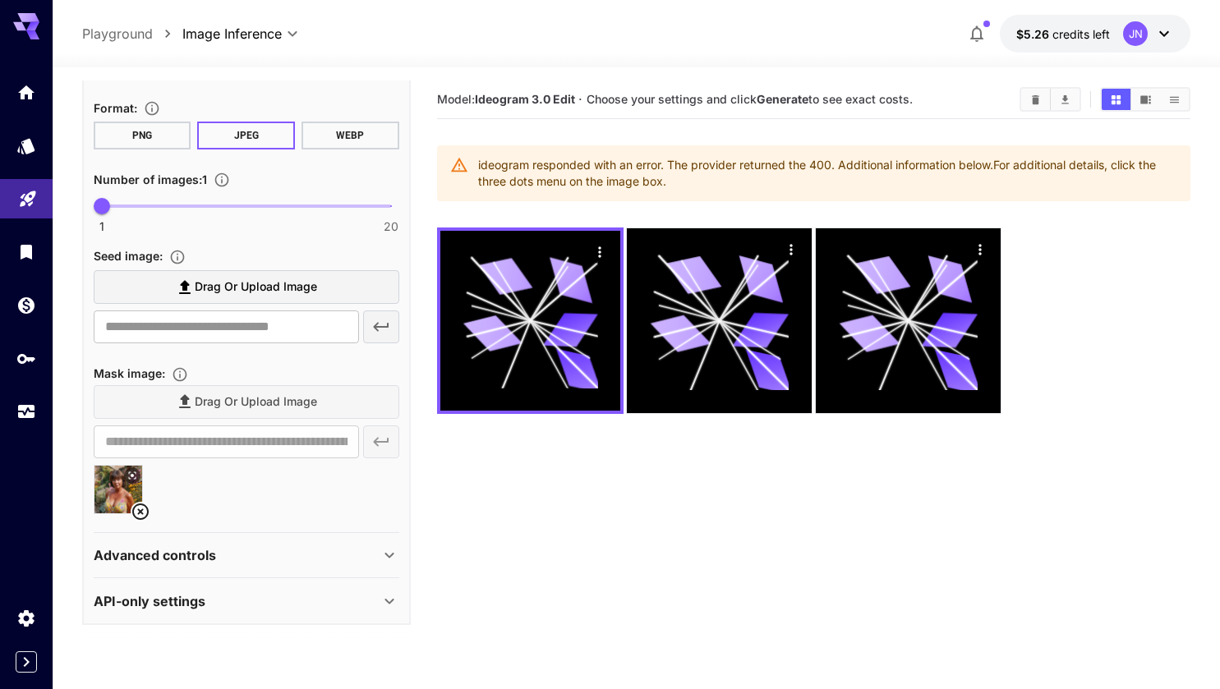
scroll to position [1029, 0]
click at [137, 511] on icon at bounding box center [141, 513] width 20 height 20
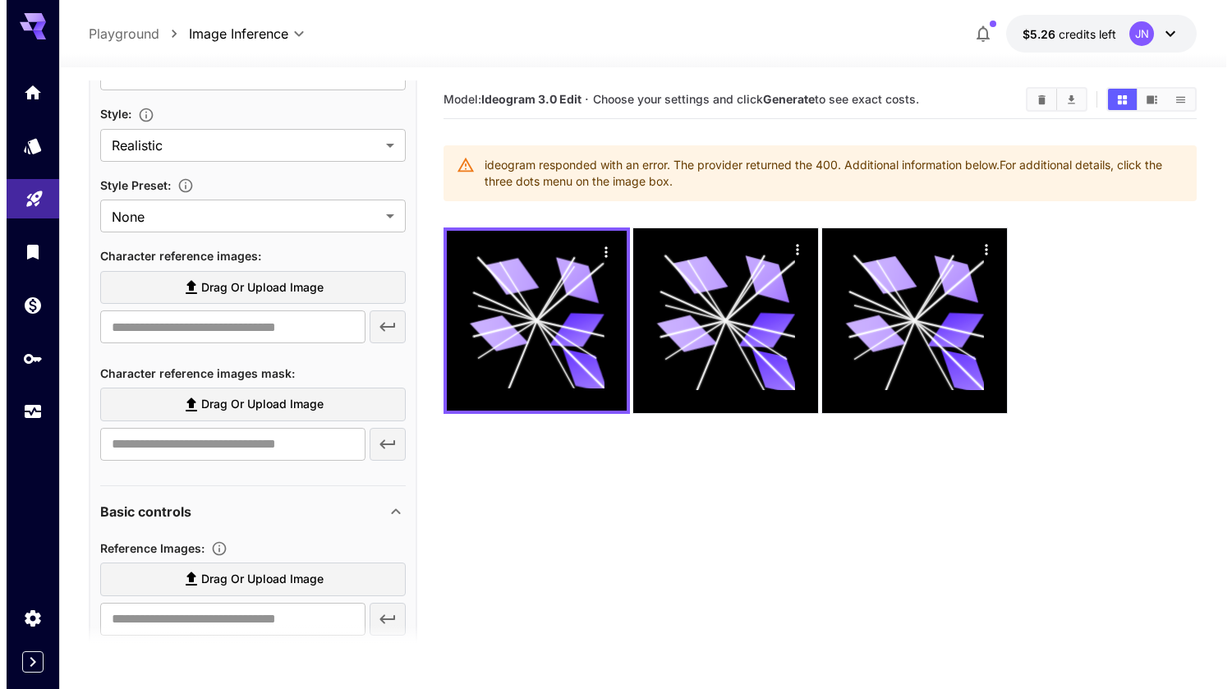
scroll to position [0, 0]
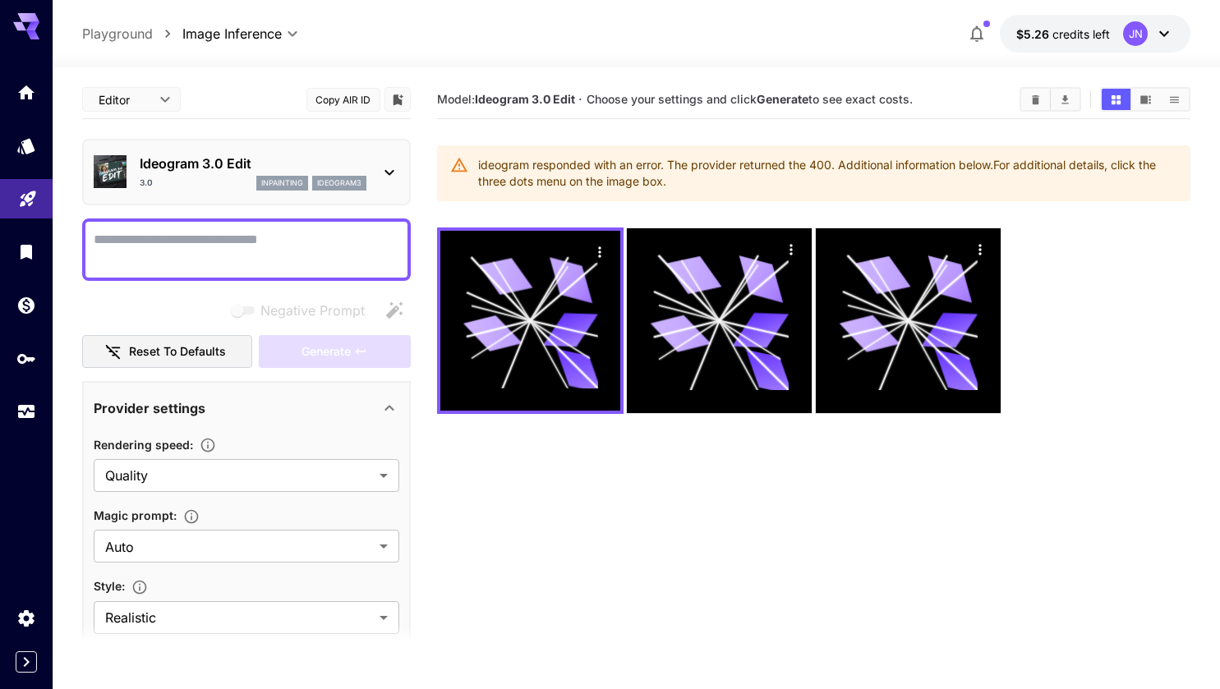
click at [383, 174] on icon at bounding box center [390, 173] width 20 height 20
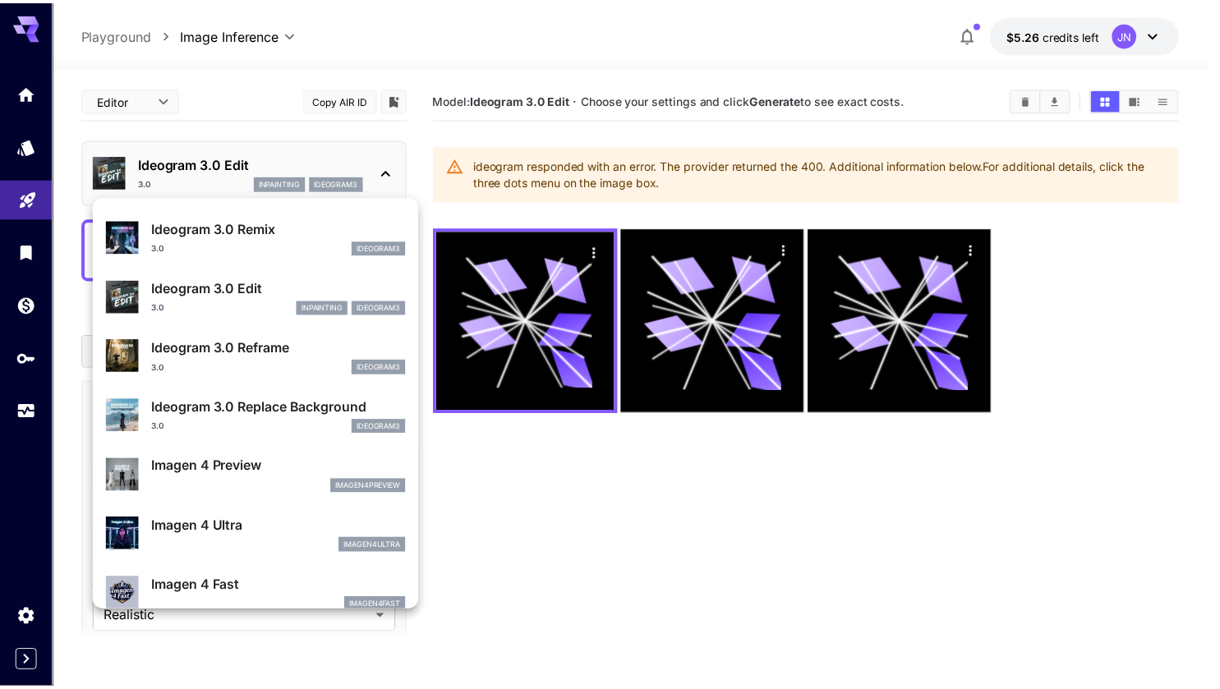
scroll to position [587, 0]
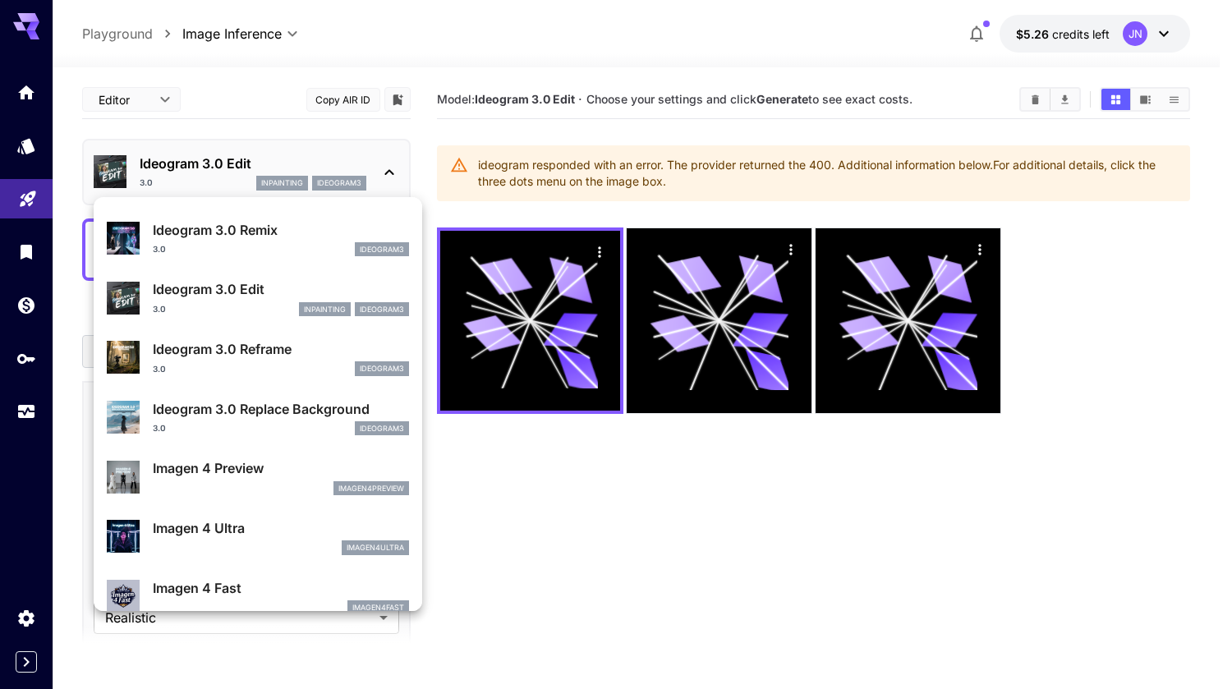
click at [182, 547] on div "imagen4ultra" at bounding box center [281, 548] width 256 height 15
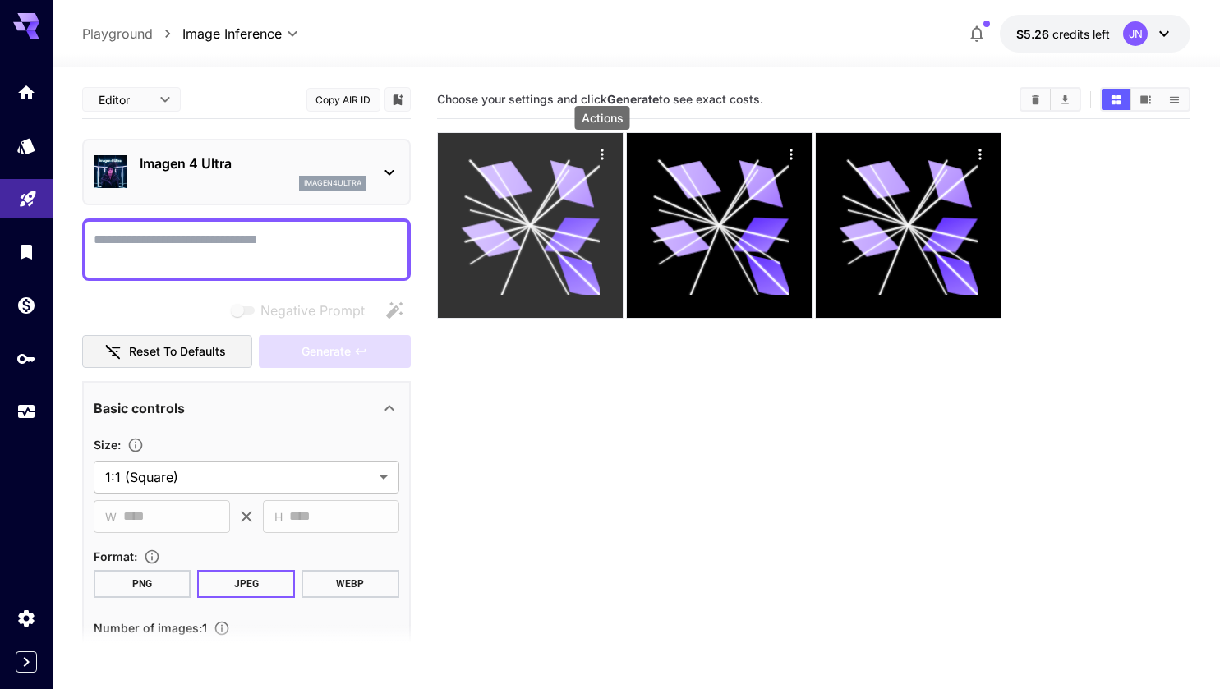
click at [602, 155] on icon "Actions" at bounding box center [602, 154] width 2 height 11
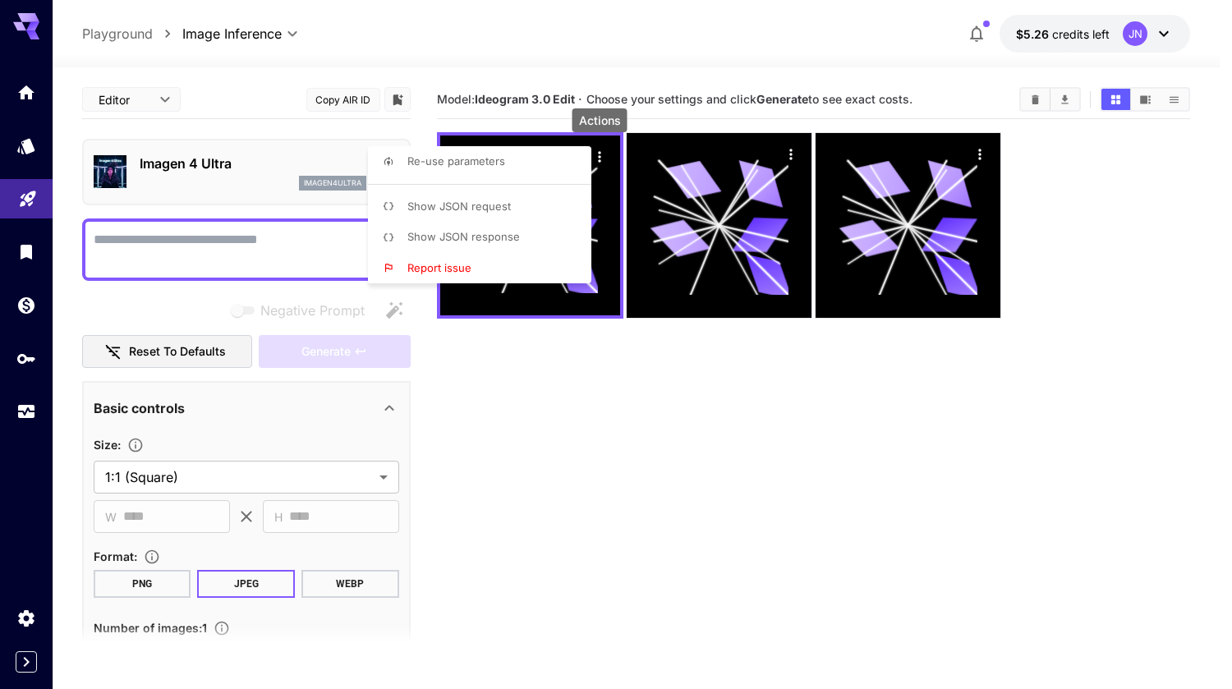
click at [555, 542] on div at bounding box center [616, 344] width 1232 height 689
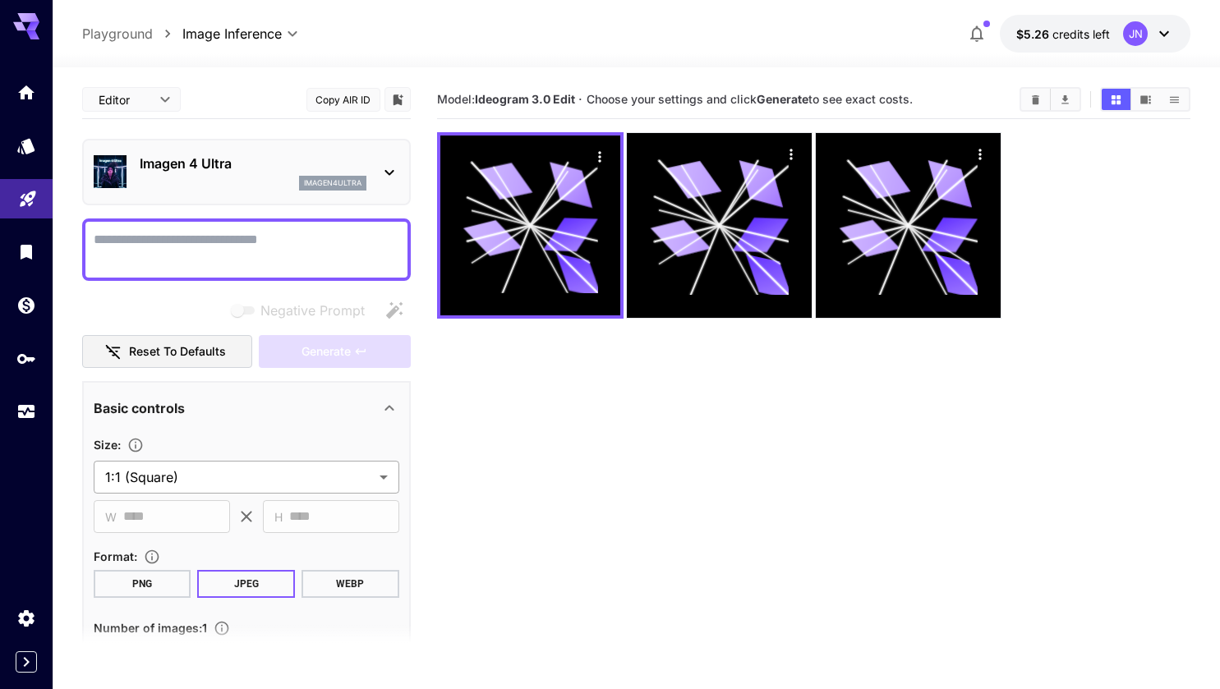
click at [246, 471] on body "**********" at bounding box center [610, 409] width 1220 height 819
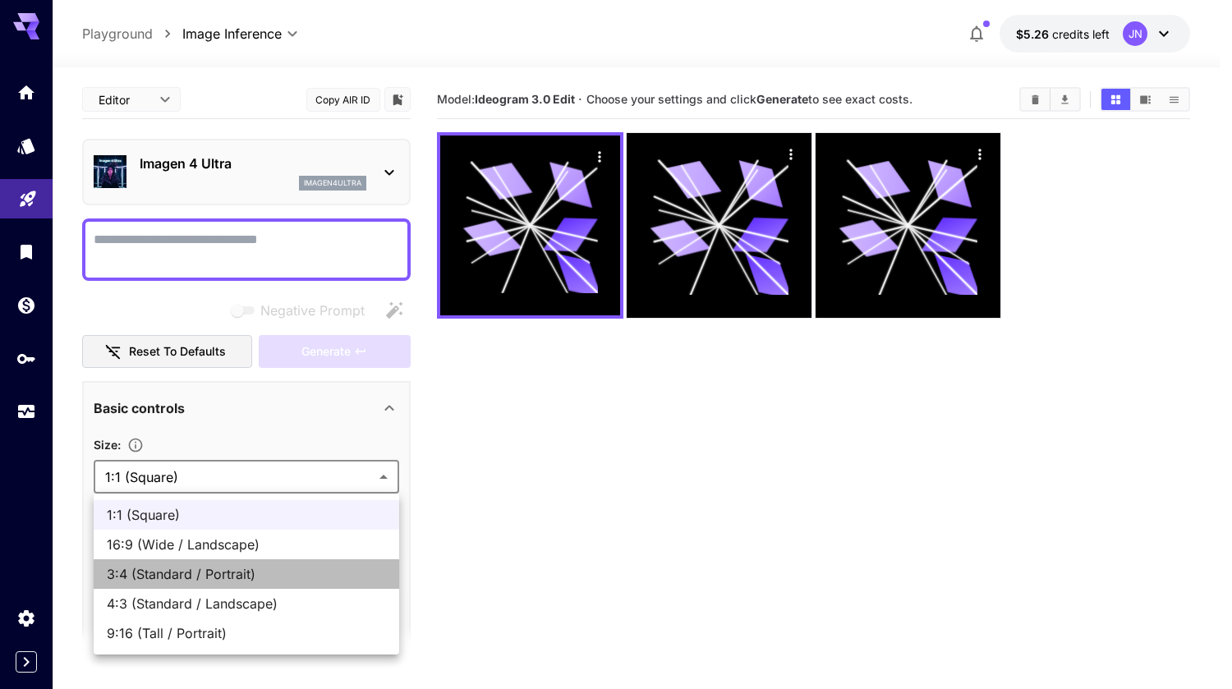
click at [168, 578] on span "3:4 (Standard / Portrait)" at bounding box center [246, 574] width 279 height 20
type input "**********"
type input "***"
type input "****"
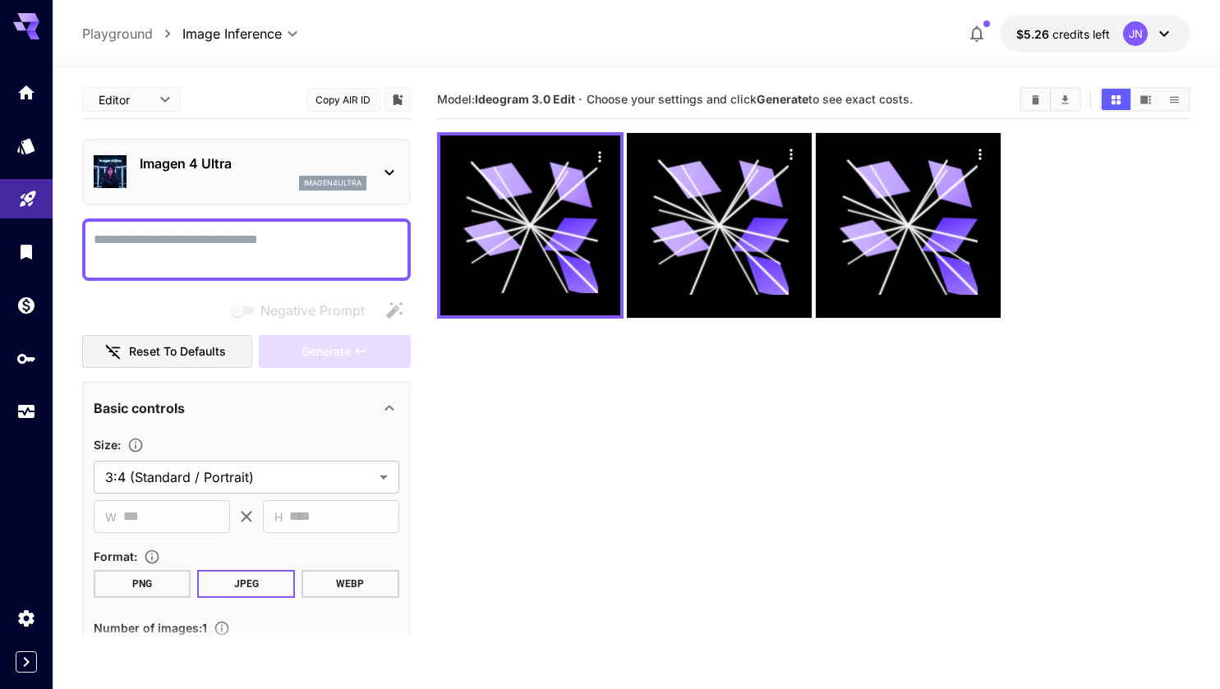
click at [233, 253] on textarea "Negative Prompt" at bounding box center [247, 249] width 306 height 39
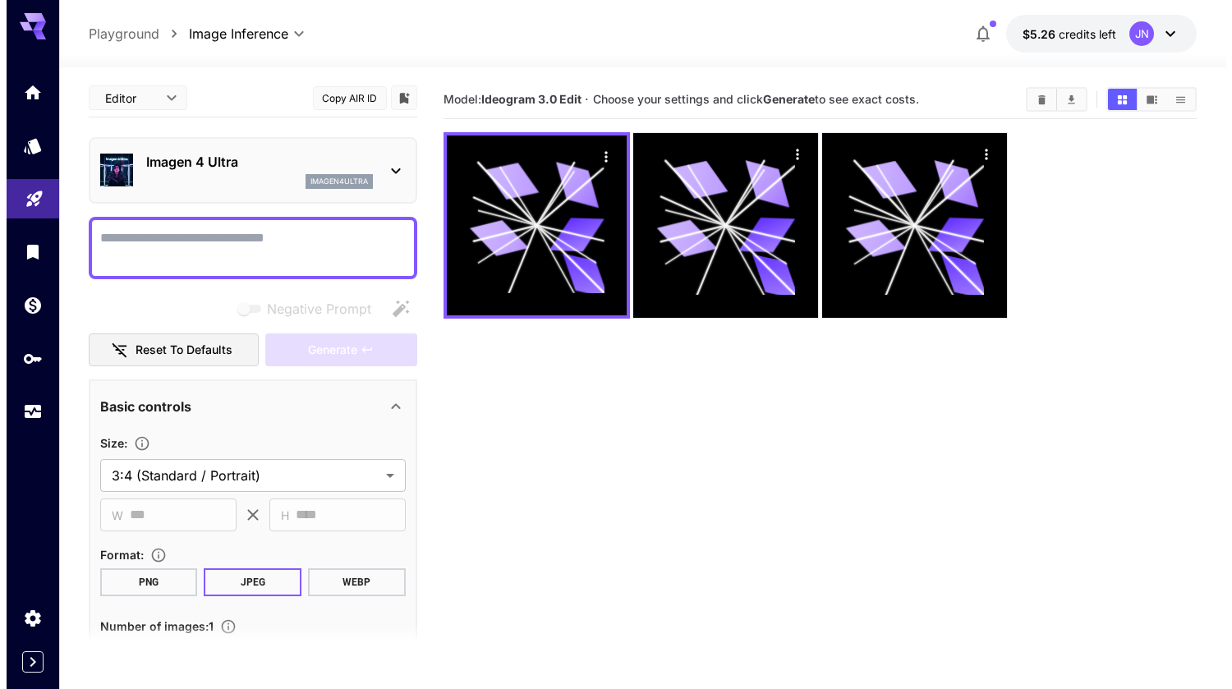
scroll to position [1, 0]
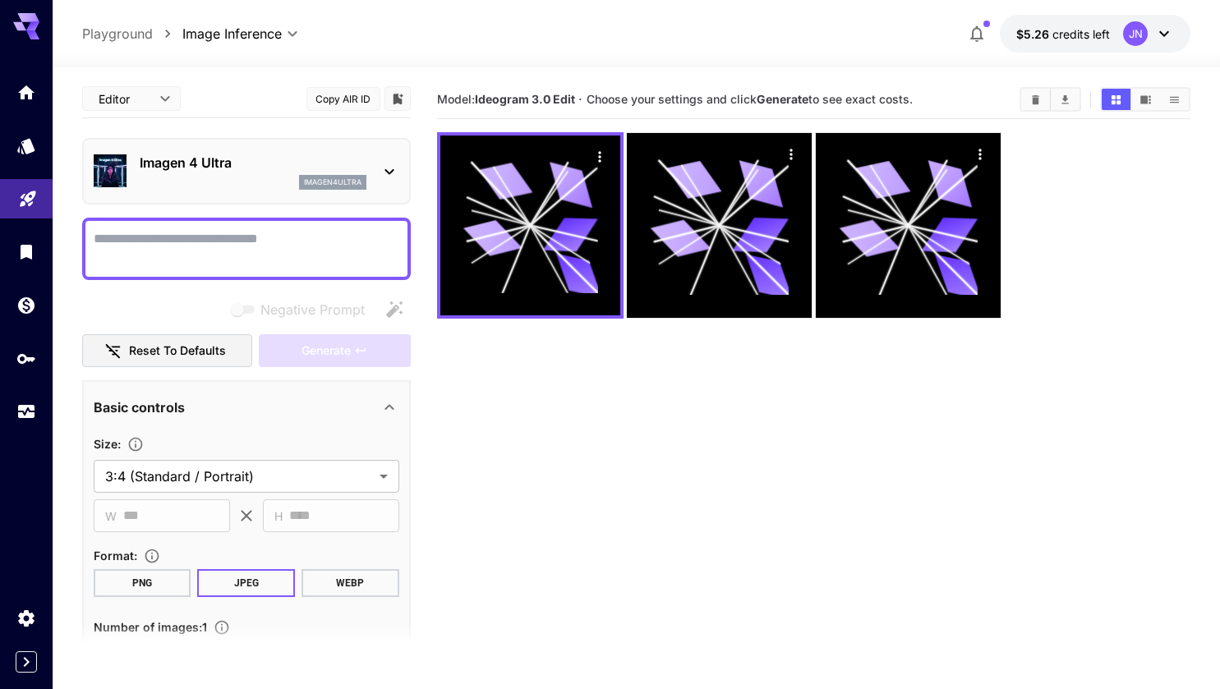
click at [292, 164] on p "Imagen 4 Ultra" at bounding box center [253, 163] width 227 height 20
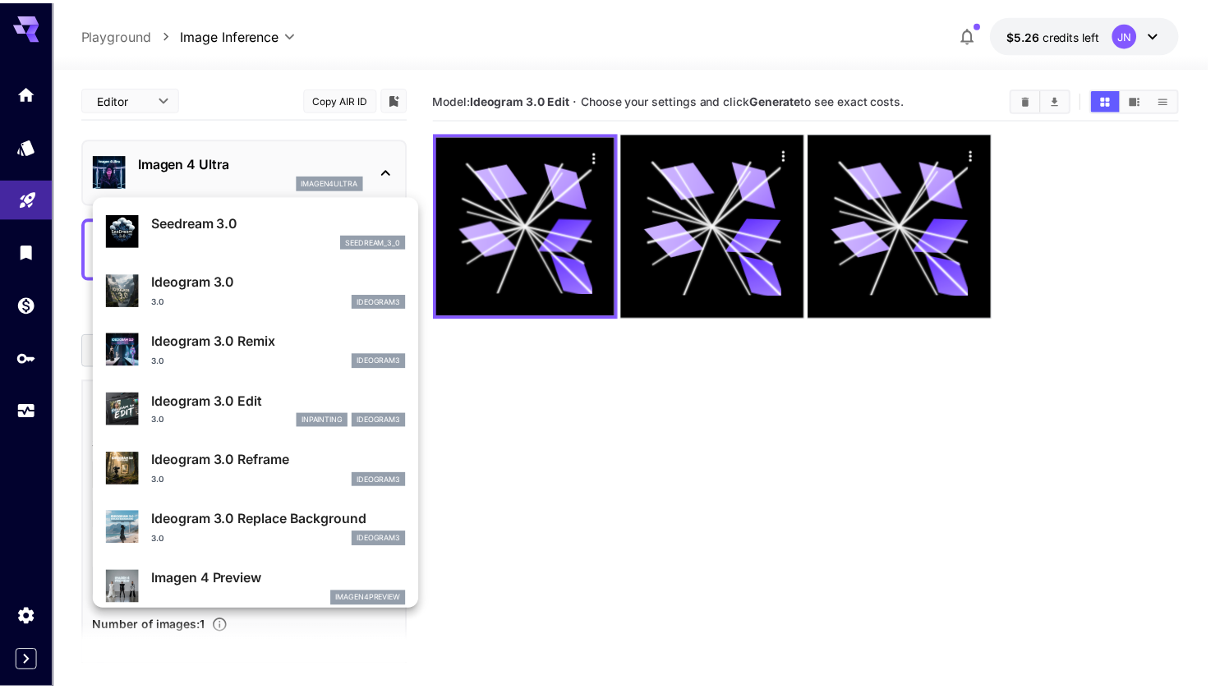
scroll to position [464, 0]
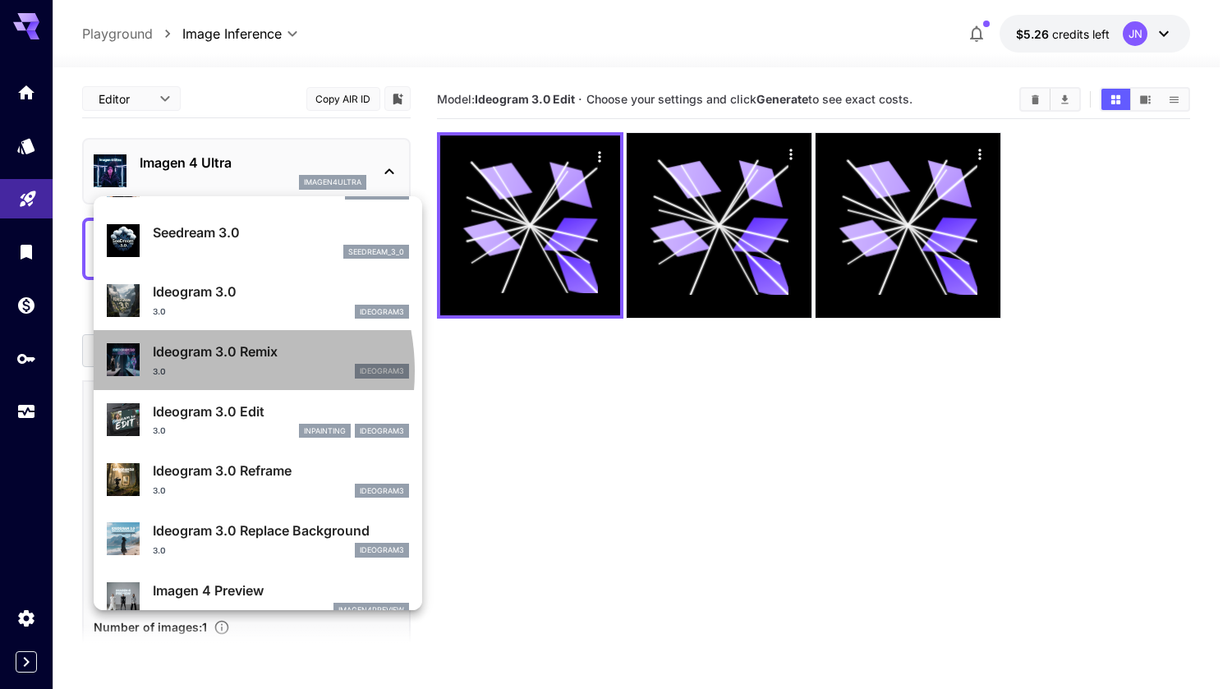
click at [188, 371] on div "3.0 ideogram3" at bounding box center [281, 371] width 256 height 15
type input "**********"
type input "***"
type input "****"
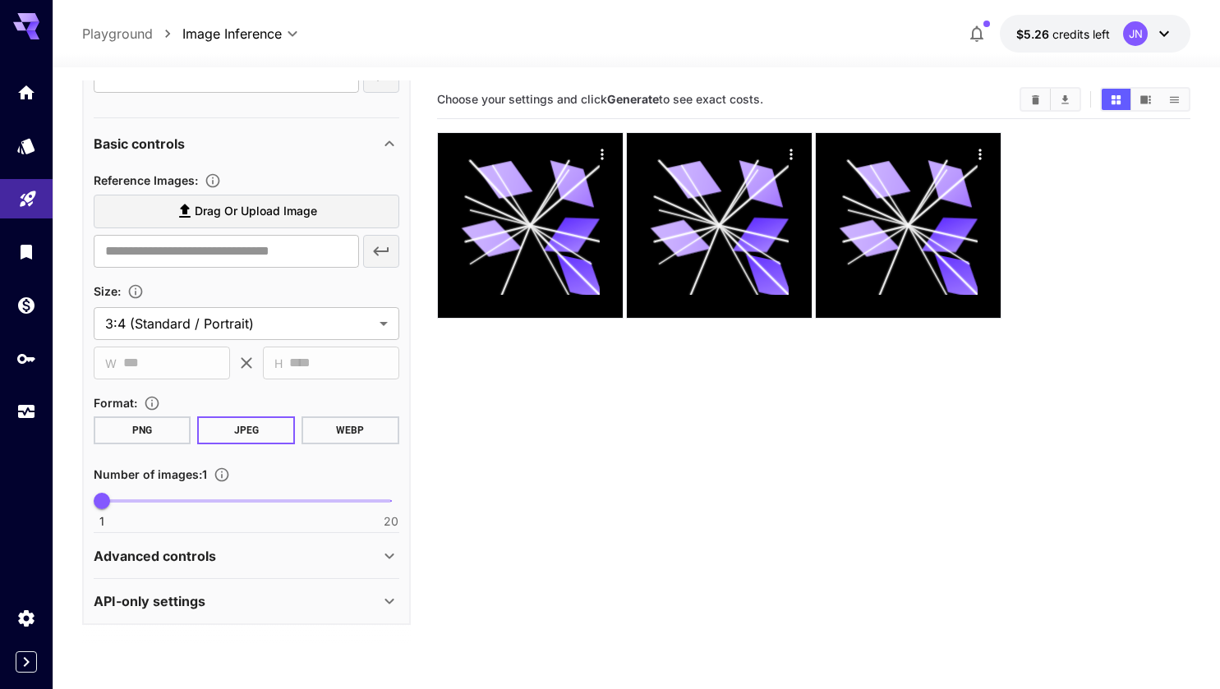
scroll to position [840, 0]
click at [237, 204] on span "Drag or upload image" at bounding box center [256, 212] width 122 height 21
click at [0, 0] on input "Drag or upload image" at bounding box center [0, 0] width 0 height 0
